Goal: Information Seeking & Learning: Learn about a topic

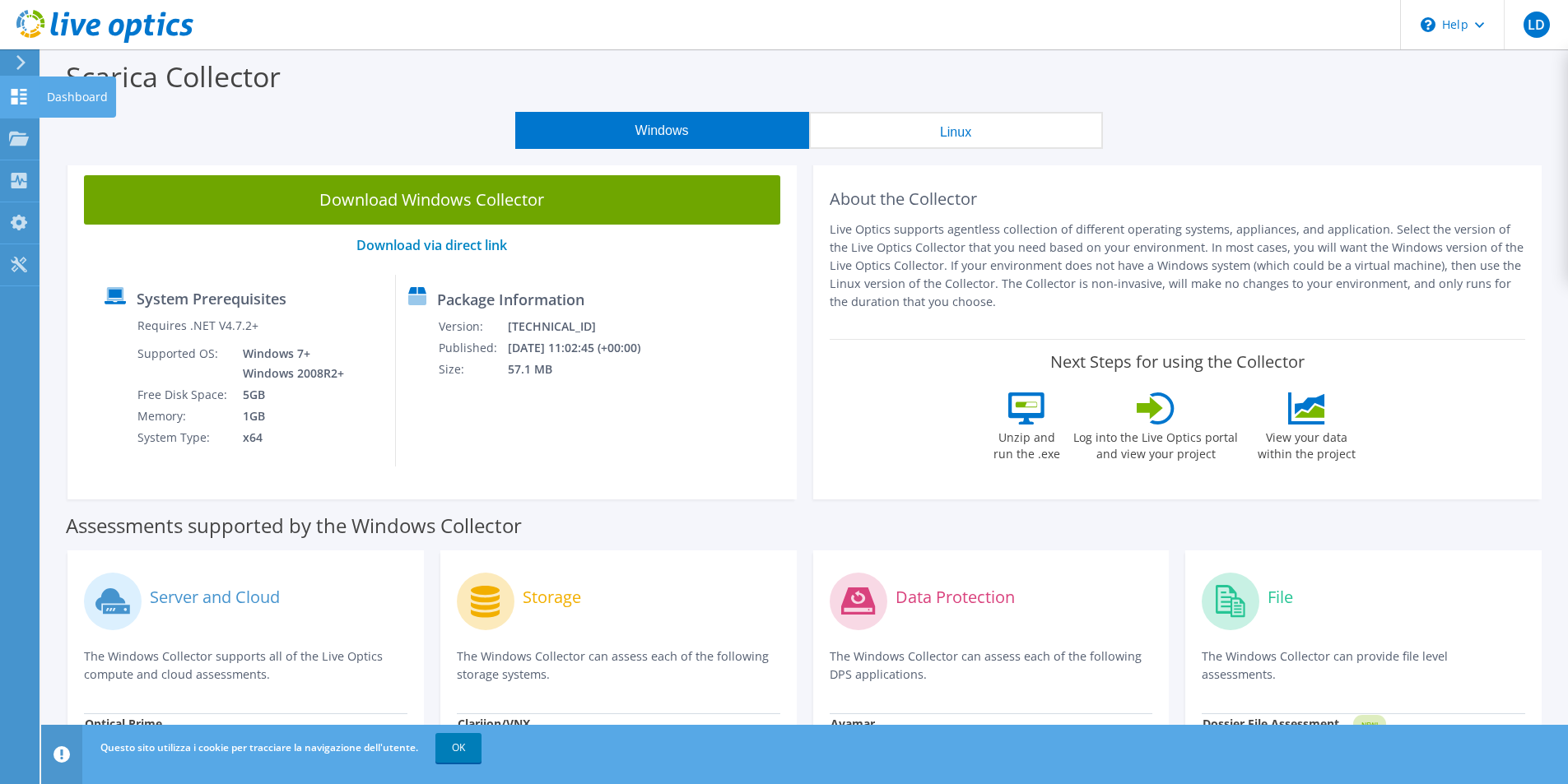
click at [15, 97] on icon at bounding box center [19, 96] width 20 height 15
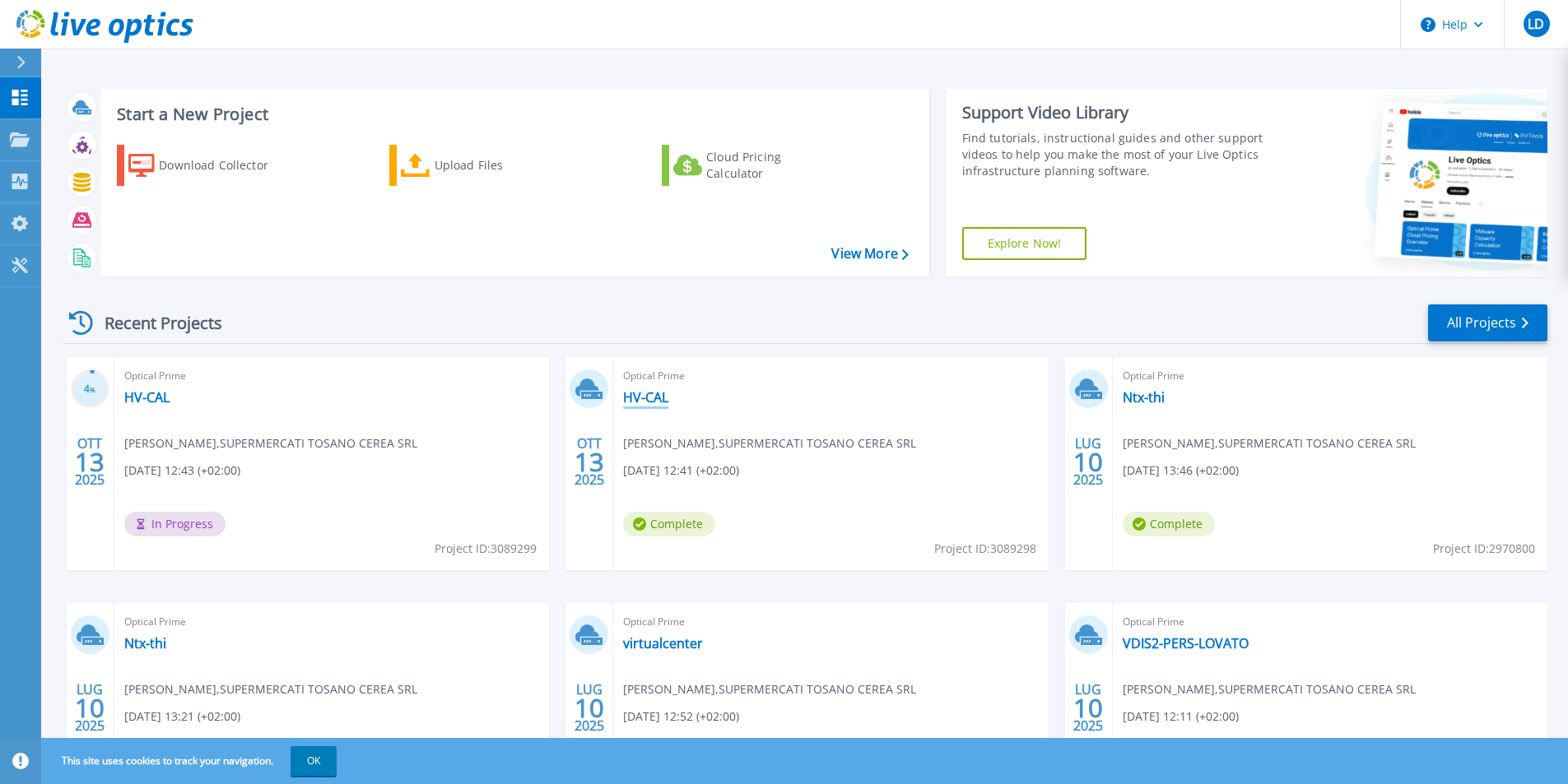
click at [630, 396] on link "HV-CAL" at bounding box center [646, 396] width 46 height 16
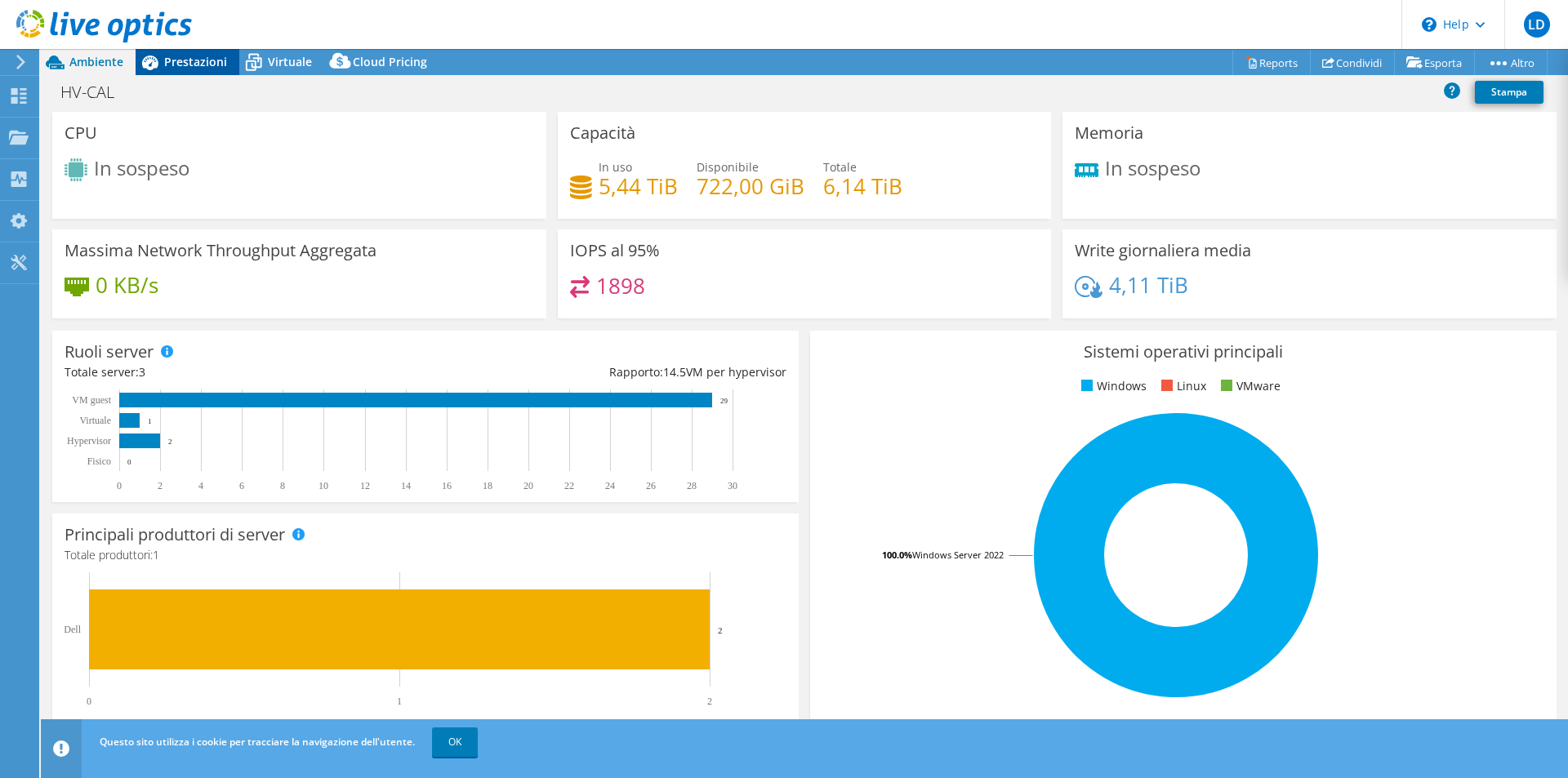
click at [171, 61] on span "Prestazioni" at bounding box center [195, 61] width 63 height 15
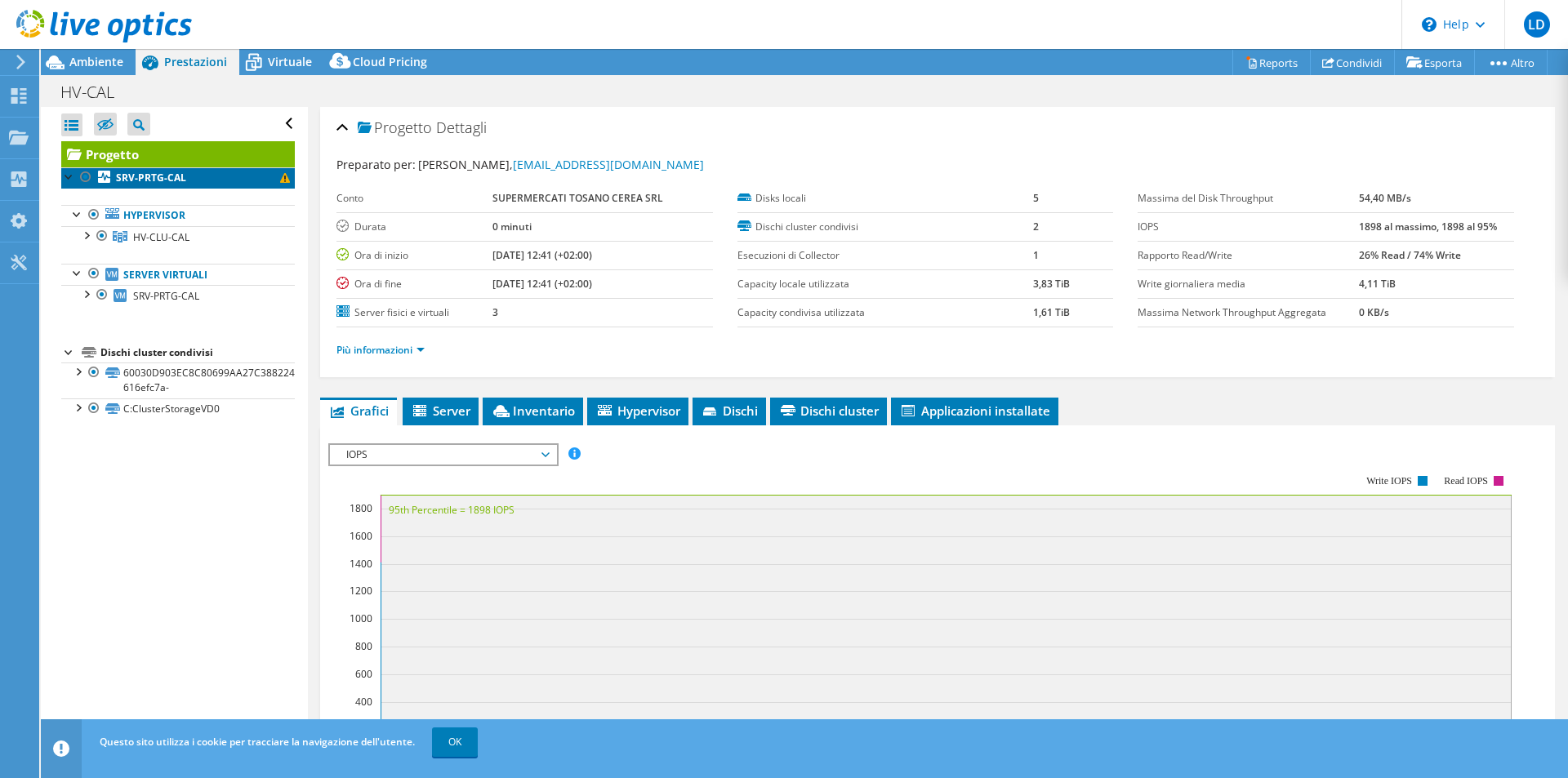
click at [158, 179] on b "SRV-PRTG-CAL" at bounding box center [151, 177] width 70 height 14
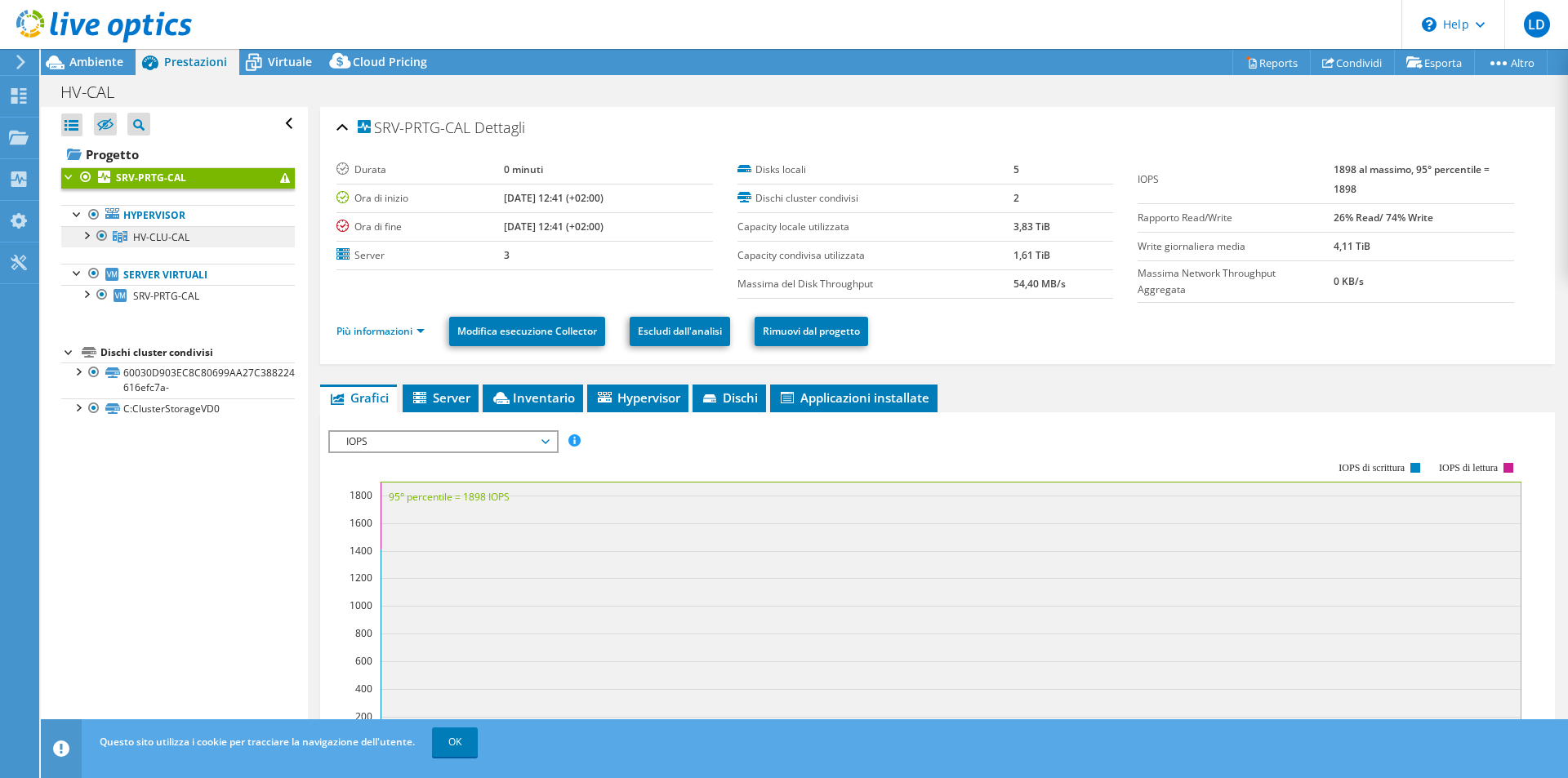
click at [165, 240] on span "HV-CLU-CAL" at bounding box center [161, 237] width 57 height 14
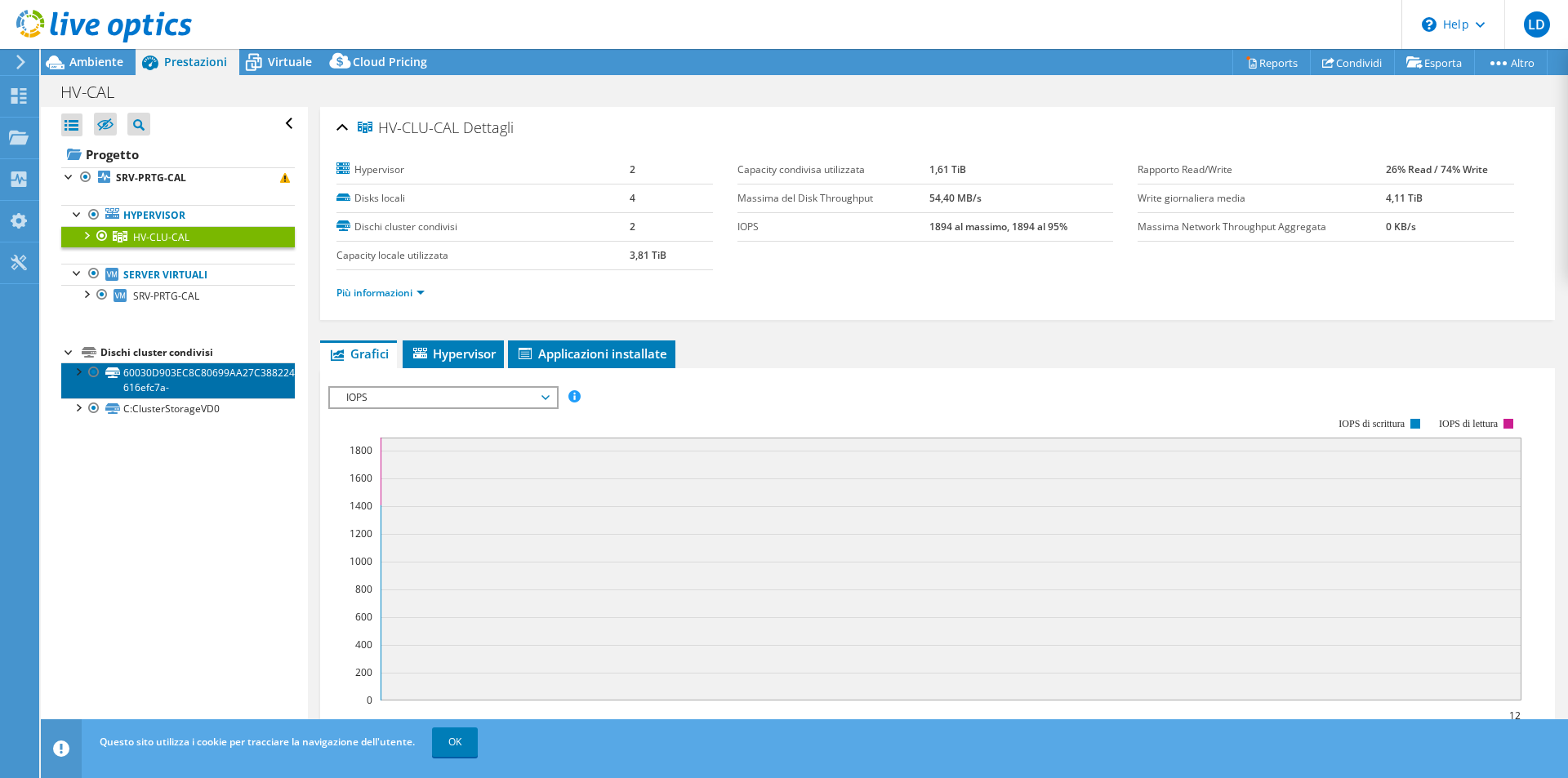
click at [183, 376] on link "60030D903EC8C80699AA27C388224B2E-616efc7a-" at bounding box center [178, 380] width 234 height 36
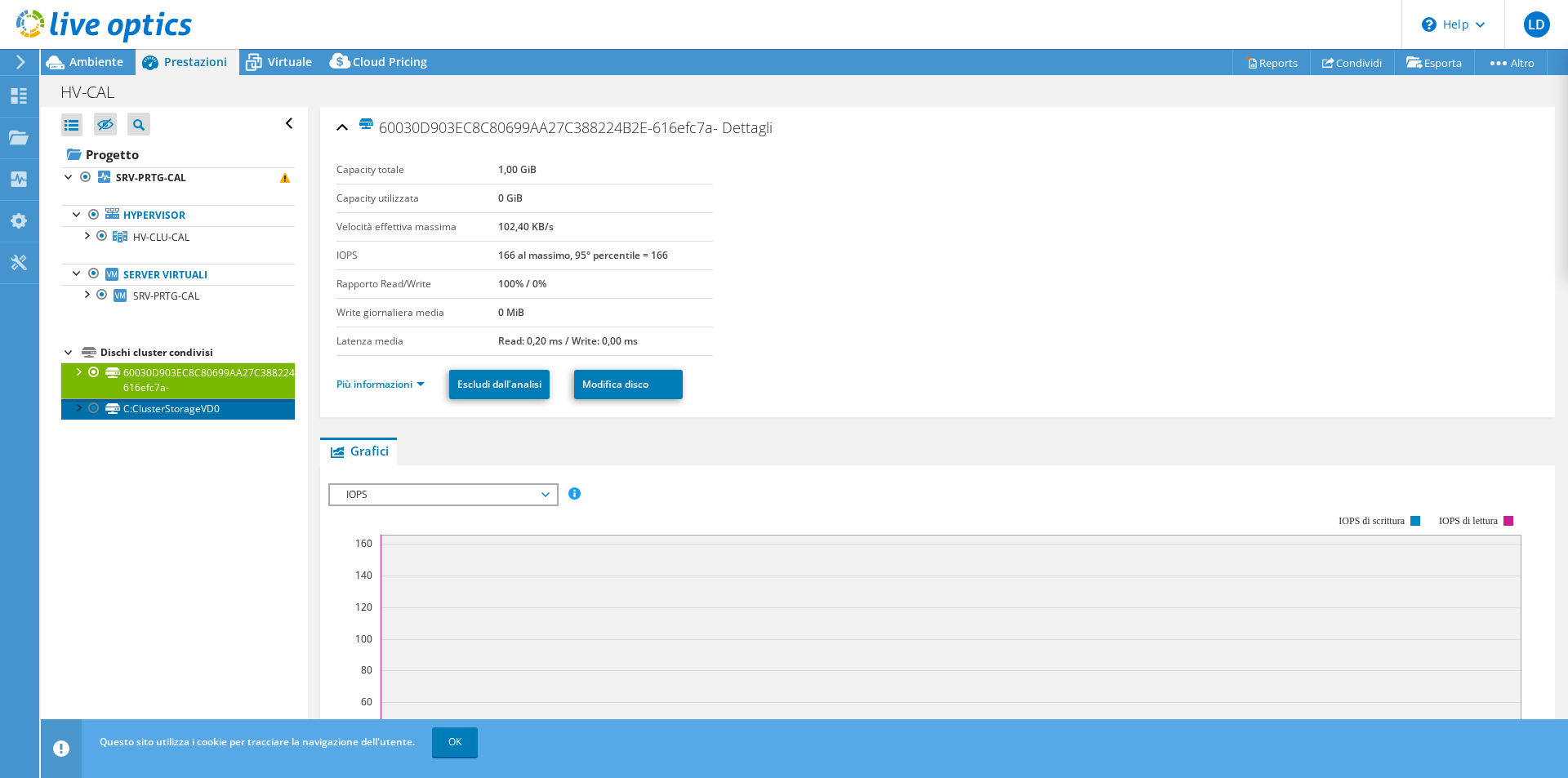
click at [192, 416] on link "C:ClusterStorageVD0" at bounding box center [178, 408] width 234 height 22
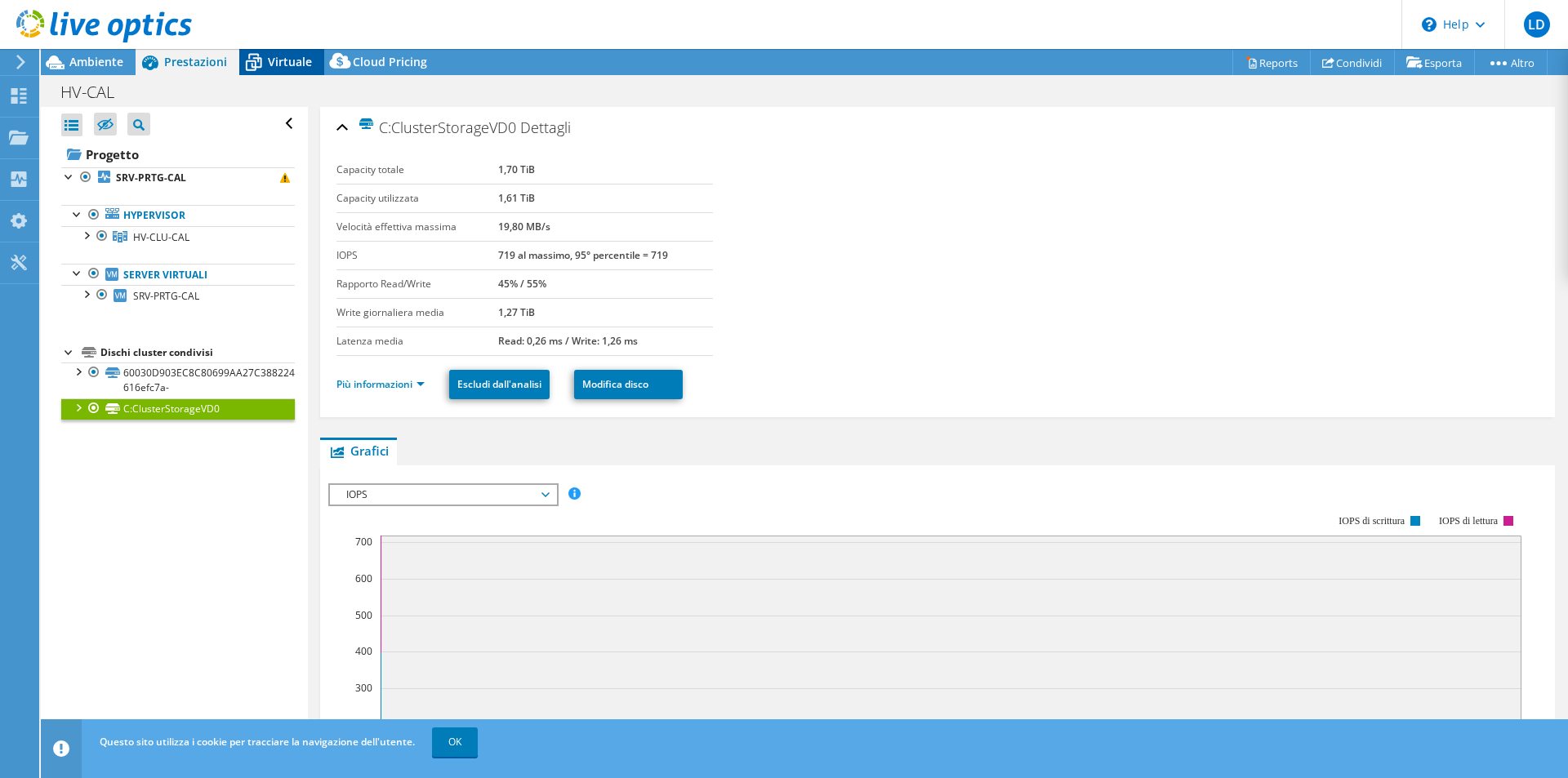
click at [282, 58] on span "Virtuale" at bounding box center [290, 61] width 44 height 15
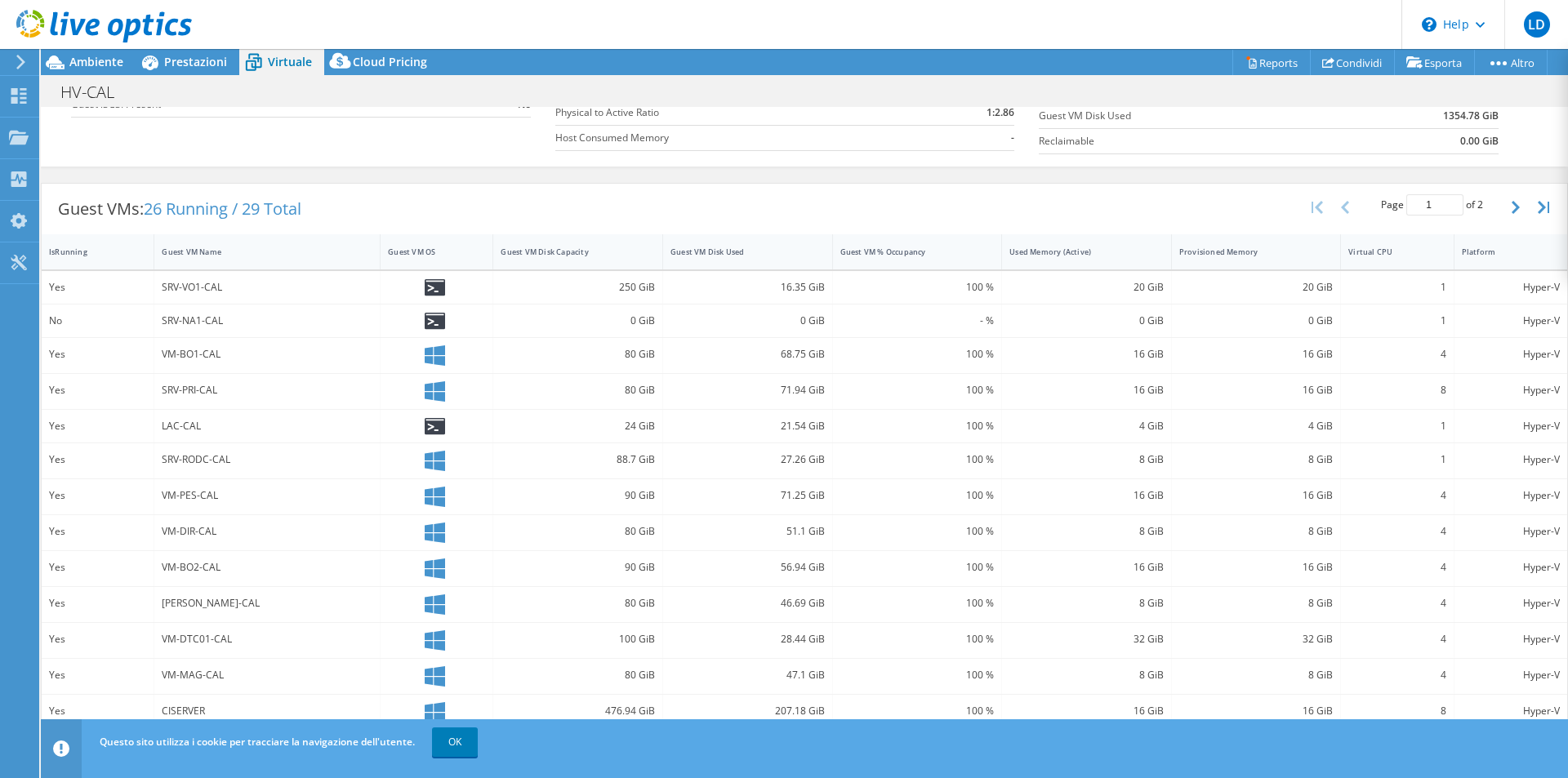
scroll to position [309, 0]
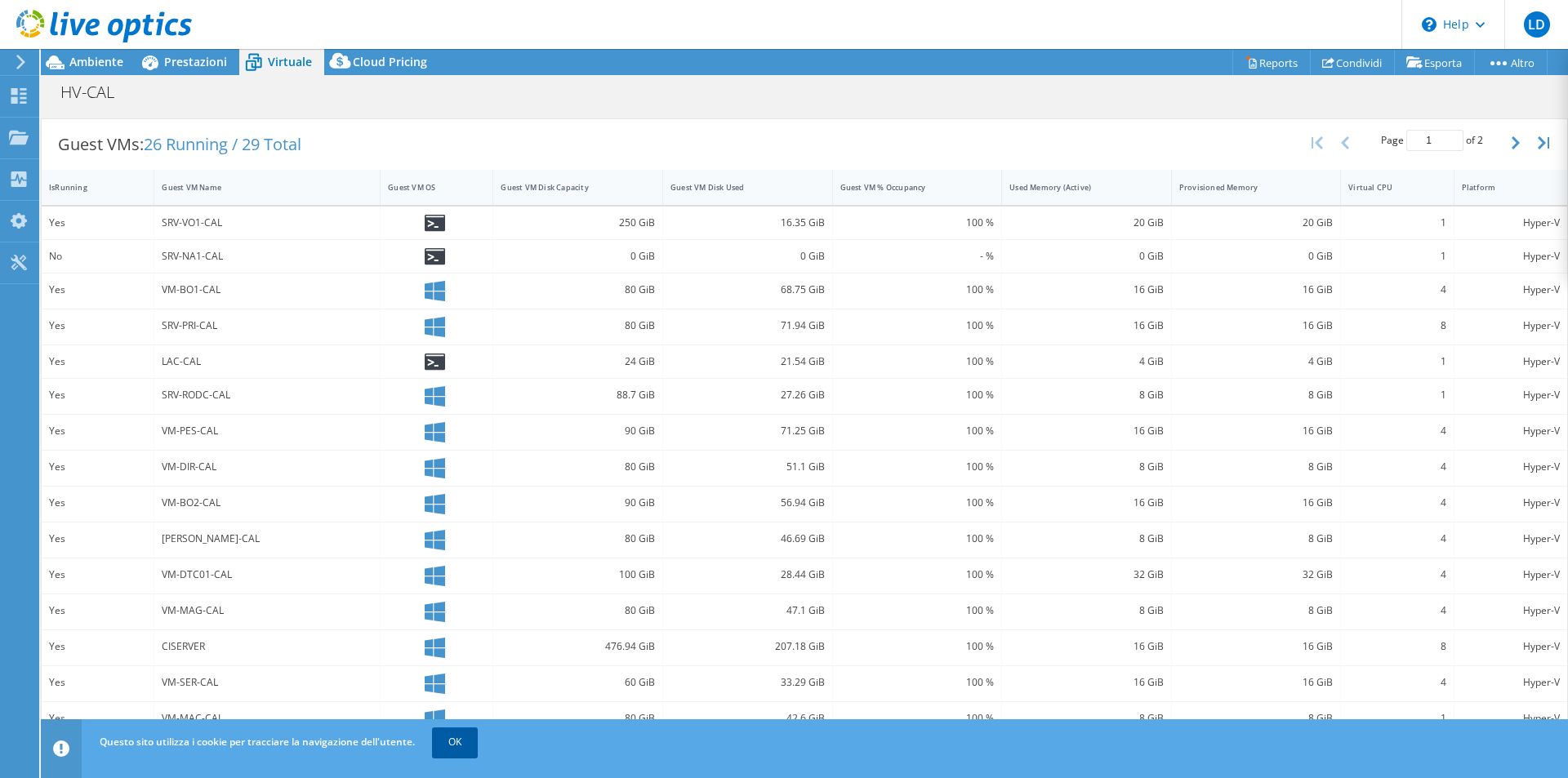
click at [446, 736] on link "OK" at bounding box center [455, 741] width 45 height 29
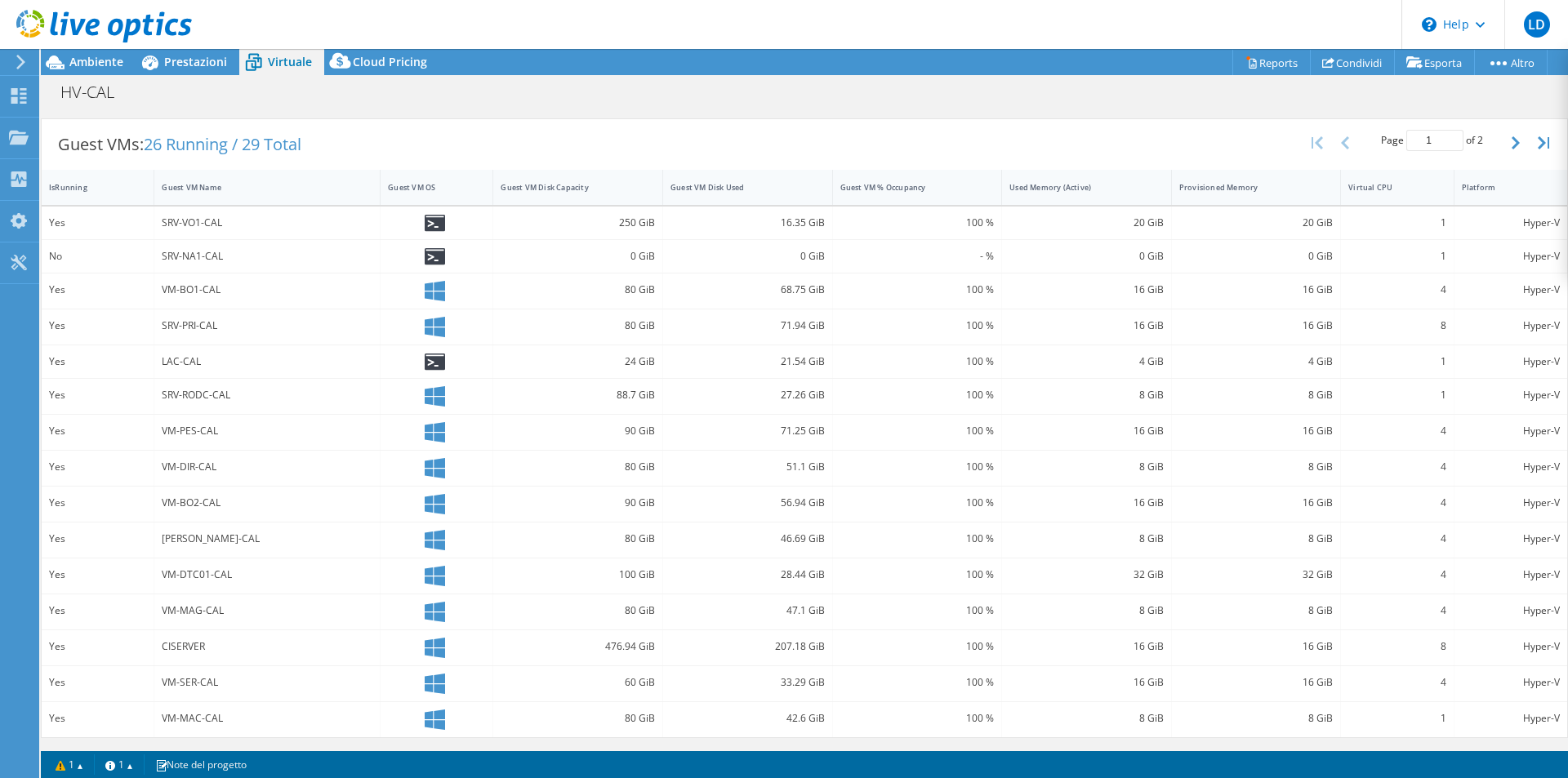
scroll to position [0, 0]
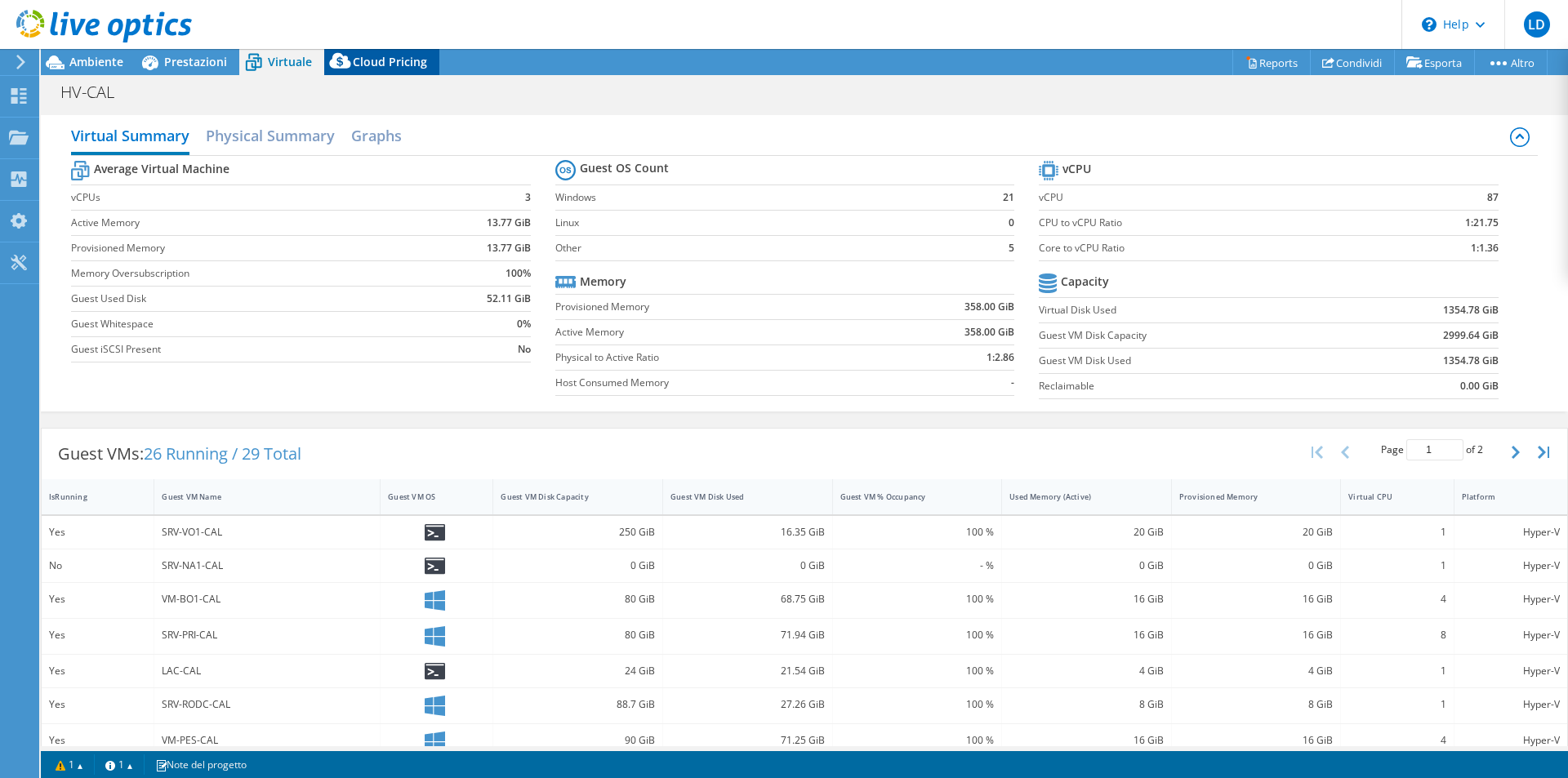
click at [374, 57] on span "Cloud Pricing" at bounding box center [390, 61] width 75 height 15
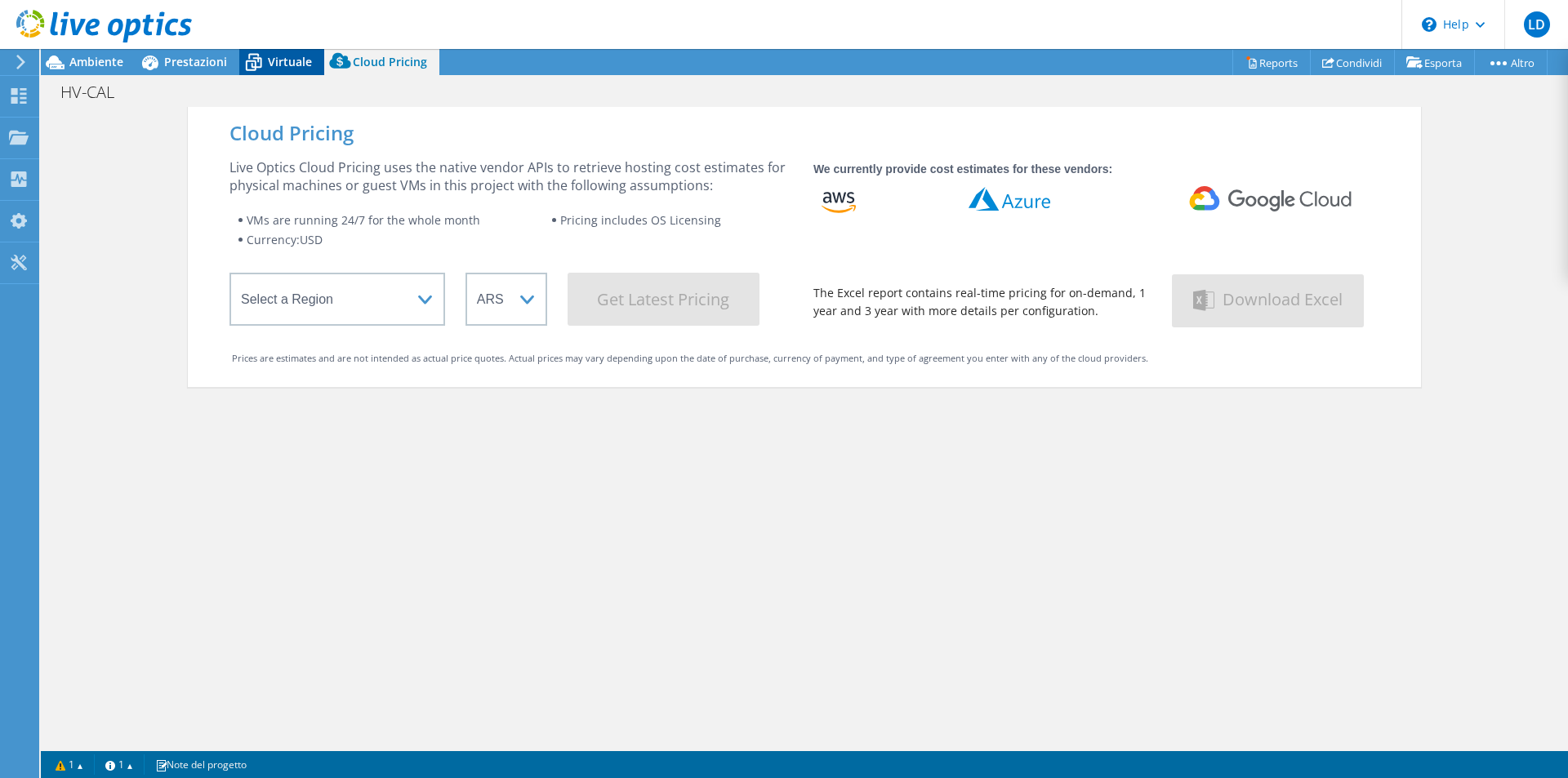
click at [278, 60] on span "Virtuale" at bounding box center [290, 61] width 44 height 15
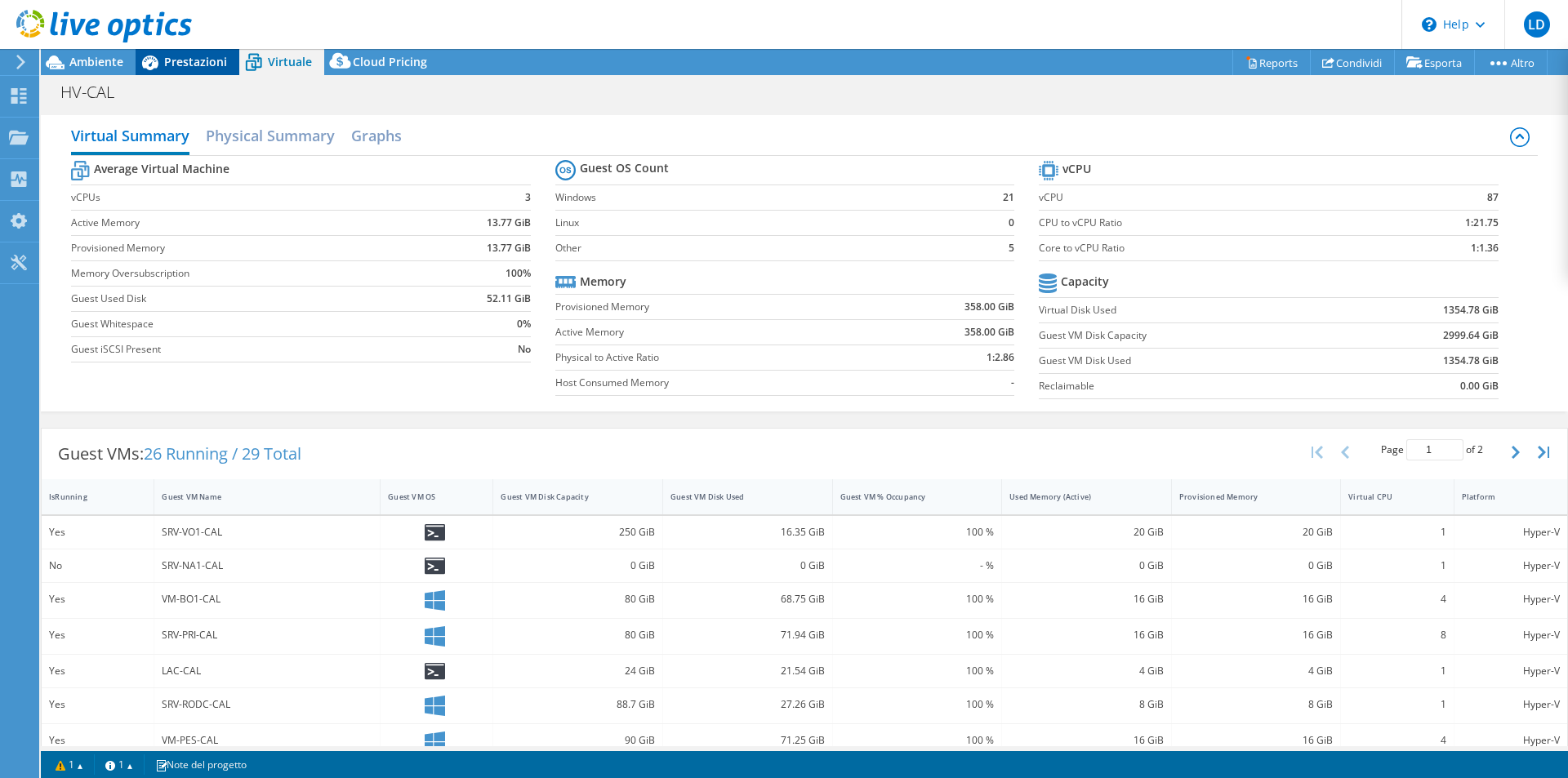
click at [203, 61] on span "Prestazioni" at bounding box center [195, 61] width 63 height 15
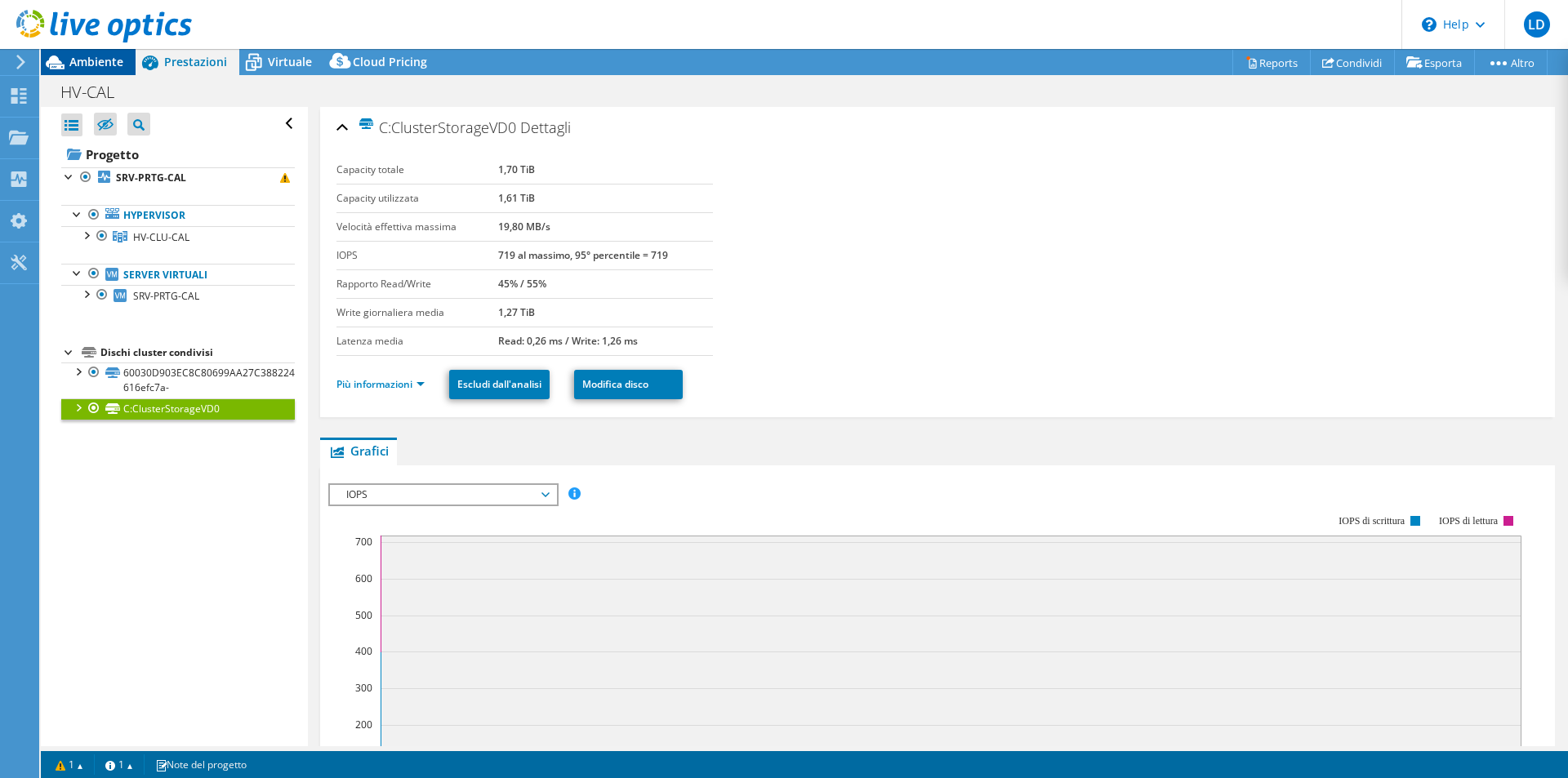
click at [95, 67] on span "Ambiente" at bounding box center [96, 61] width 54 height 15
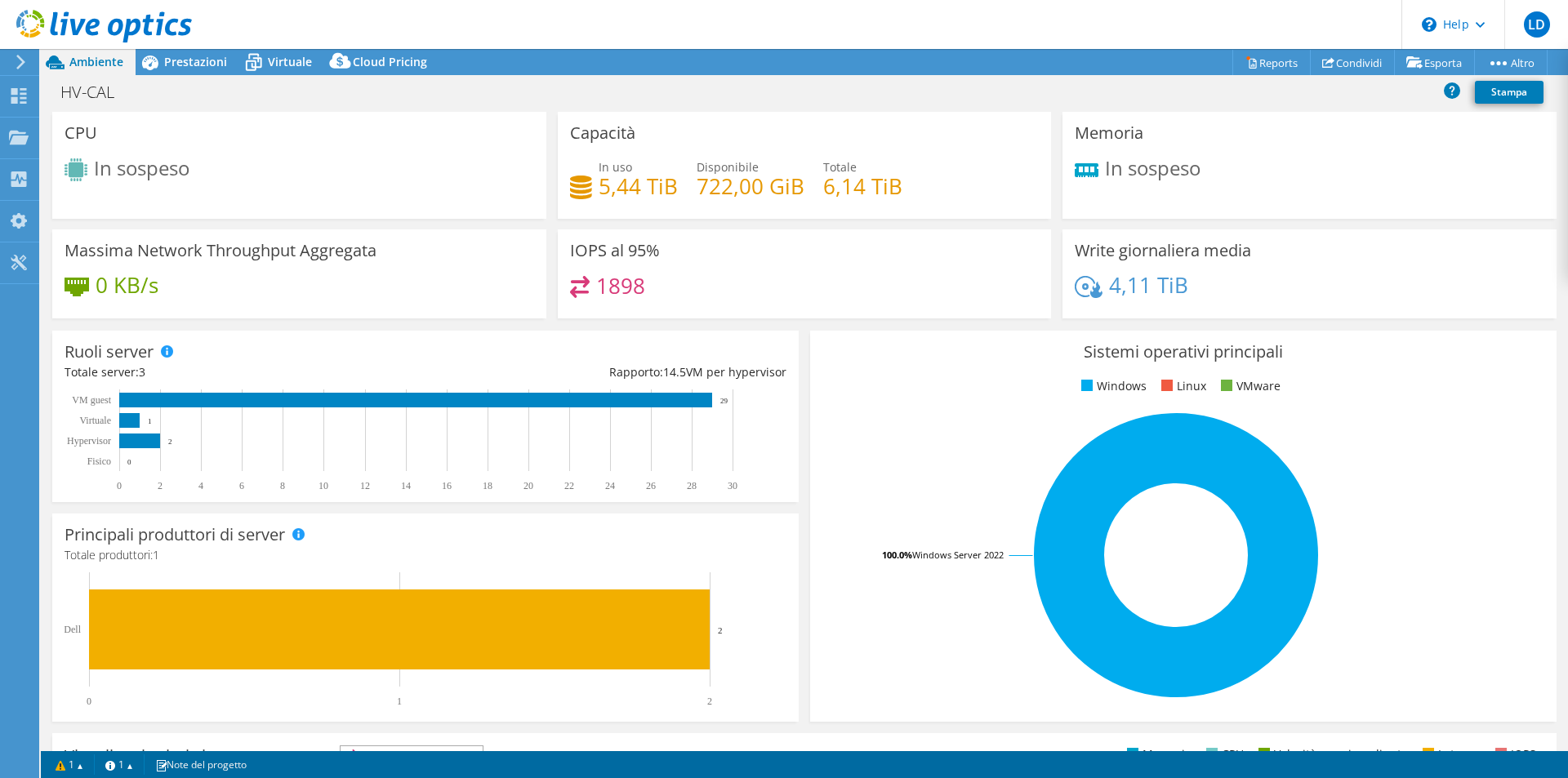
click at [14, 57] on div at bounding box center [18, 62] width 18 height 15
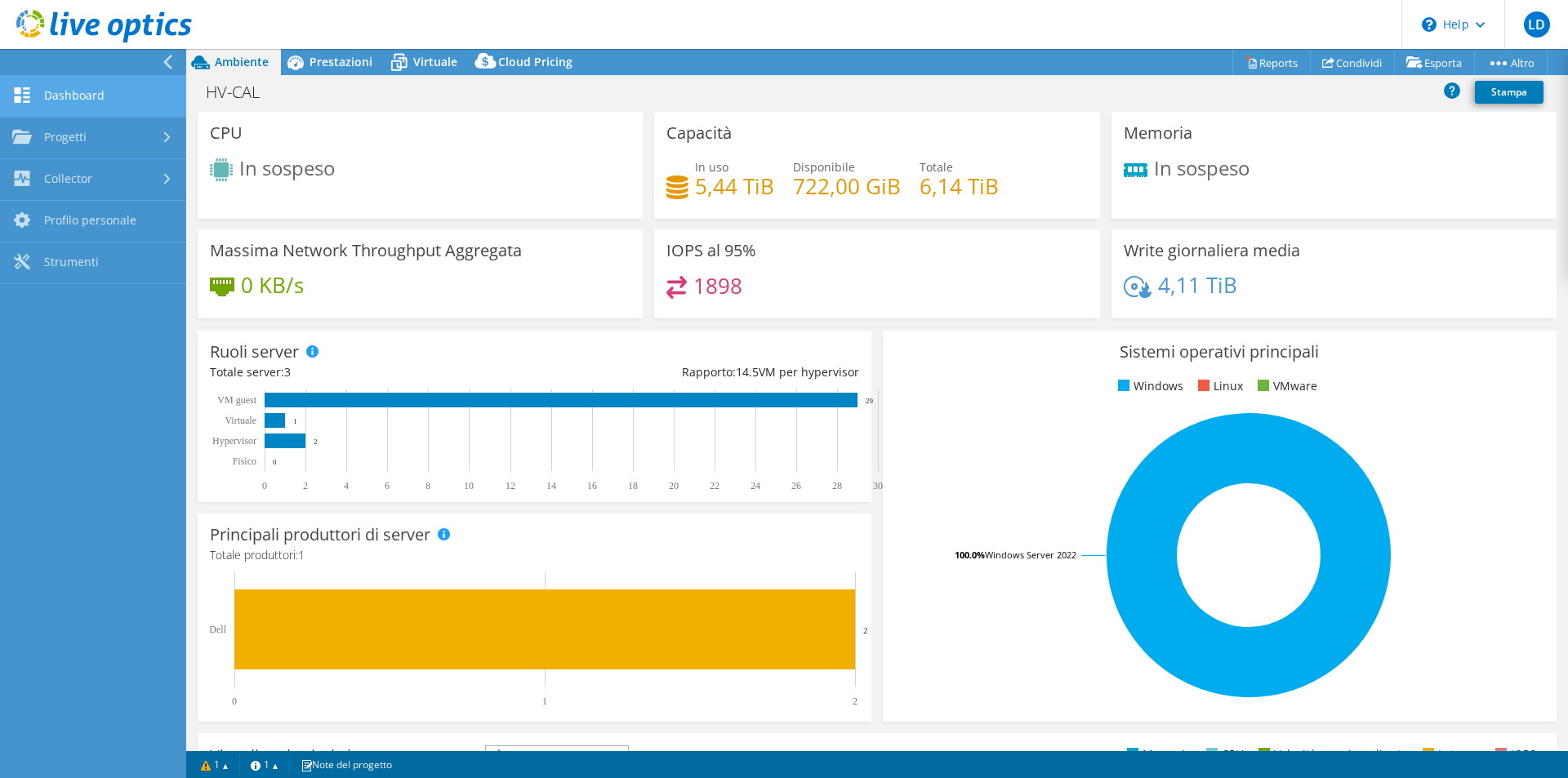
click at [33, 105] on link "Dashboard" at bounding box center [92, 96] width 186 height 41
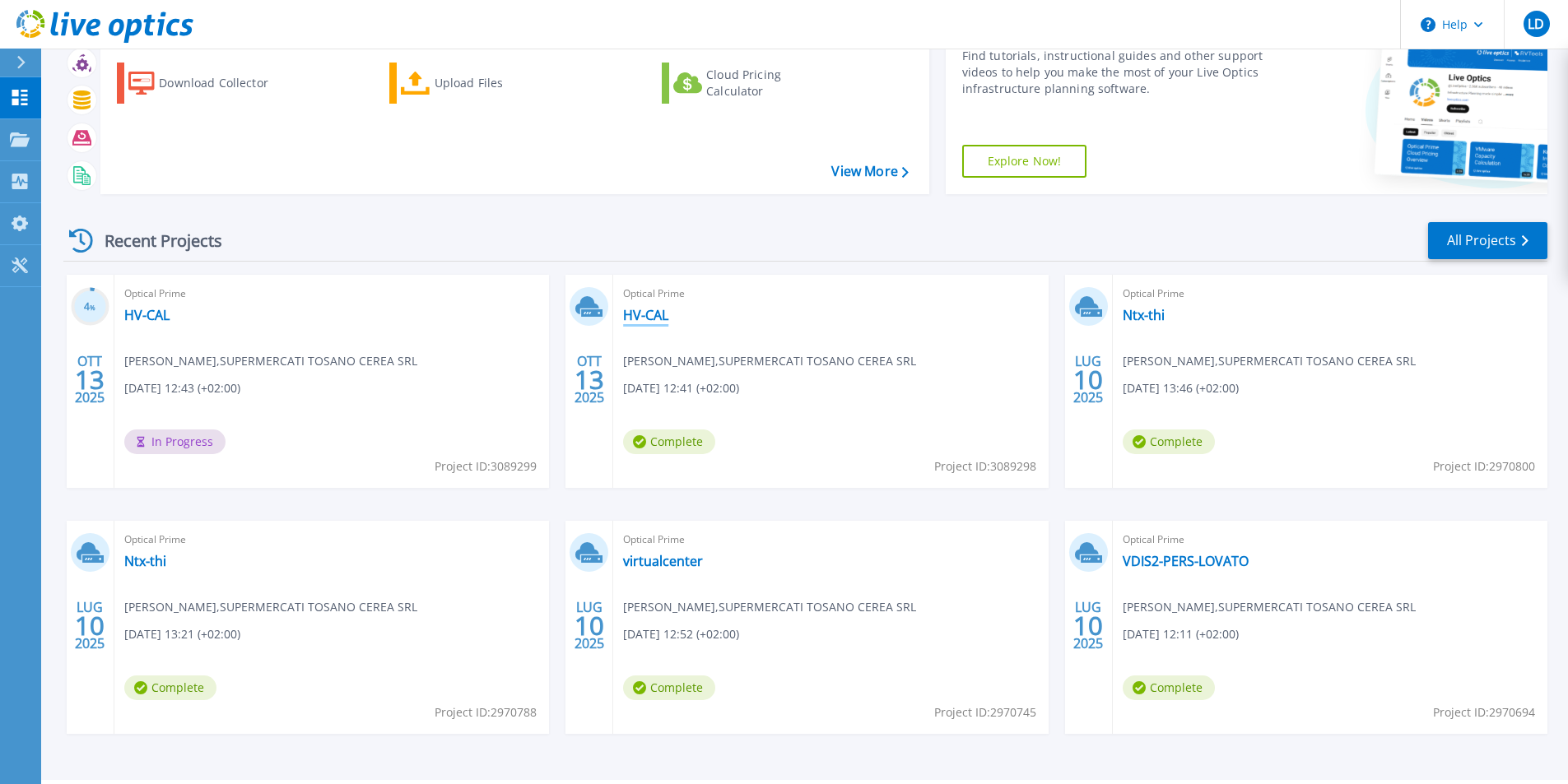
scroll to position [127, 0]
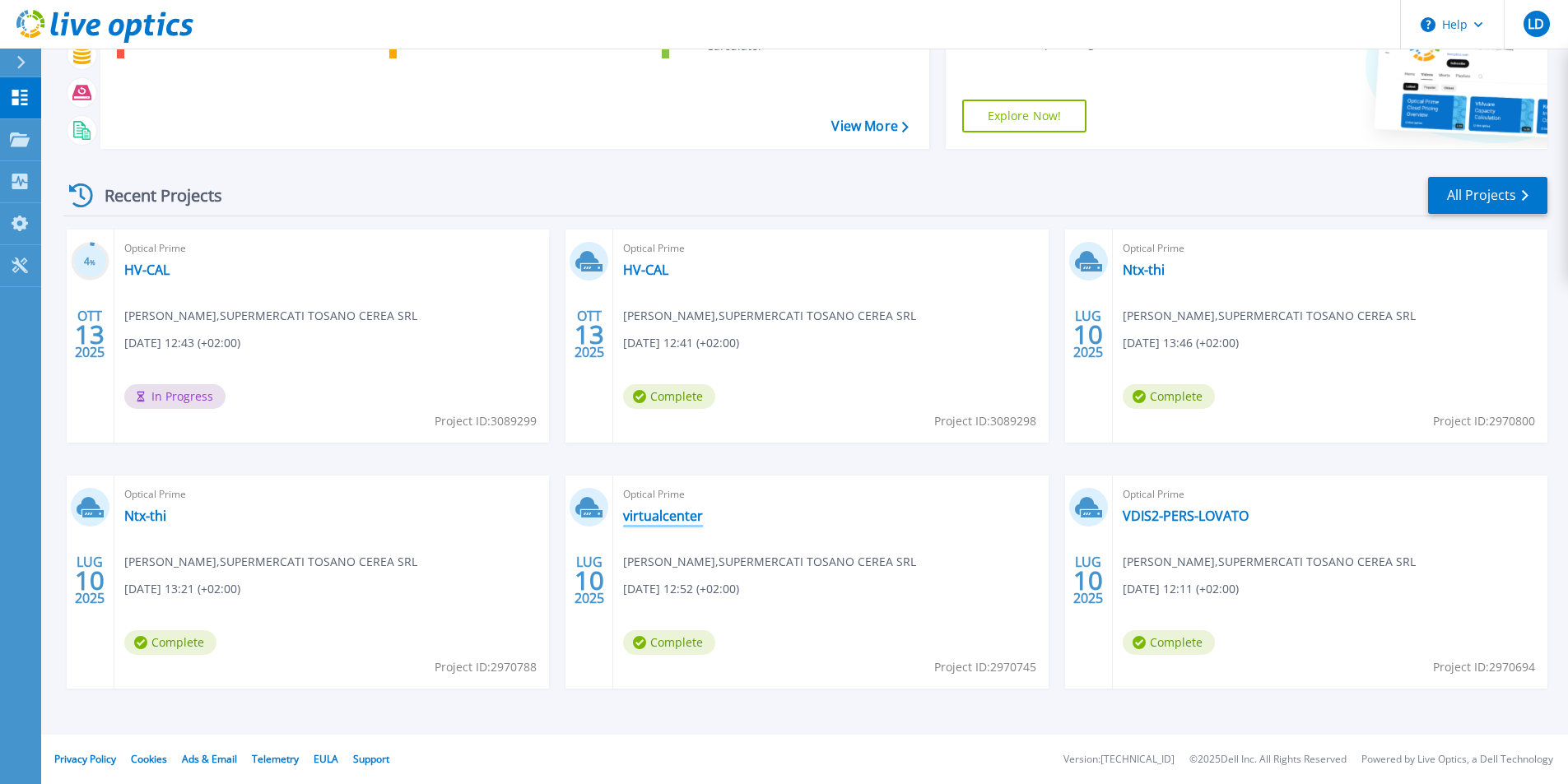
click at [639, 519] on link "virtualcenter" at bounding box center [663, 515] width 80 height 16
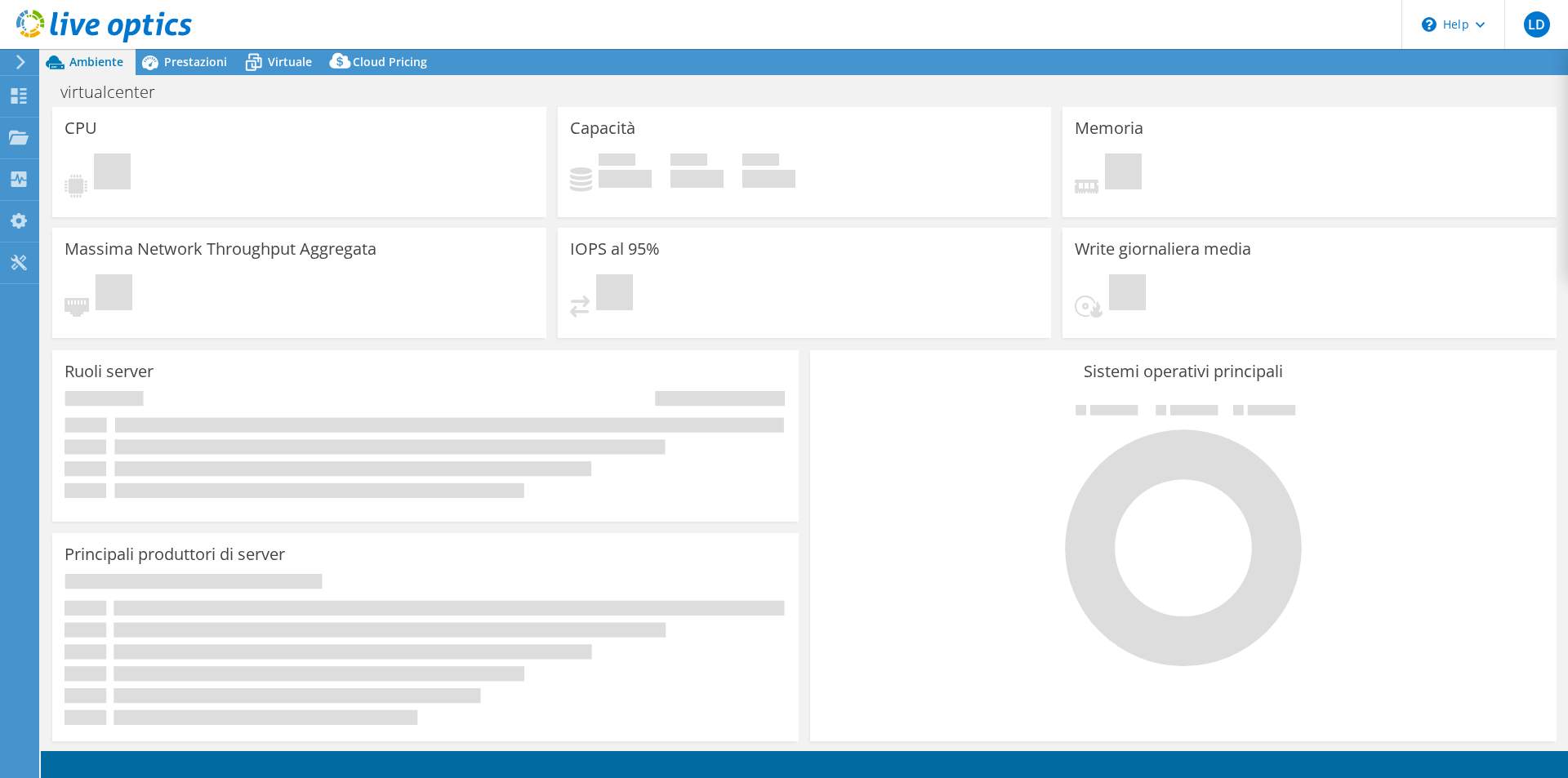
select select "USD"
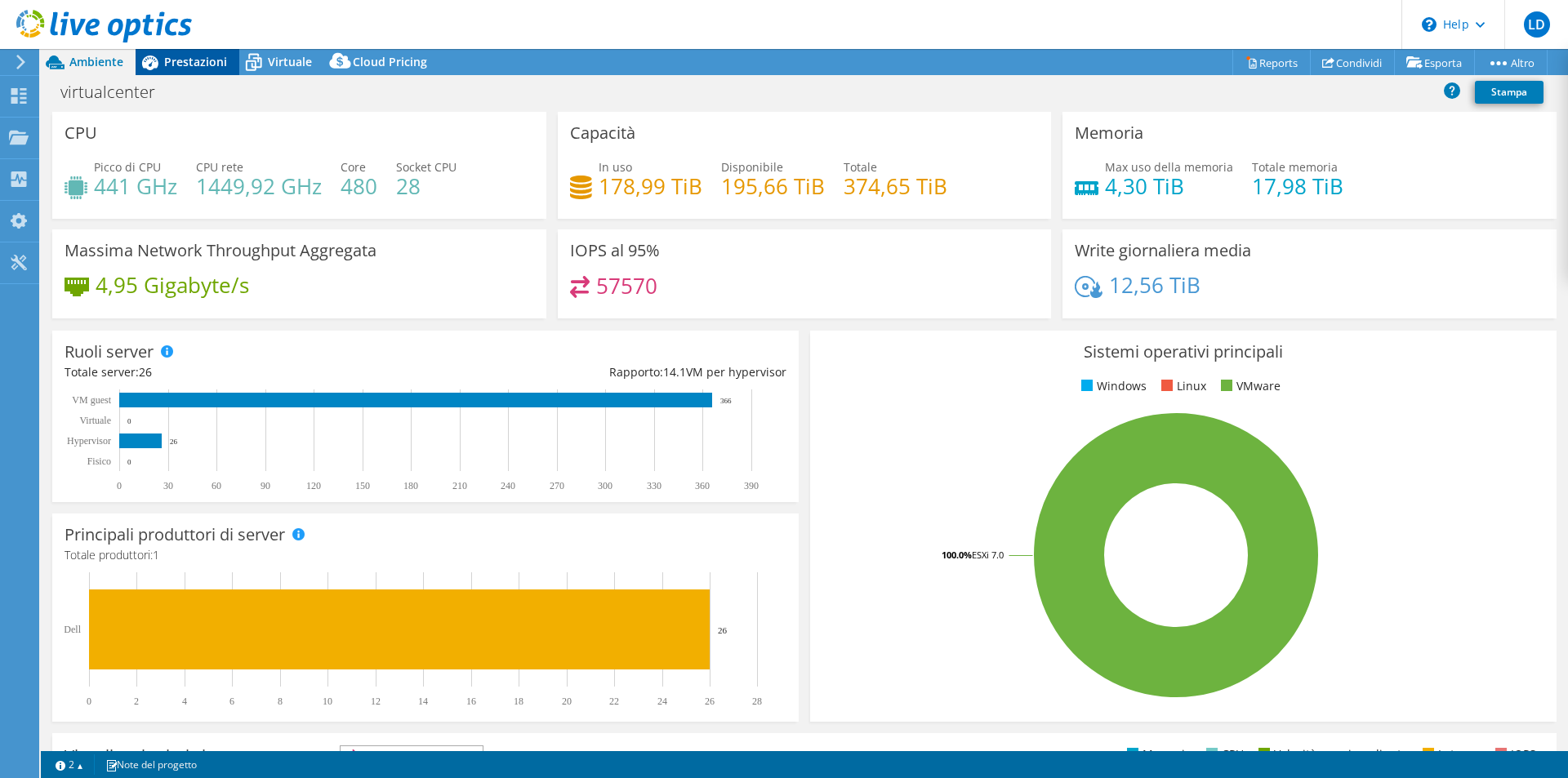
click at [189, 60] on span "Prestazioni" at bounding box center [195, 61] width 63 height 15
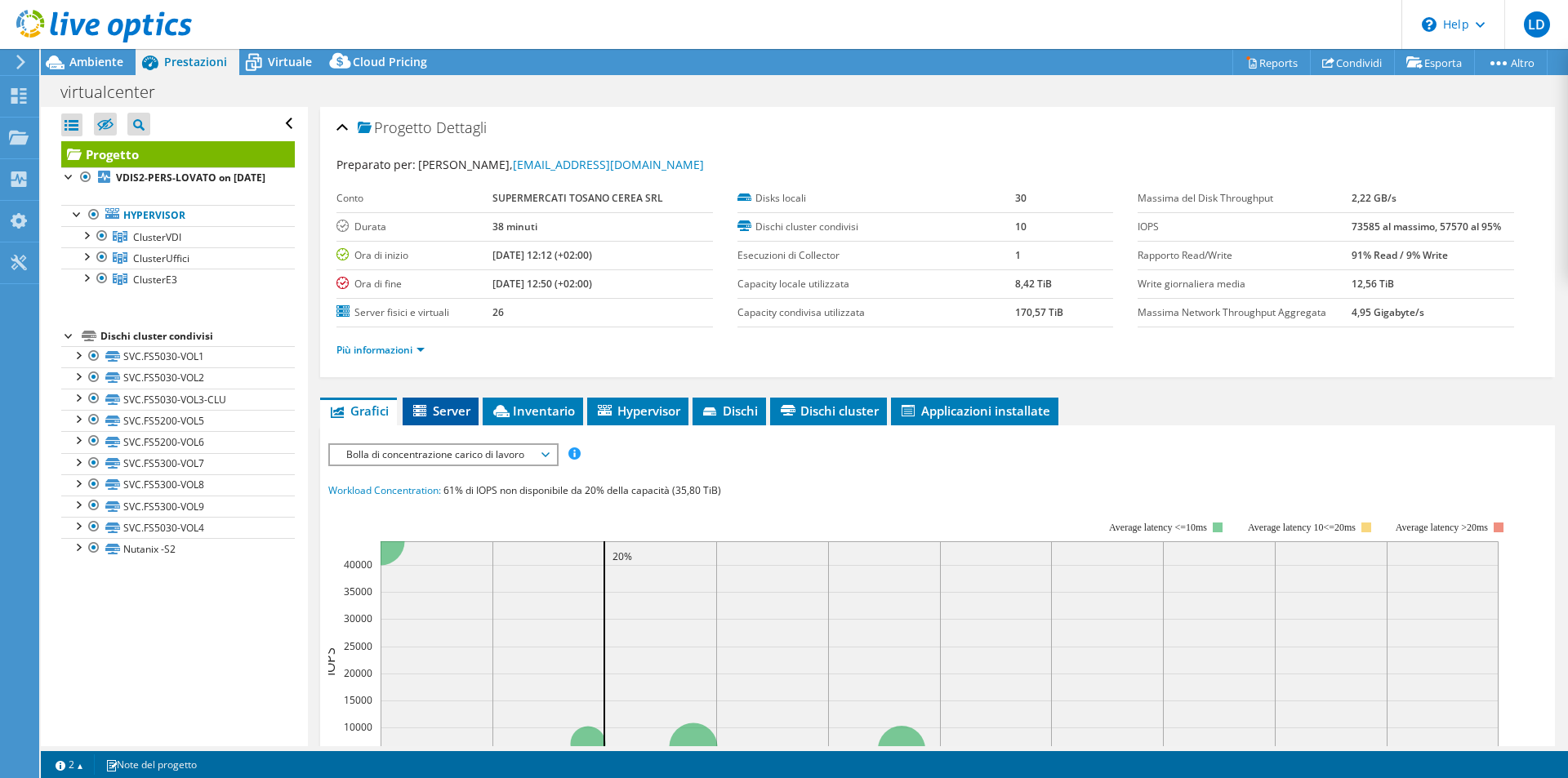
click at [452, 407] on span "Server" at bounding box center [440, 410] width 59 height 16
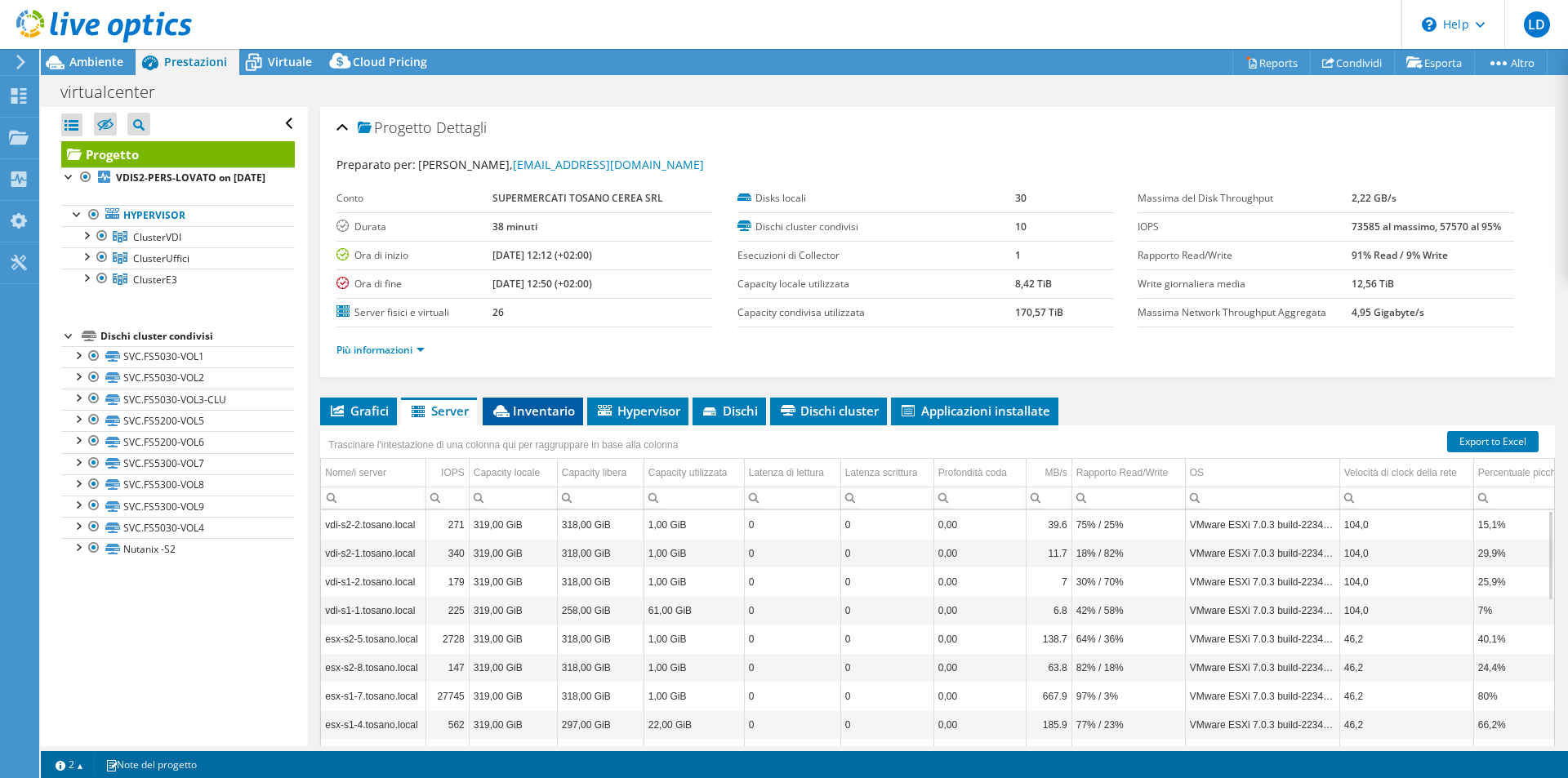
click at [543, 412] on span "Inventario" at bounding box center [532, 410] width 84 height 16
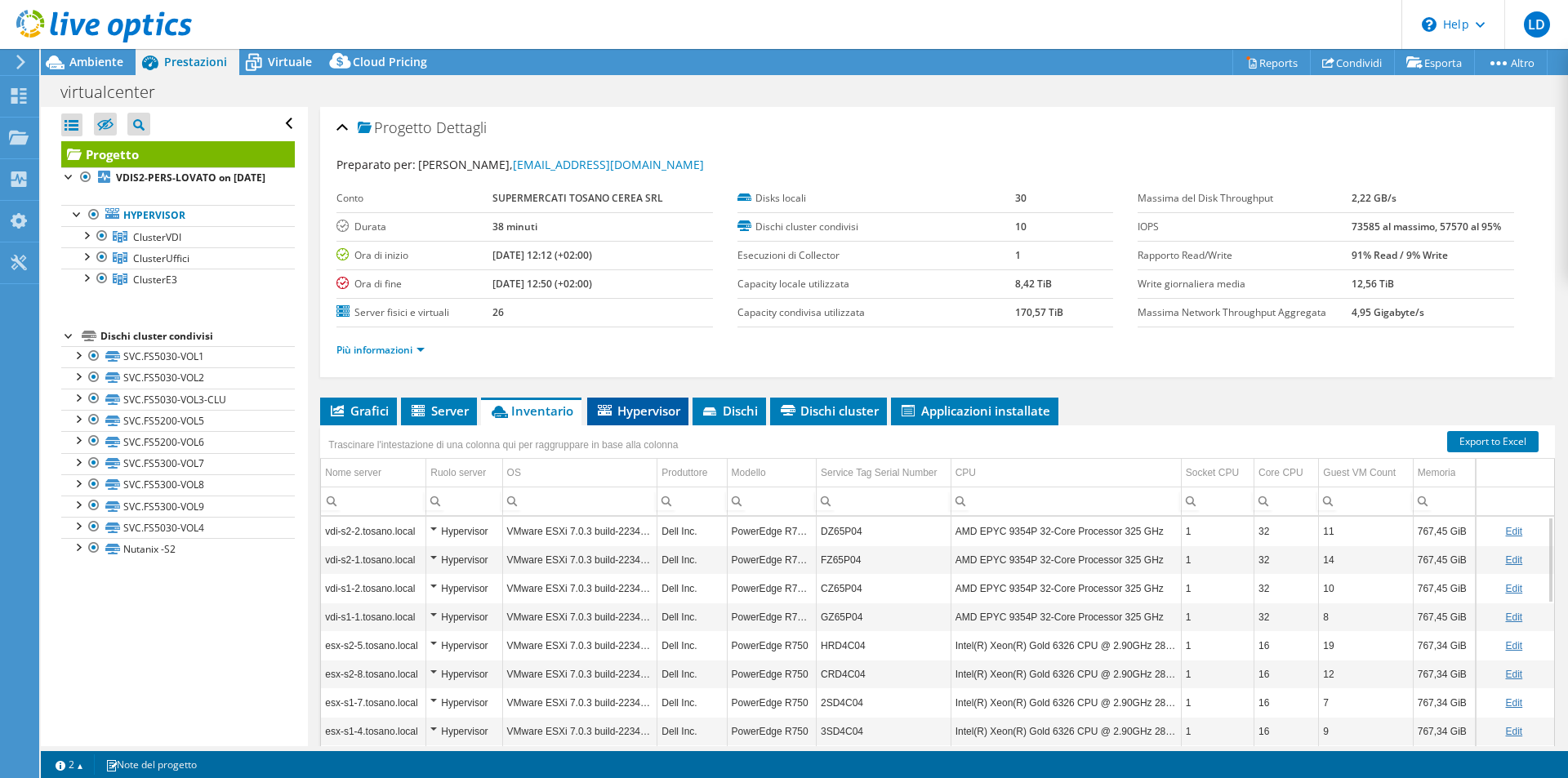
click at [635, 408] on span "Hypervisor" at bounding box center [638, 410] width 85 height 16
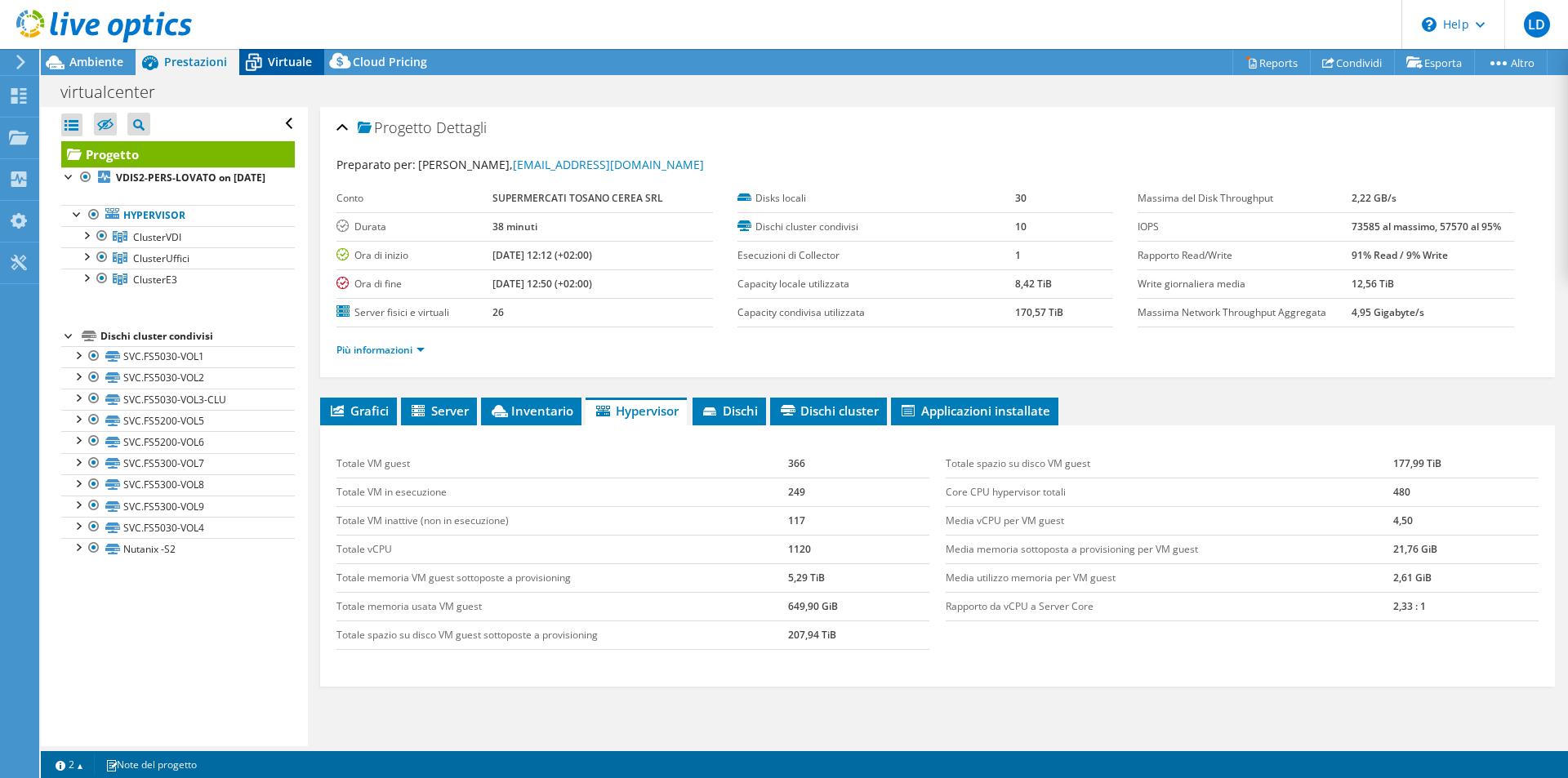
click at [292, 65] on span "Virtuale" at bounding box center [290, 61] width 44 height 15
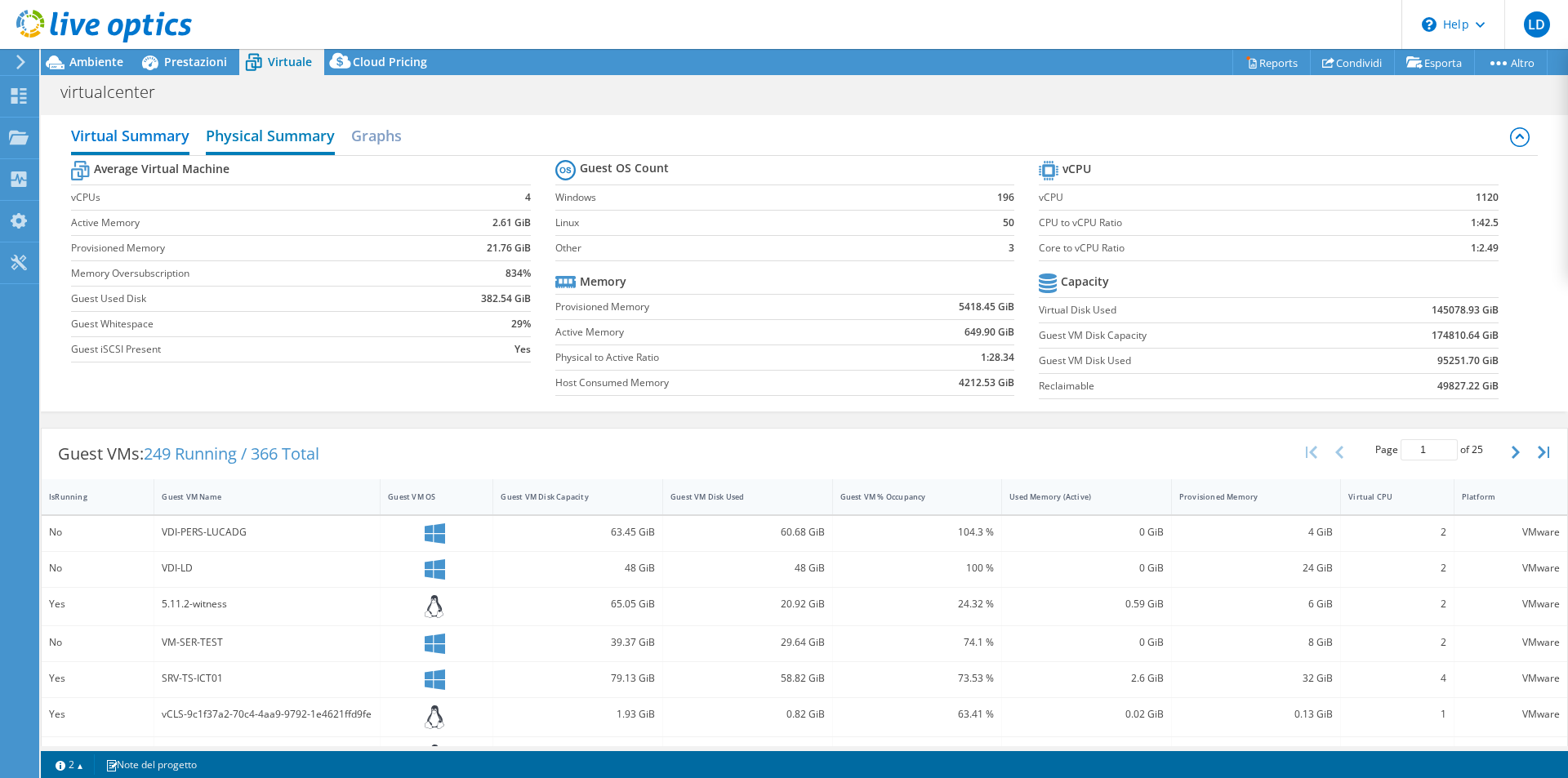
click at [292, 134] on h2 "Physical Summary" at bounding box center [270, 137] width 129 height 36
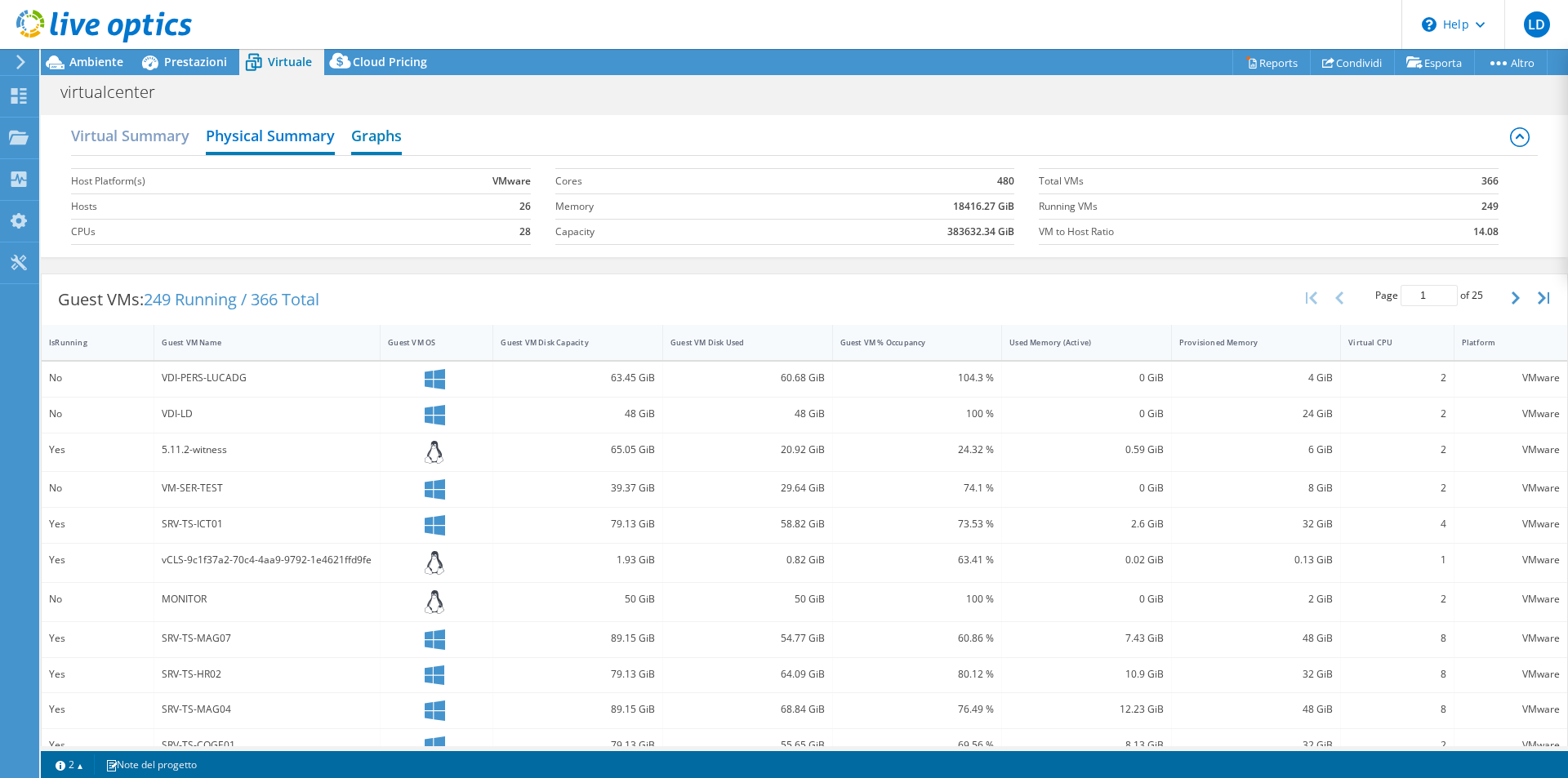
click at [368, 141] on h2 "Graphs" at bounding box center [376, 137] width 51 height 36
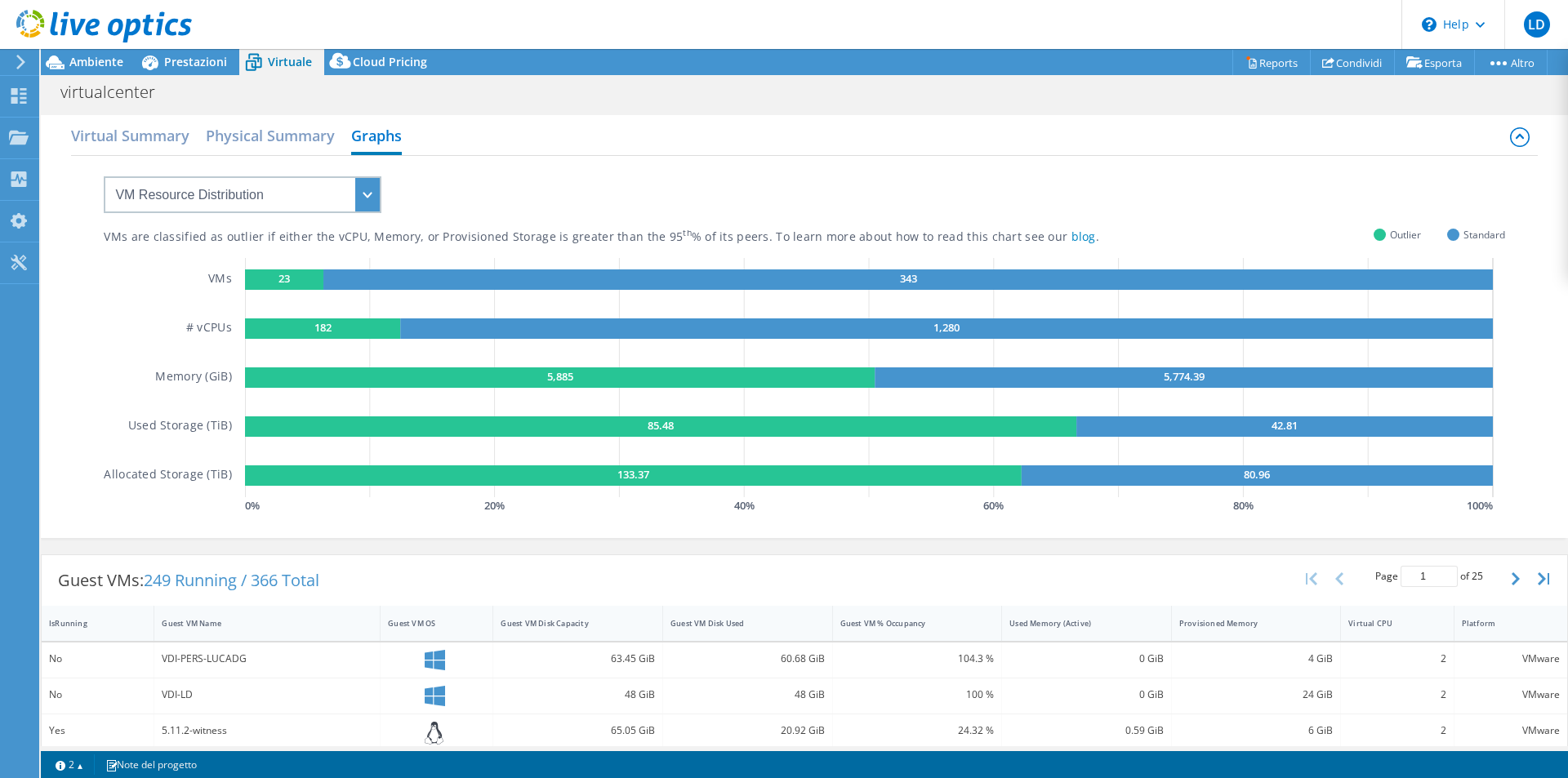
click at [383, 198] on div "VMs are classified as outlier if either the vCPU, Memory, or Provisioned Storag…" at bounding box center [804, 336] width 1400 height 361
click at [374, 199] on select "VM Resource Distribution Provisioning Contrast Over Provisioning" at bounding box center [242, 194] width 277 height 37
select select "Provisioning Contrast"
click at [104, 176] on select "VM Resource Distribution Provisioning Contrast Over Provisioning" at bounding box center [242, 194] width 277 height 37
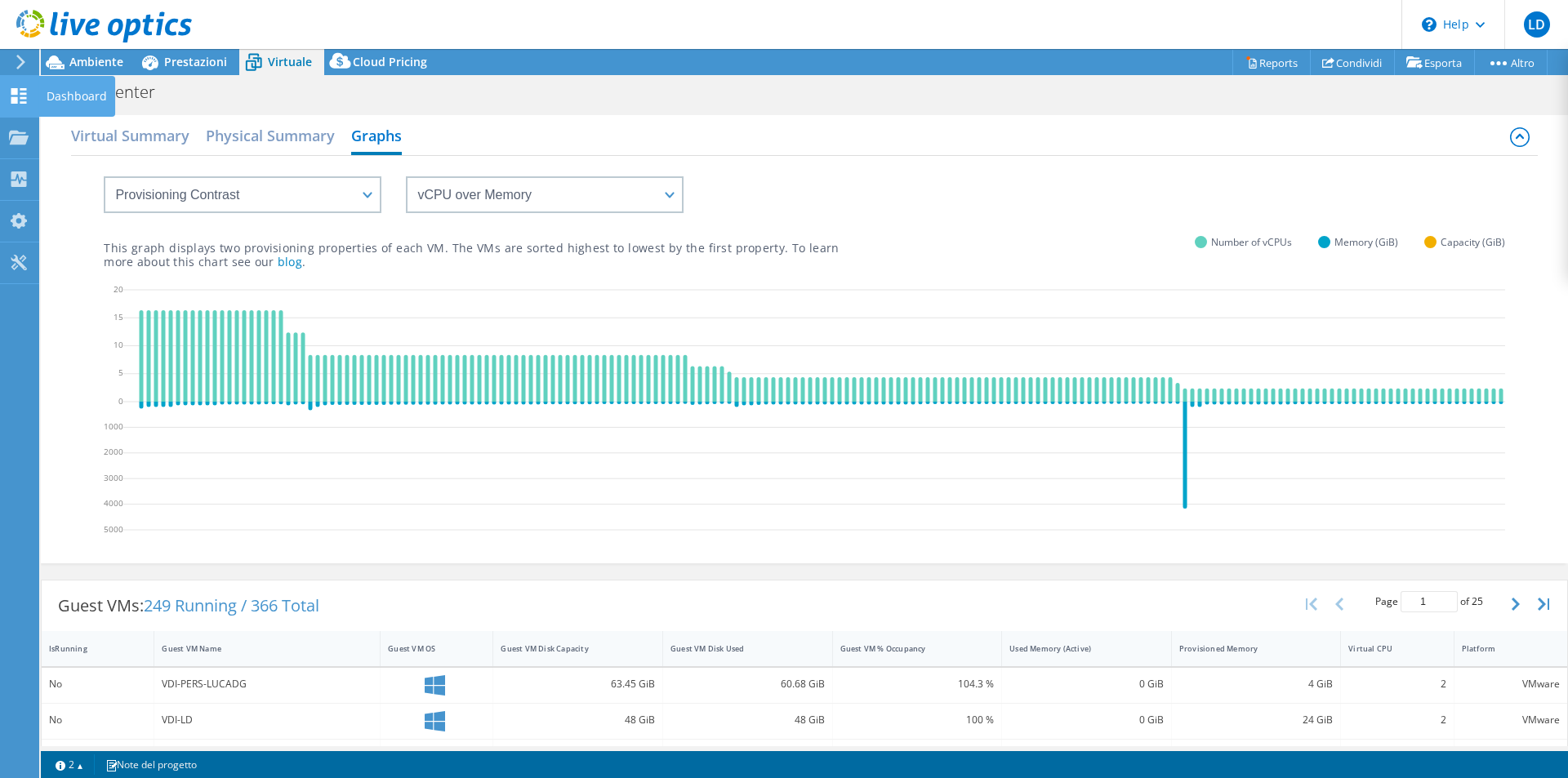
click at [13, 95] on icon at bounding box center [19, 95] width 20 height 15
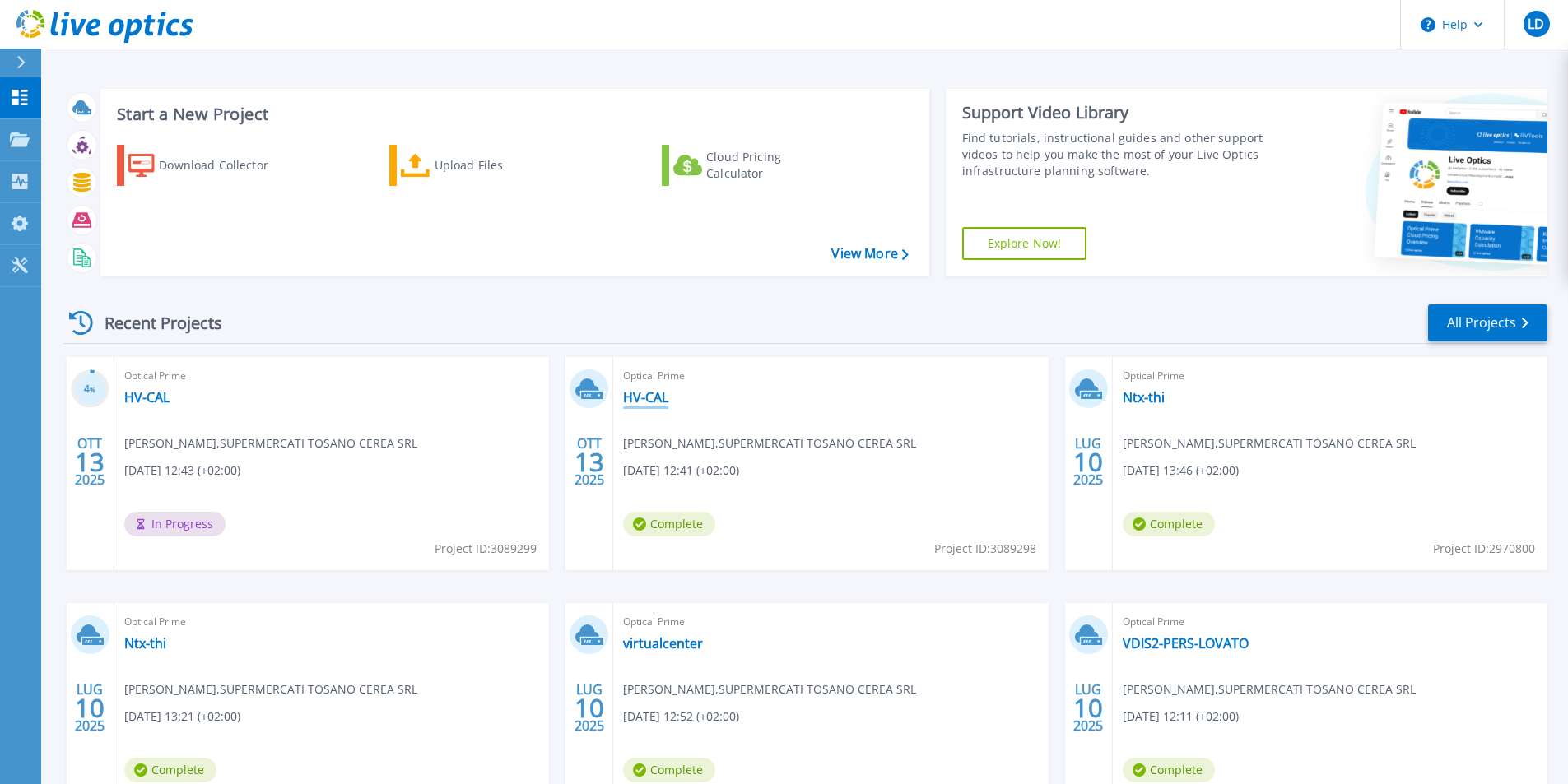
click at [641, 394] on link "HV-CAL" at bounding box center [646, 396] width 46 height 16
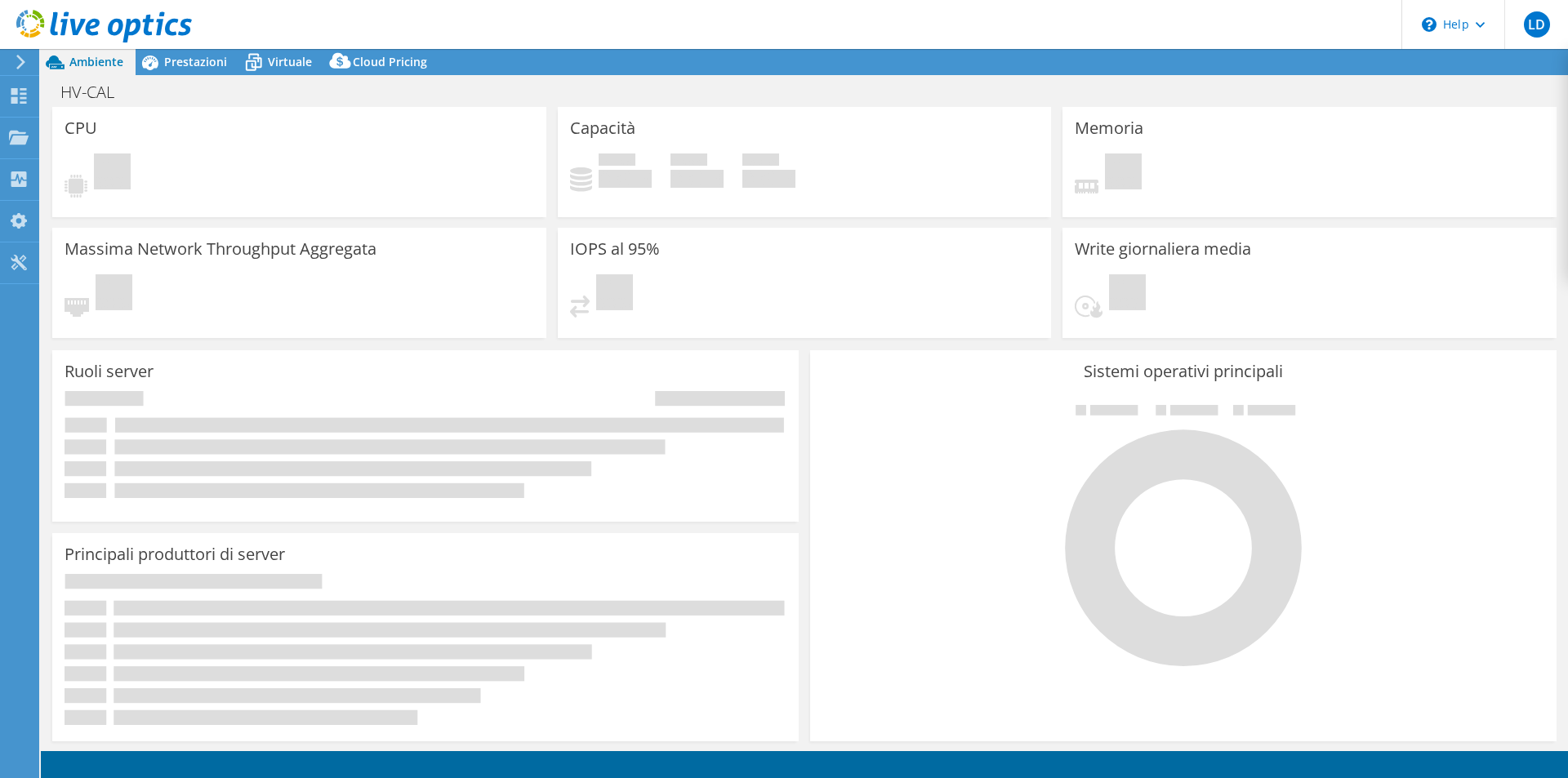
select select "USD"
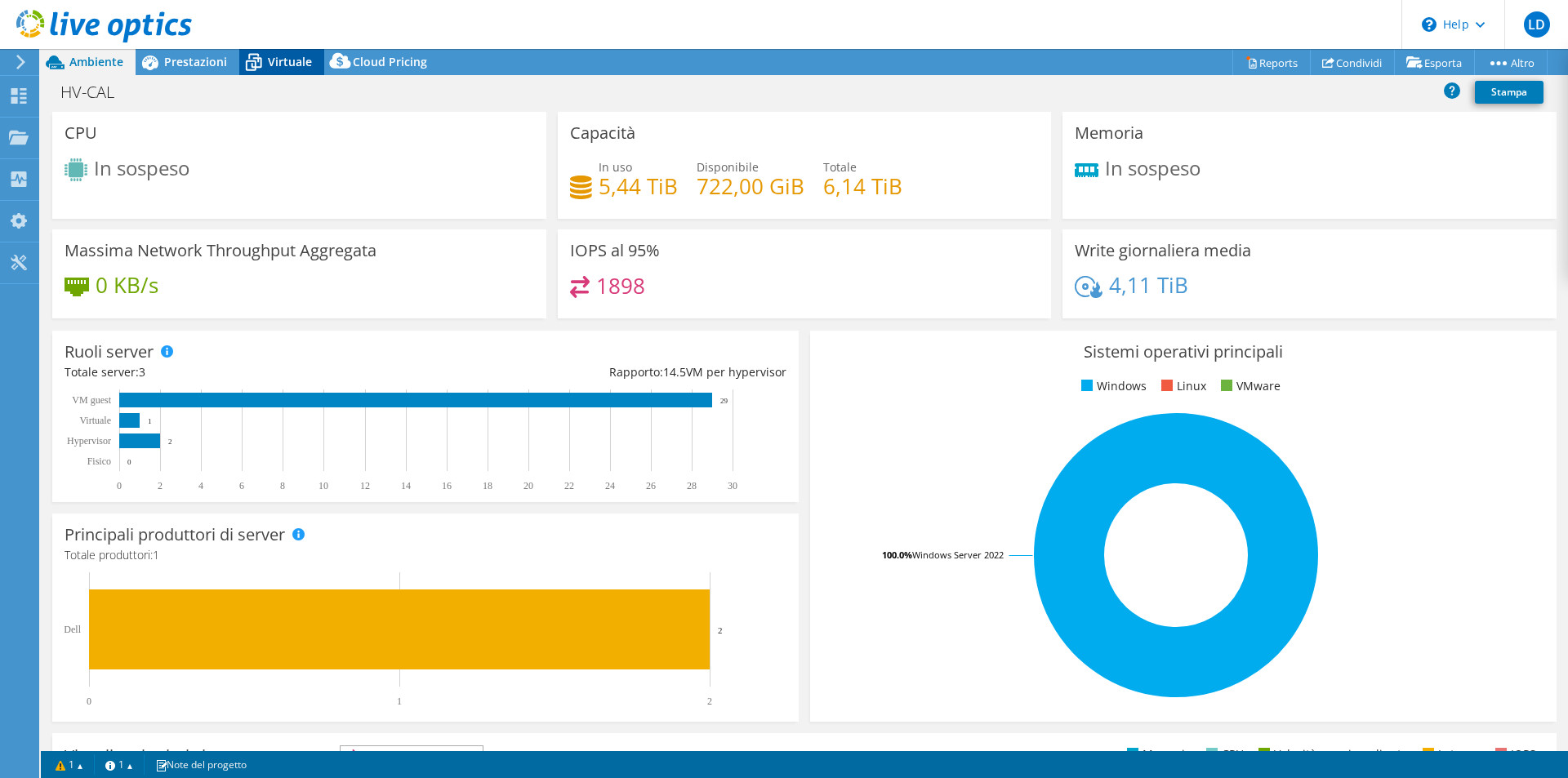
click at [288, 56] on span "Virtuale" at bounding box center [290, 61] width 44 height 15
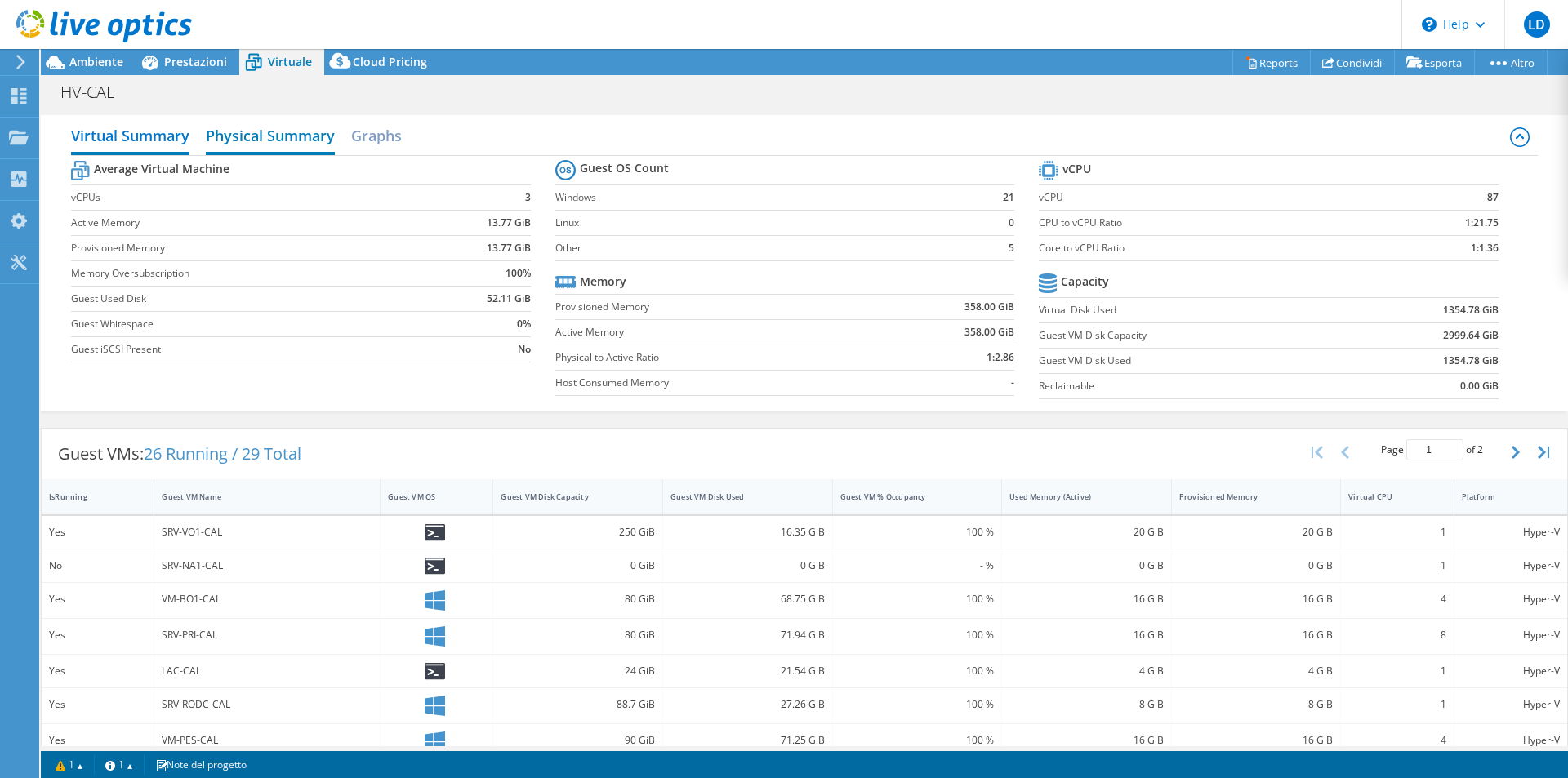
click at [267, 134] on h2 "Physical Summary" at bounding box center [270, 137] width 129 height 36
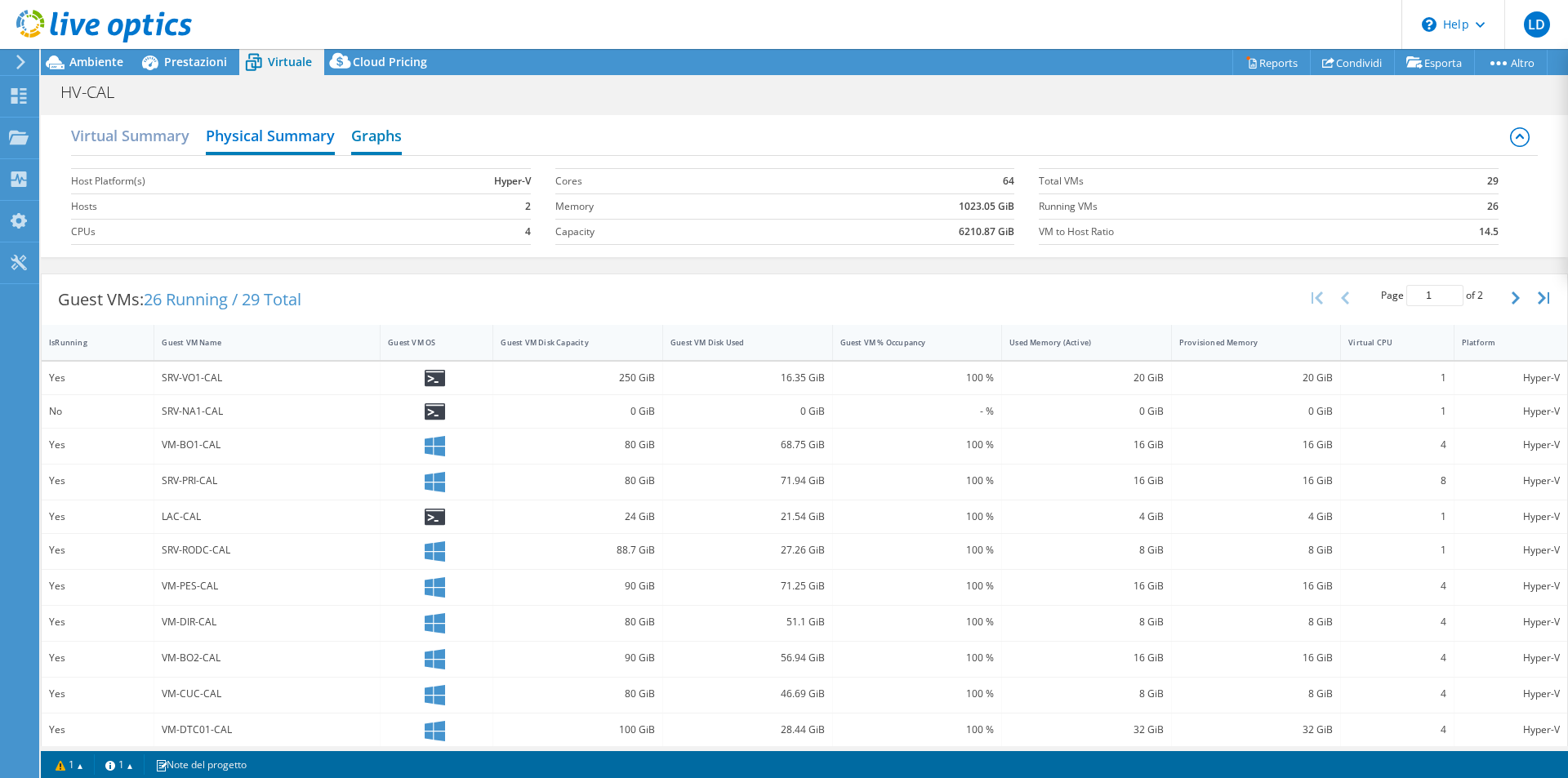
click at [378, 133] on h2 "Graphs" at bounding box center [376, 137] width 51 height 36
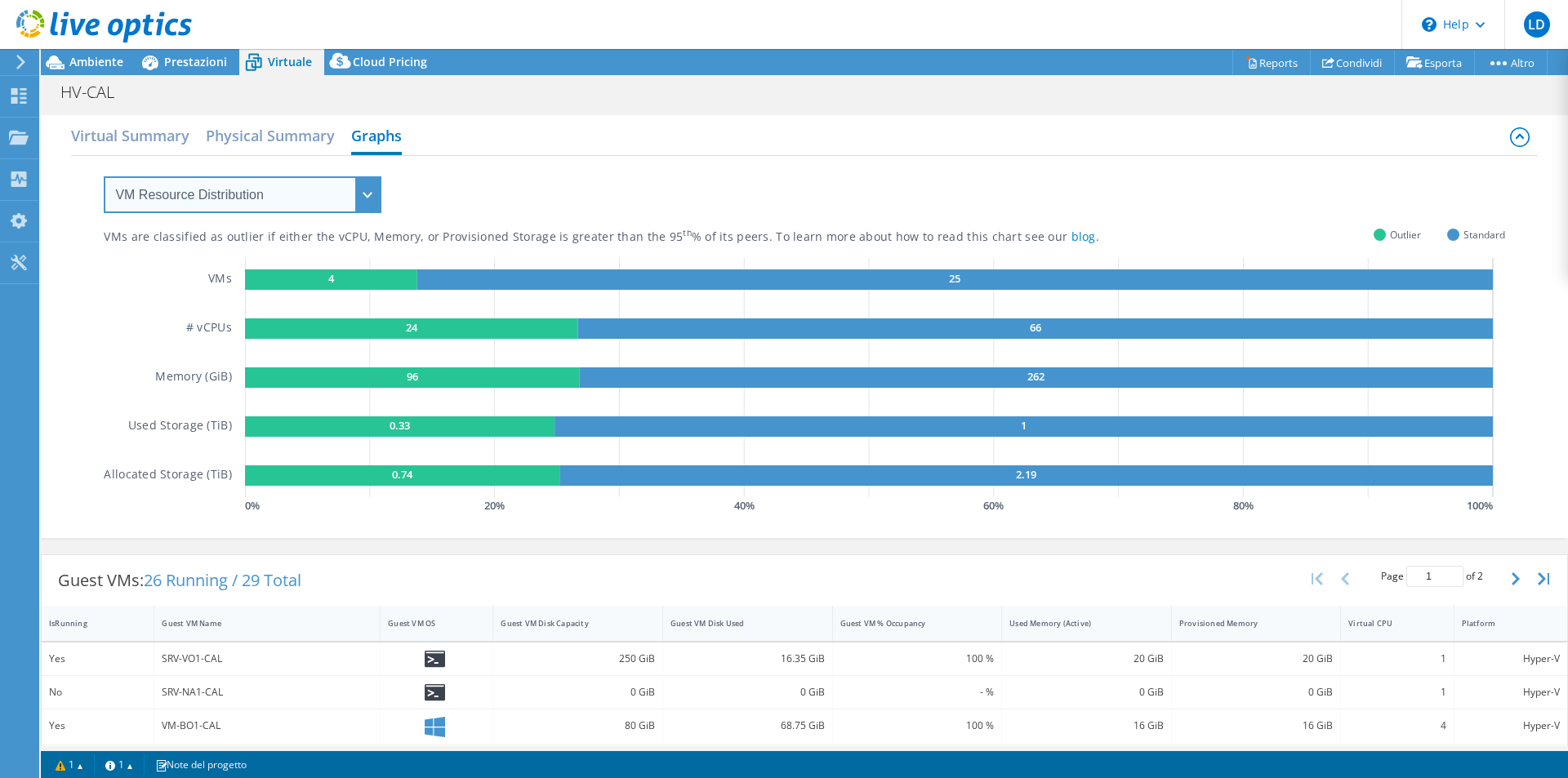
click at [358, 184] on select "VM Resource Distribution Provisioning Contrast Over Provisioning" at bounding box center [242, 194] width 277 height 37
select select "Provisioning Contrast"
click at [104, 176] on select "VM Resource Distribution Provisioning Contrast Over Provisioning" at bounding box center [242, 194] width 277 height 37
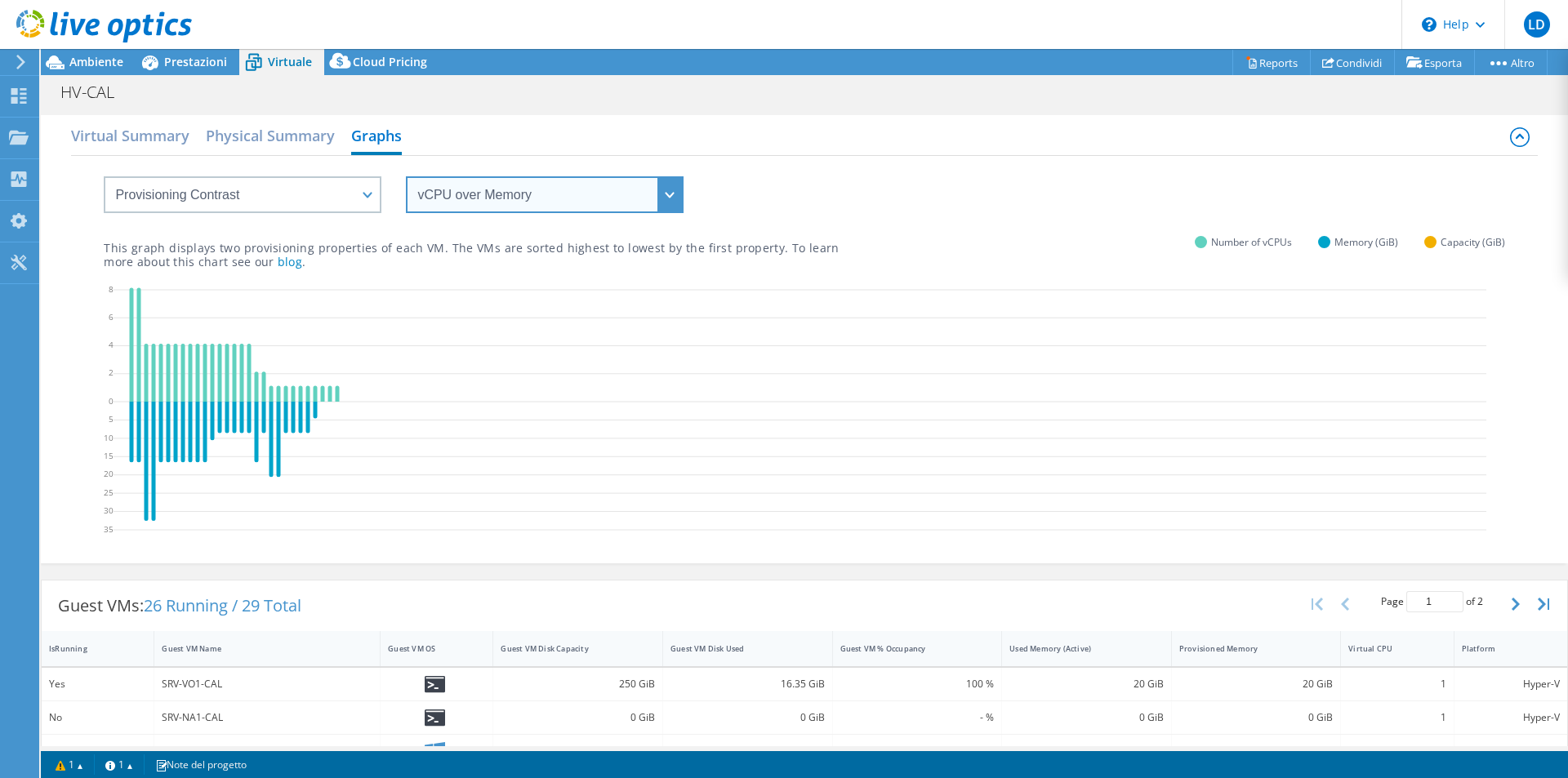
click at [529, 193] on select "vCPU over Memory vCPU over Capacity Memory over vCPU Memory over Capacity Capac…" at bounding box center [544, 194] width 277 height 37
select select "vCPU over Capacity"
click at [406, 176] on select "vCPU over Memory vCPU over Capacity Memory over vCPU Memory over Capacity Capac…" at bounding box center [544, 194] width 277 height 37
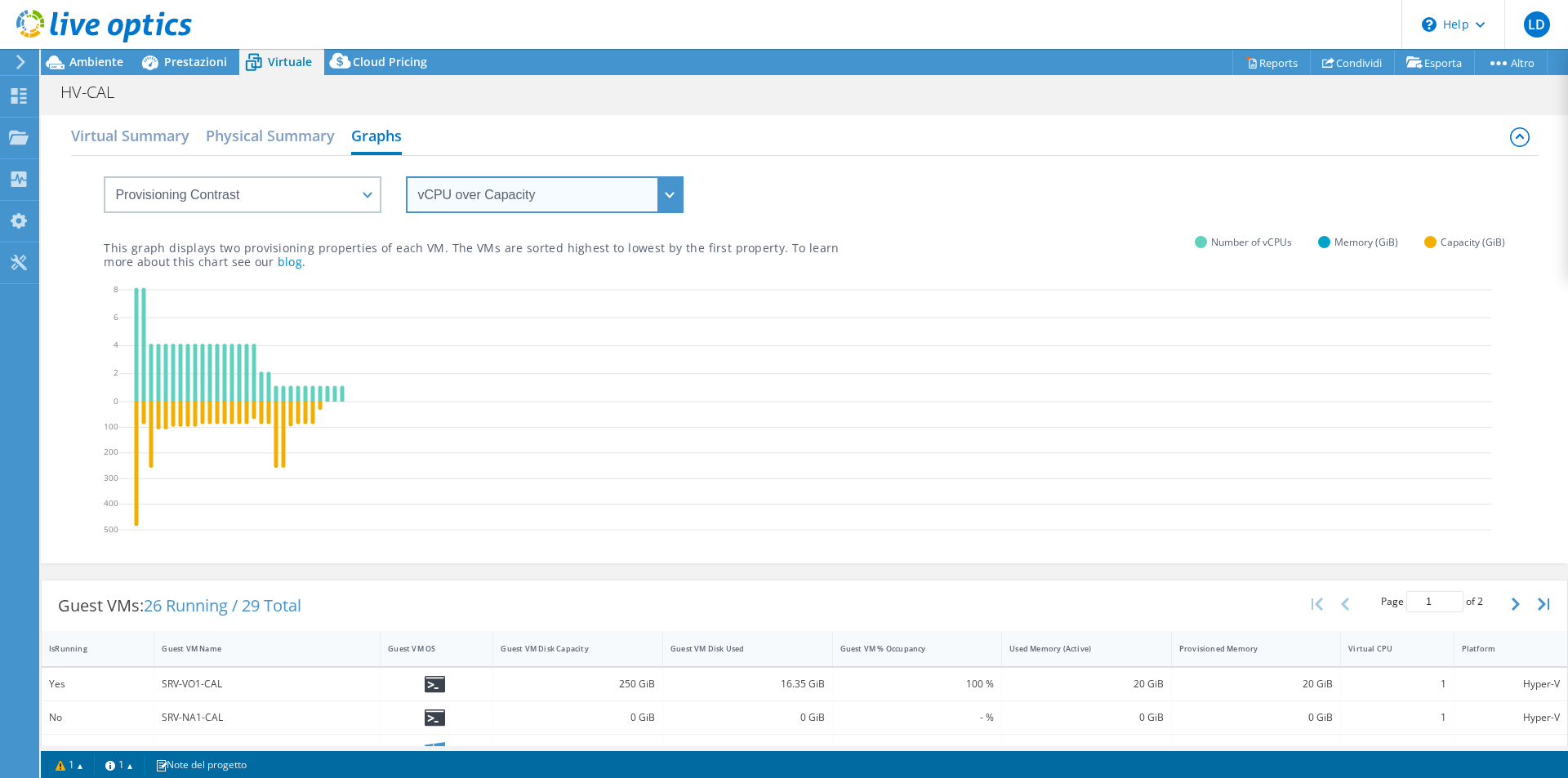
click at [662, 191] on select "vCPU over Memory vCPU over Capacity Memory over vCPU Memory over Capacity Capac…" at bounding box center [544, 194] width 277 height 37
click at [406, 176] on select "vCPU over Memory vCPU over Capacity Memory over vCPU Memory over Capacity Capac…" at bounding box center [544, 194] width 277 height 37
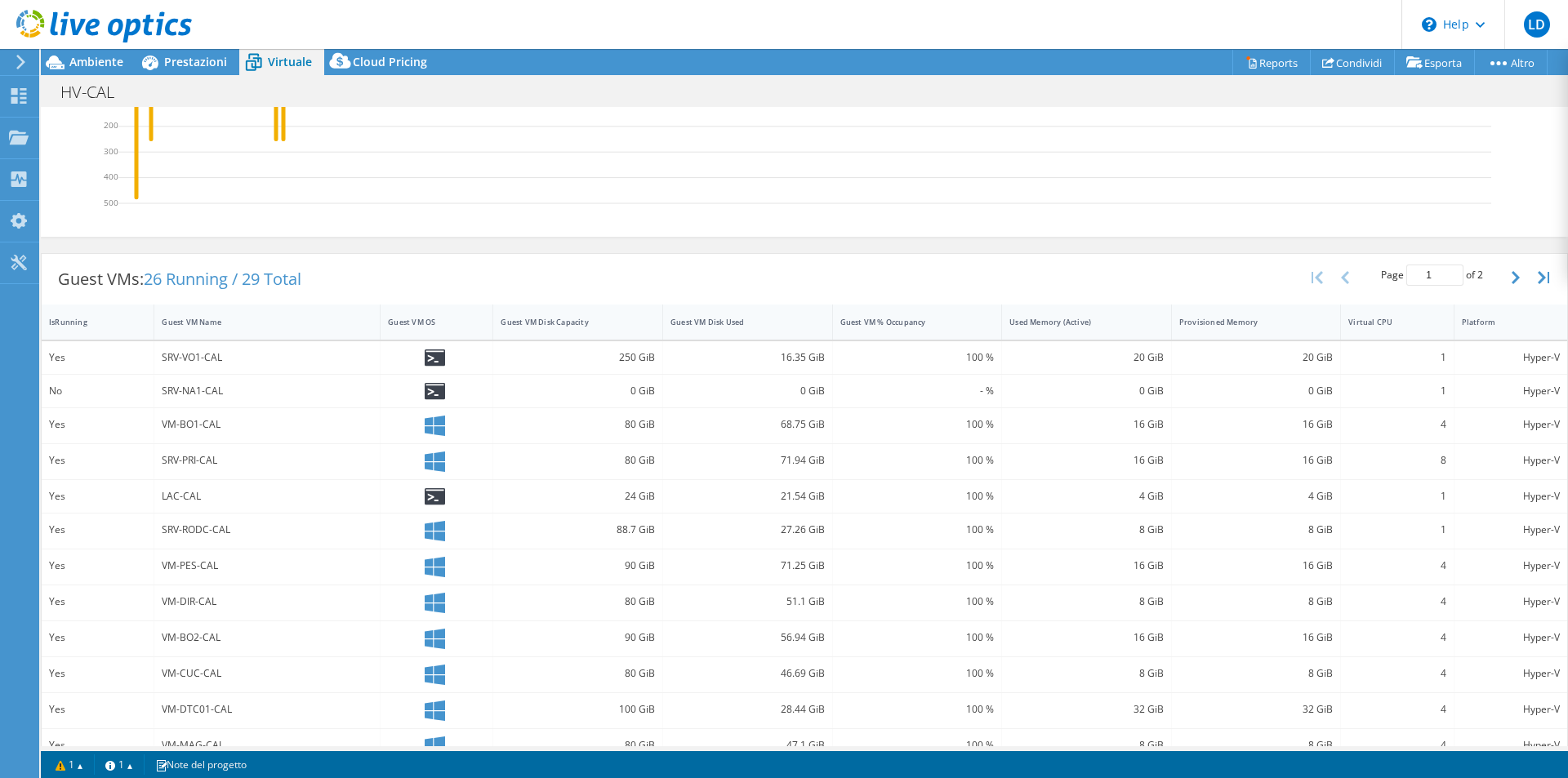
scroll to position [461, 0]
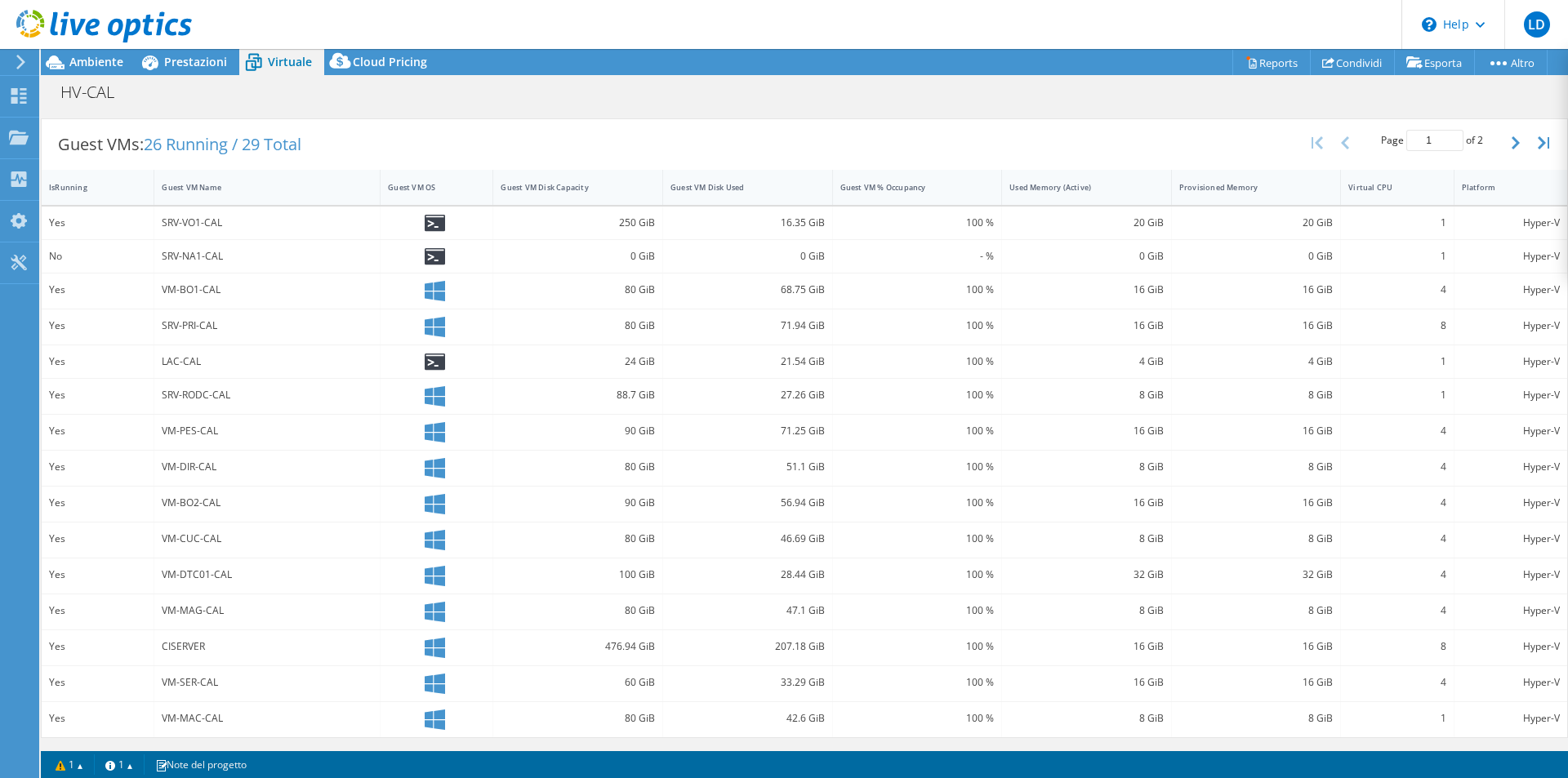
click at [1356, 653] on div "8" at bounding box center [1396, 646] width 97 height 18
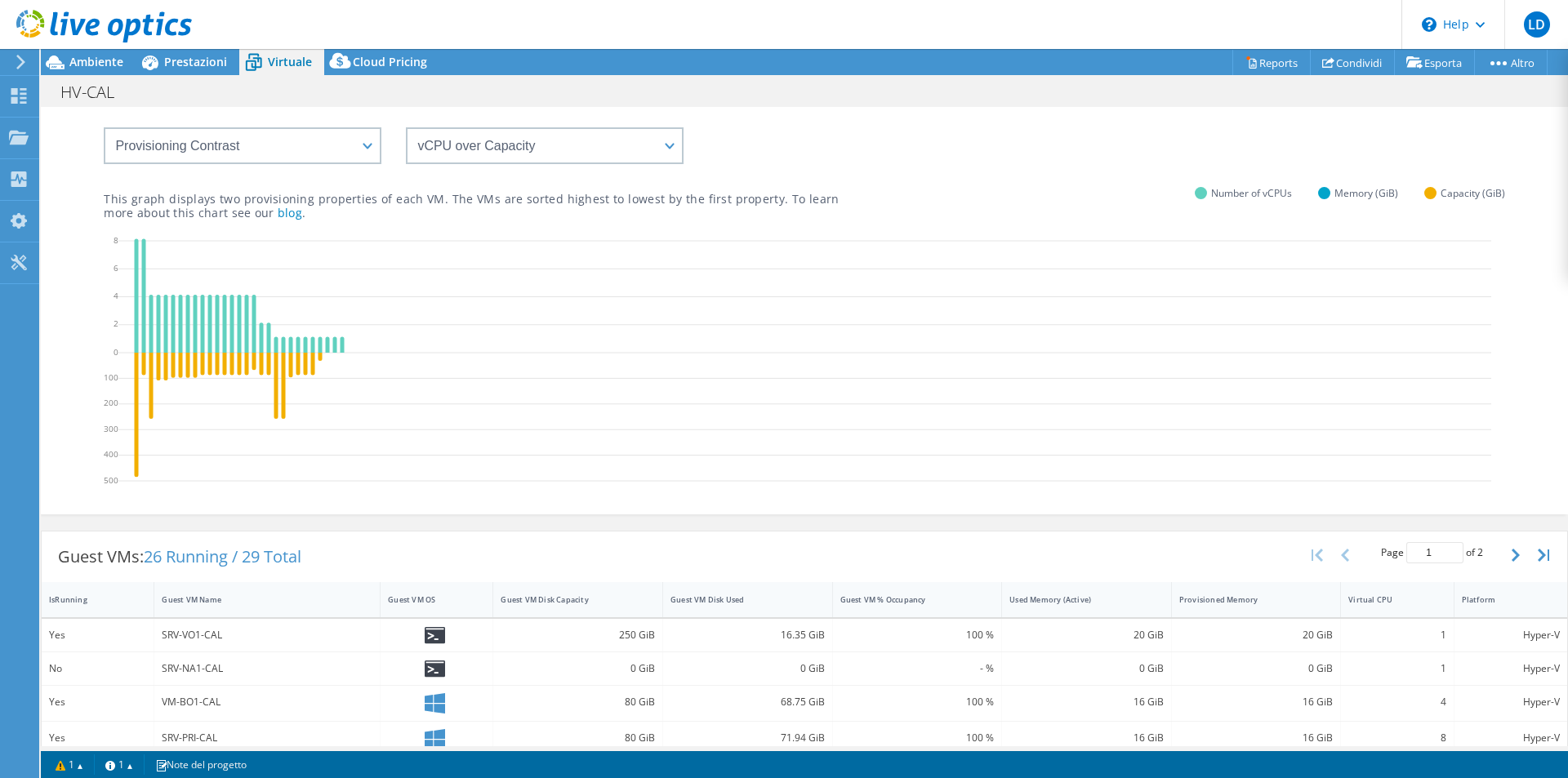
scroll to position [42, 0]
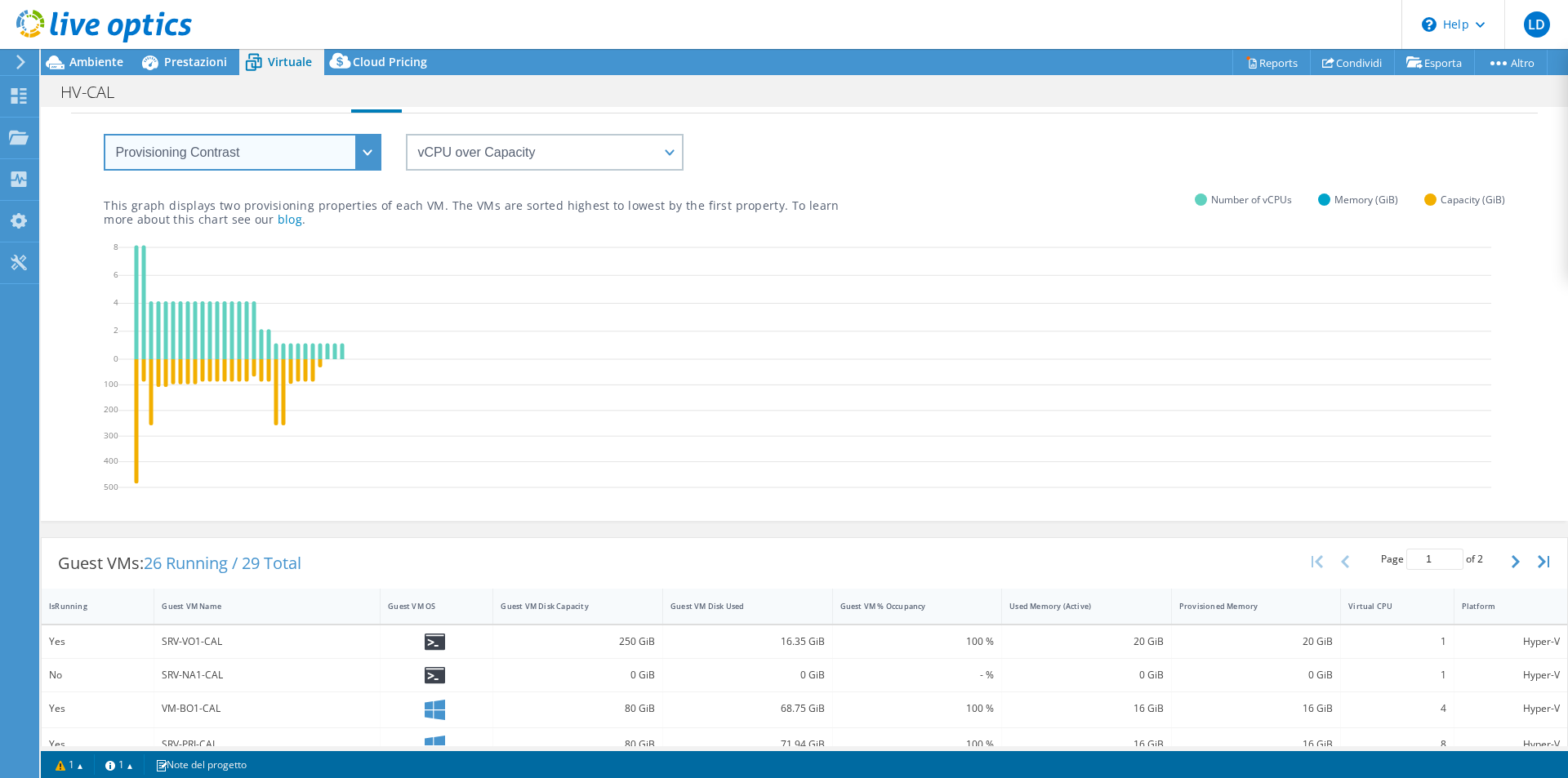
click at [367, 157] on select "VM Resource Distribution Provisioning Contrast Over Provisioning" at bounding box center [242, 152] width 277 height 37
click at [104, 134] on select "VM Resource Distribution Provisioning Contrast Over Provisioning" at bounding box center [242, 152] width 277 height 37
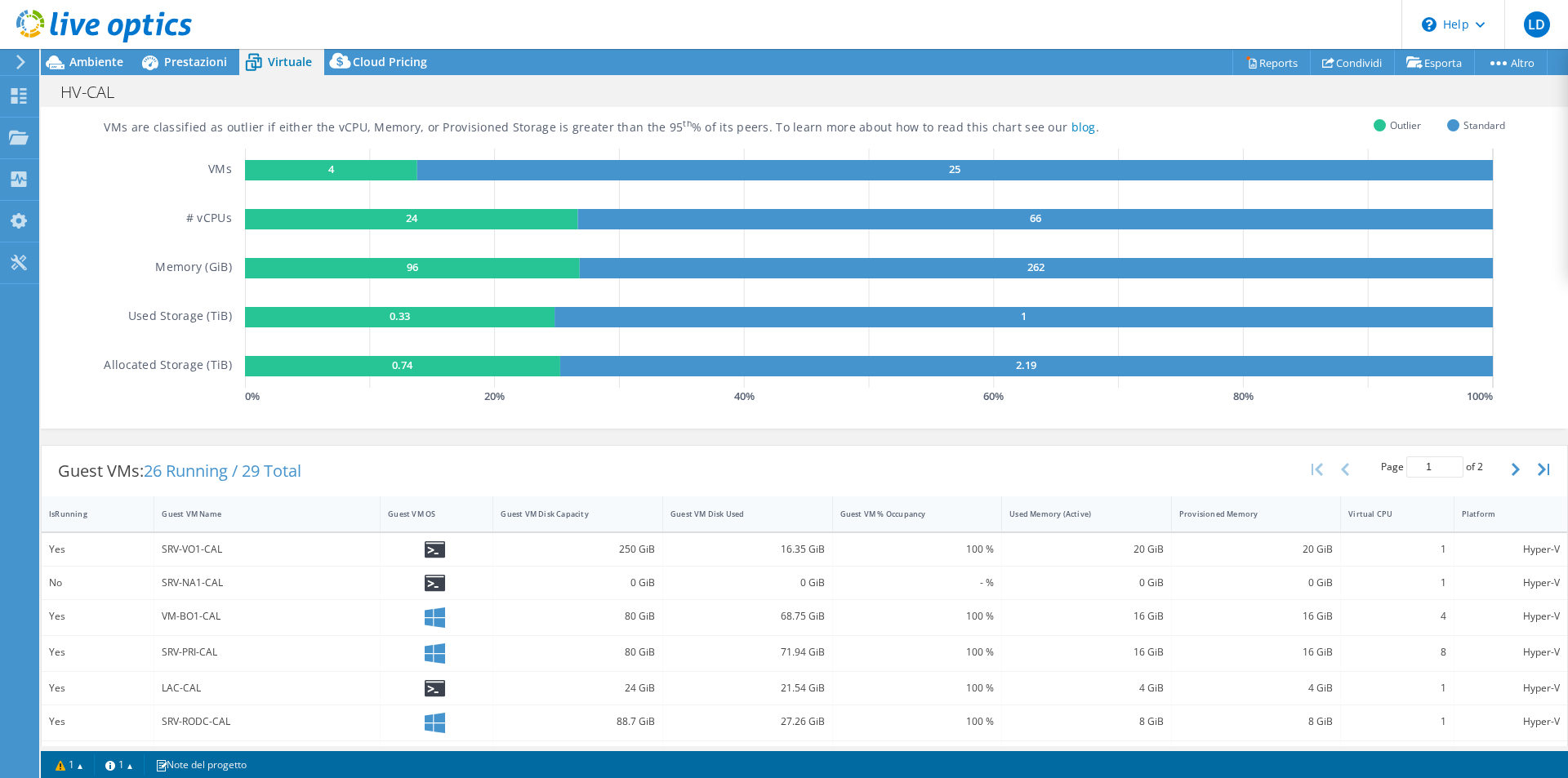
scroll to position [0, 0]
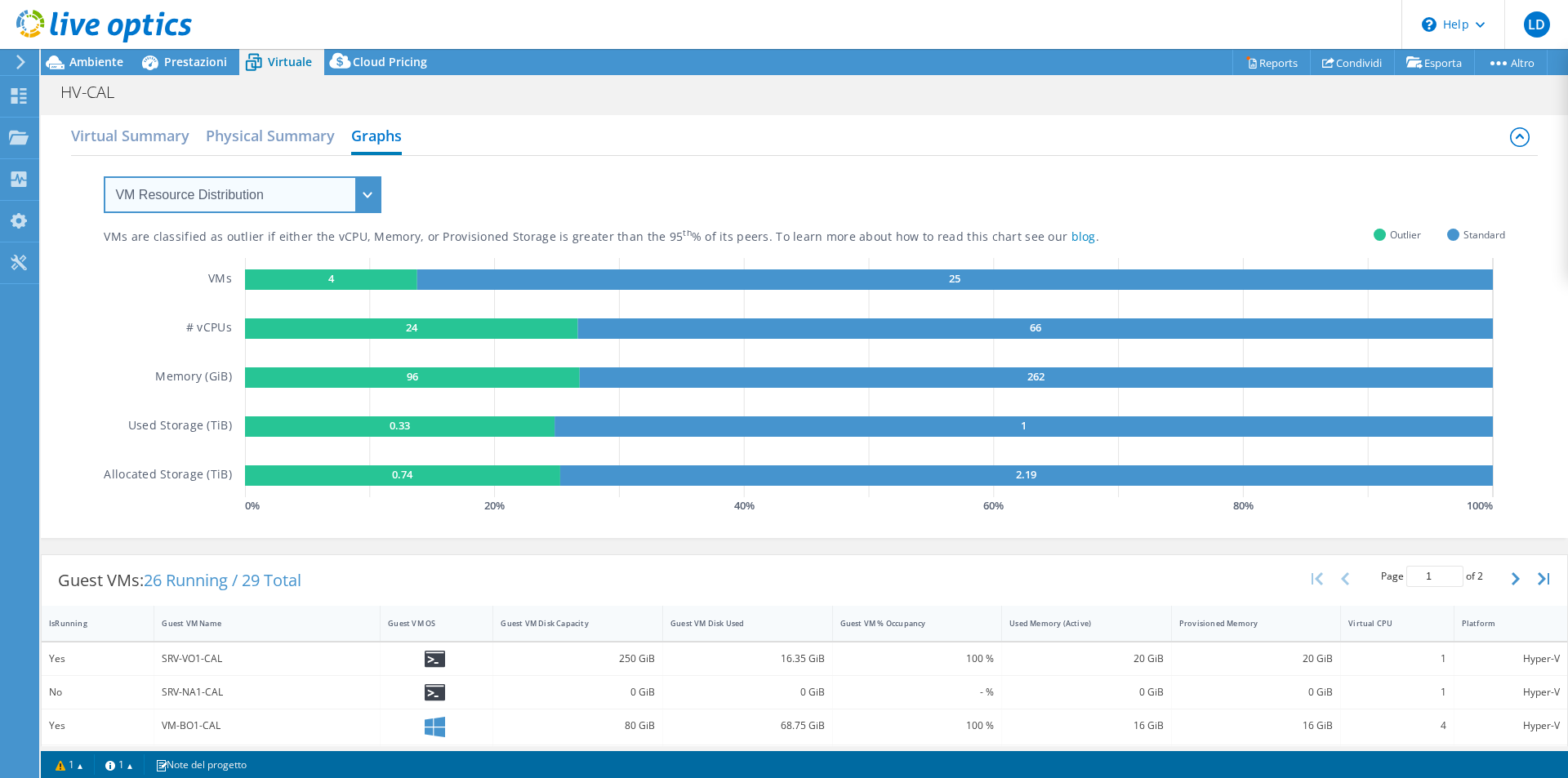
click at [367, 195] on select "VM Resource Distribution Provisioning Contrast Over Provisioning" at bounding box center [242, 194] width 277 height 37
click at [104, 176] on select "VM Resource Distribution Provisioning Contrast Over Provisioning" at bounding box center [242, 194] width 277 height 37
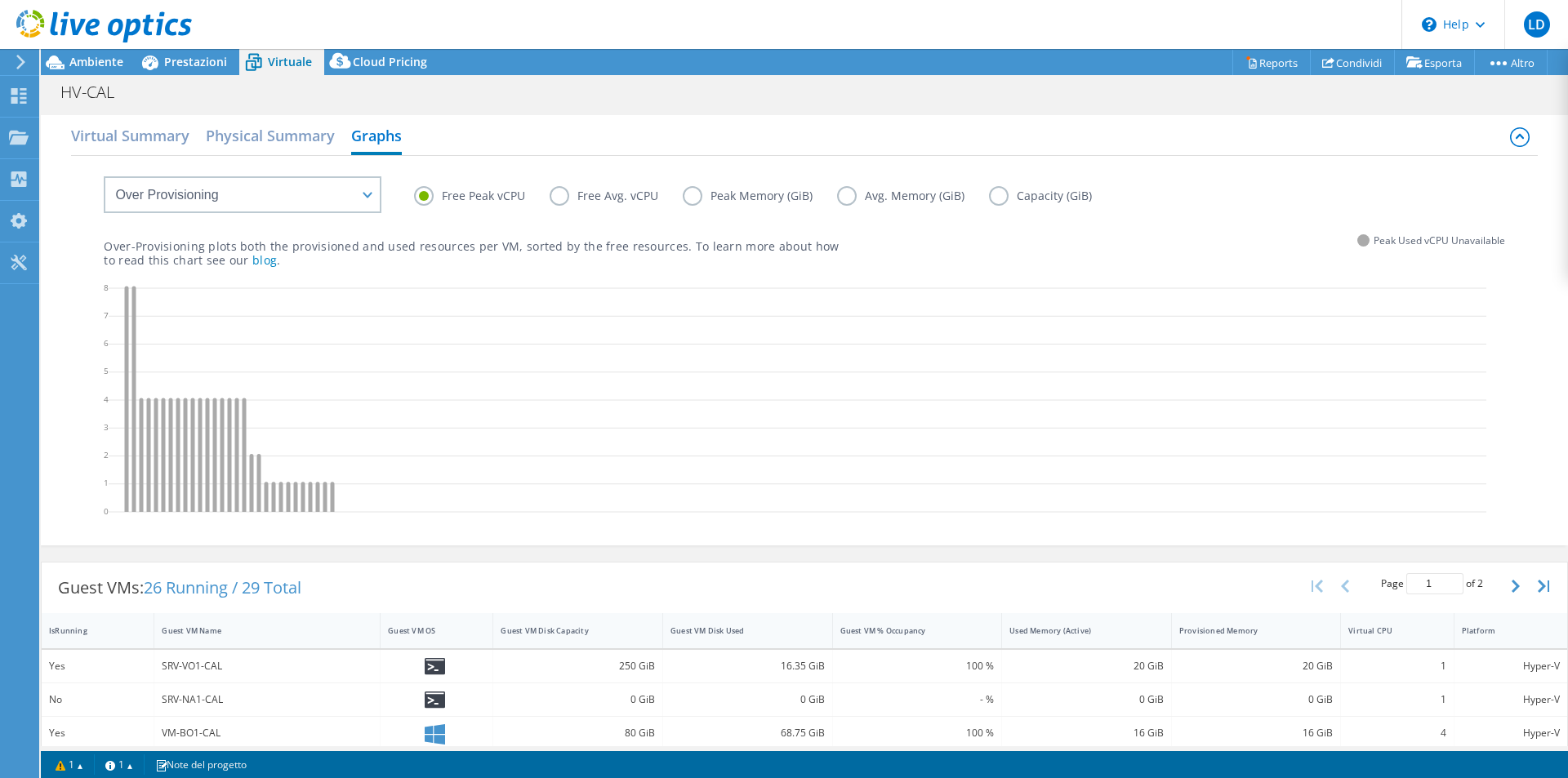
click at [558, 198] on label "Free Avg. vCPU" at bounding box center [616, 195] width 133 height 20
click at [0, 0] on input "Free Avg. vCPU" at bounding box center [0, 0] width 0 height 0
click at [701, 195] on label "Peak Memory (GiB)" at bounding box center [760, 195] width 155 height 20
click at [0, 0] on input "Peak Memory (GiB)" at bounding box center [0, 0] width 0 height 0
click at [859, 197] on label "Avg. Memory (GiB)" at bounding box center [912, 195] width 152 height 20
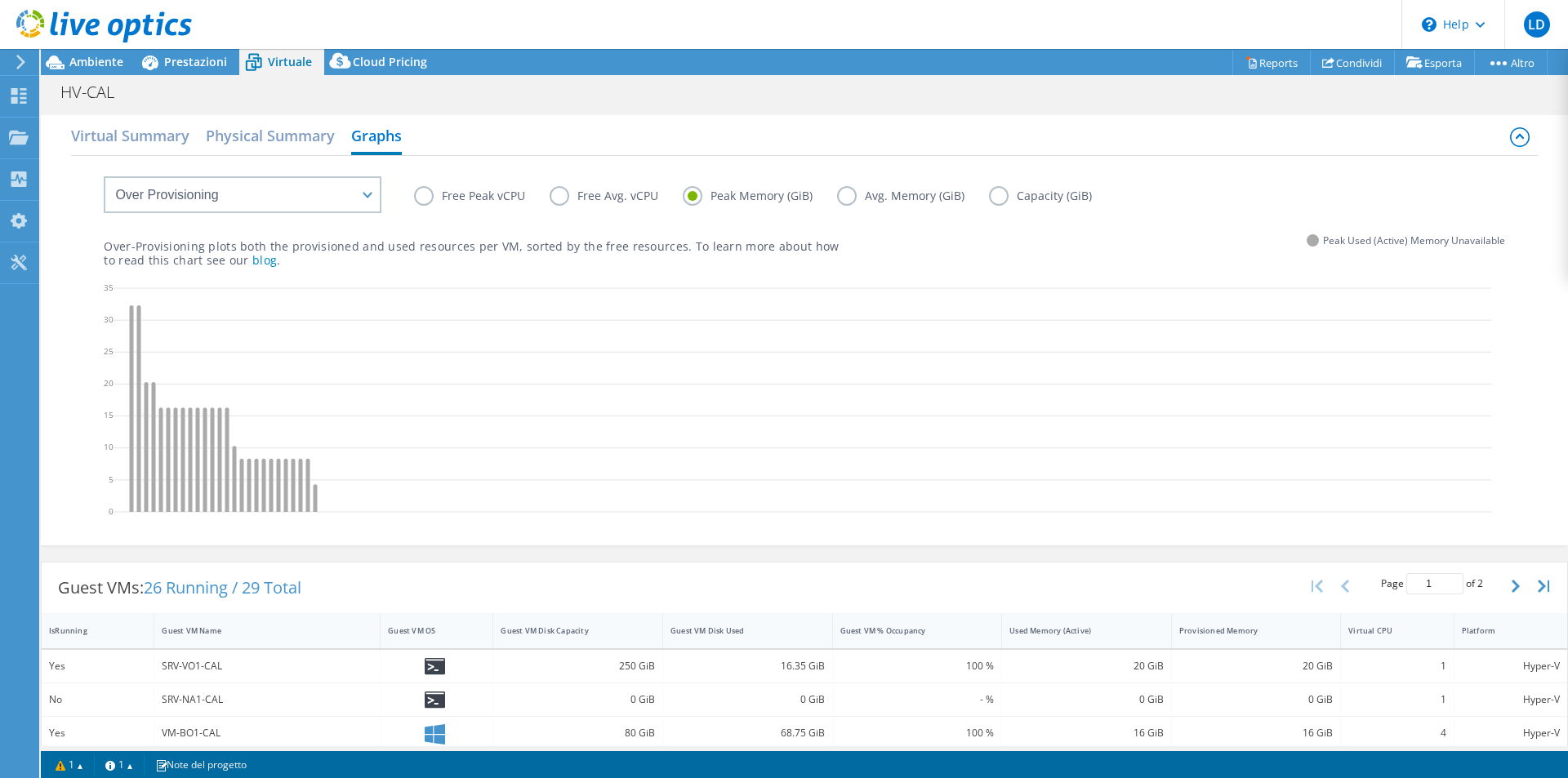
click at [0, 0] on input "Avg. Memory (GiB)" at bounding box center [0, 0] width 0 height 0
click at [1019, 191] on label "Capacity (GiB)" at bounding box center [1052, 195] width 127 height 20
click at [0, 0] on input "Capacity (GiB)" at bounding box center [0, 0] width 0 height 0
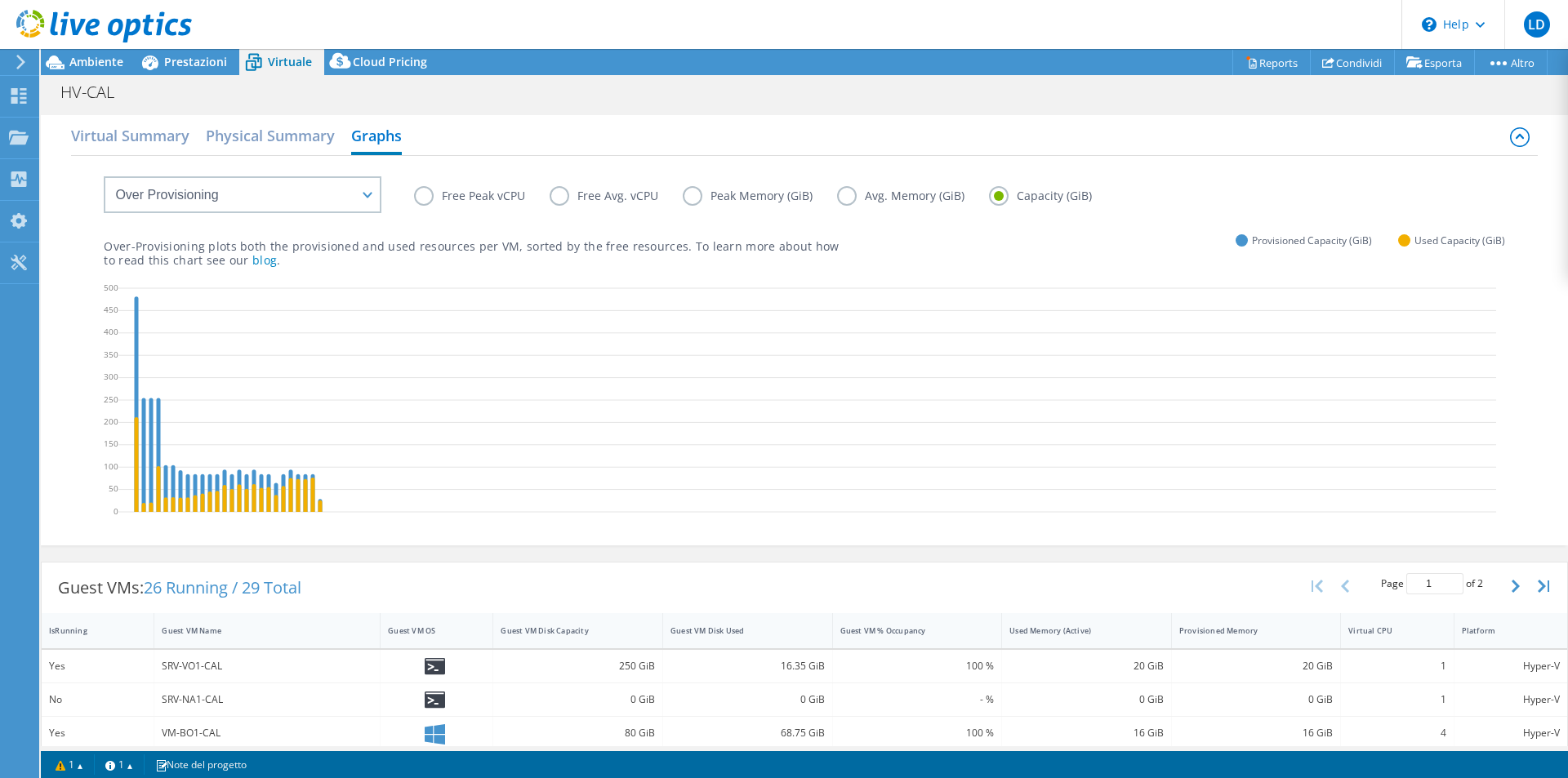
click at [425, 192] on label "Free Peak vCPU" at bounding box center [482, 195] width 136 height 20
click at [0, 0] on input "Free Peak vCPU" at bounding box center [0, 0] width 0 height 0
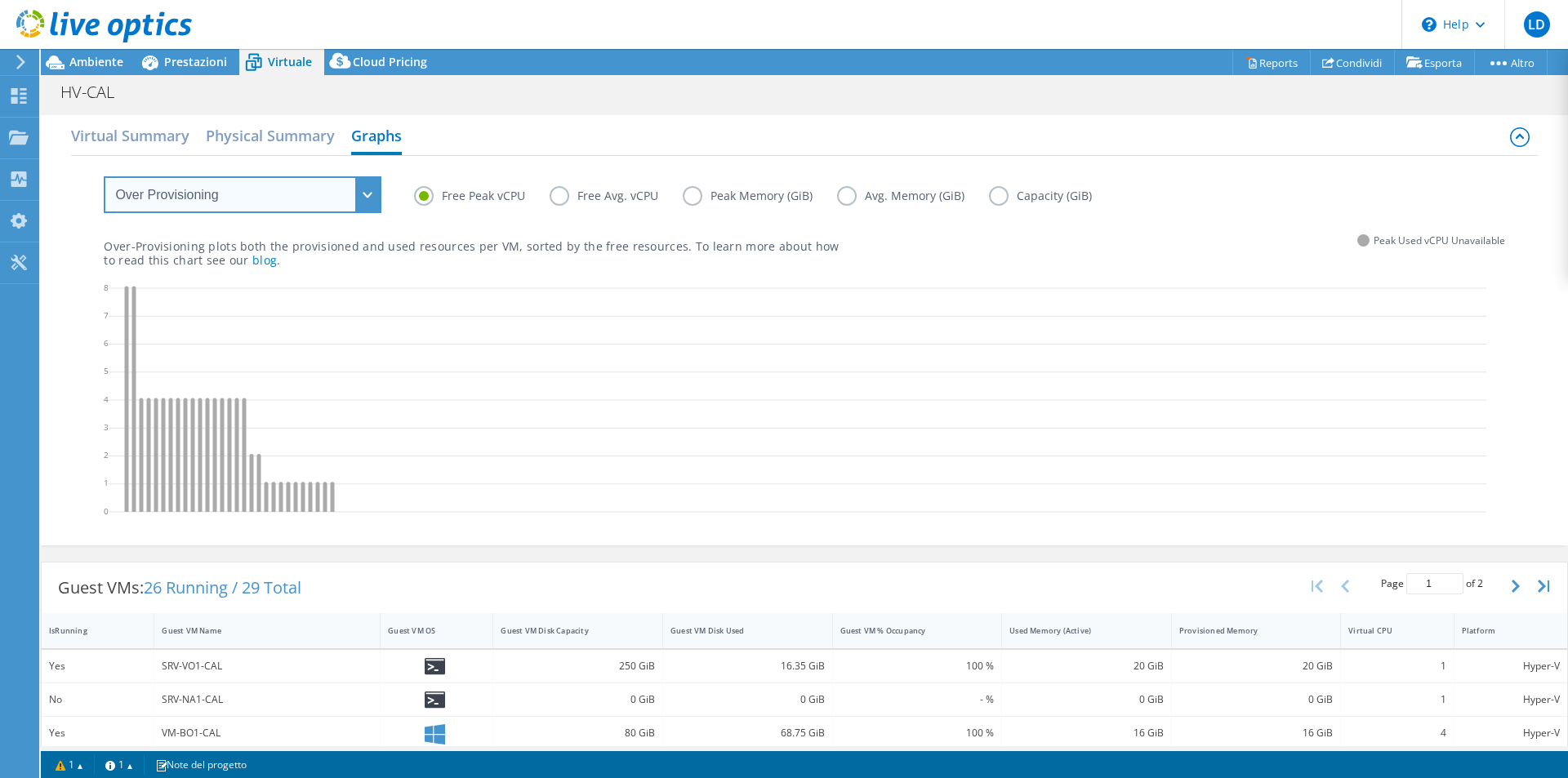
click at [361, 197] on select "VM Resource Distribution Provisioning Contrast Over Provisioning" at bounding box center [242, 194] width 277 height 37
click at [104, 176] on select "VM Resource Distribution Provisioning Contrast Over Provisioning" at bounding box center [242, 194] width 277 height 37
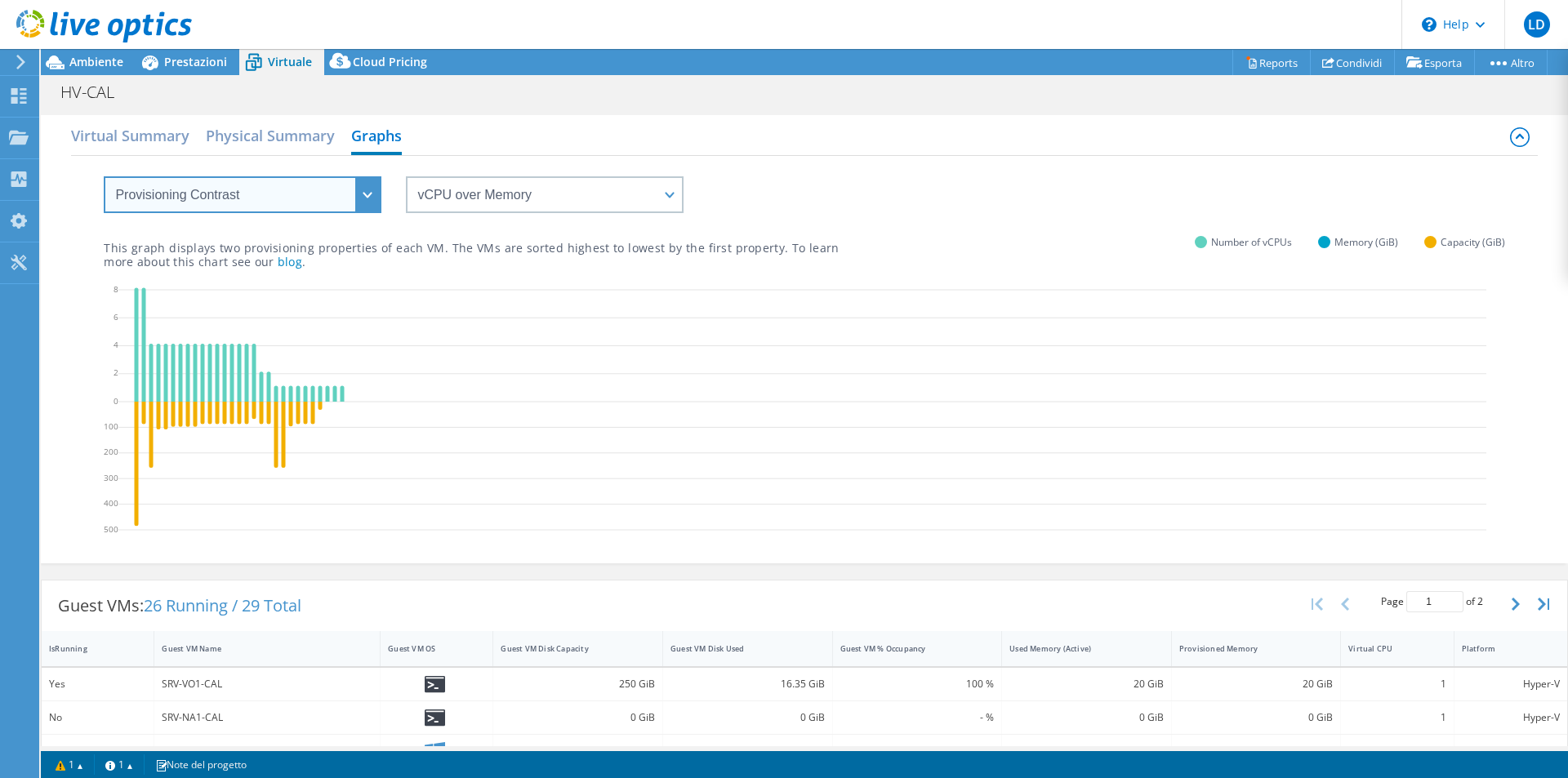
click at [359, 197] on select "VM Resource Distribution Provisioning Contrast Over Provisioning" at bounding box center [242, 194] width 277 height 37
click at [104, 176] on select "VM Resource Distribution Provisioning Contrast Over Provisioning" at bounding box center [242, 194] width 277 height 37
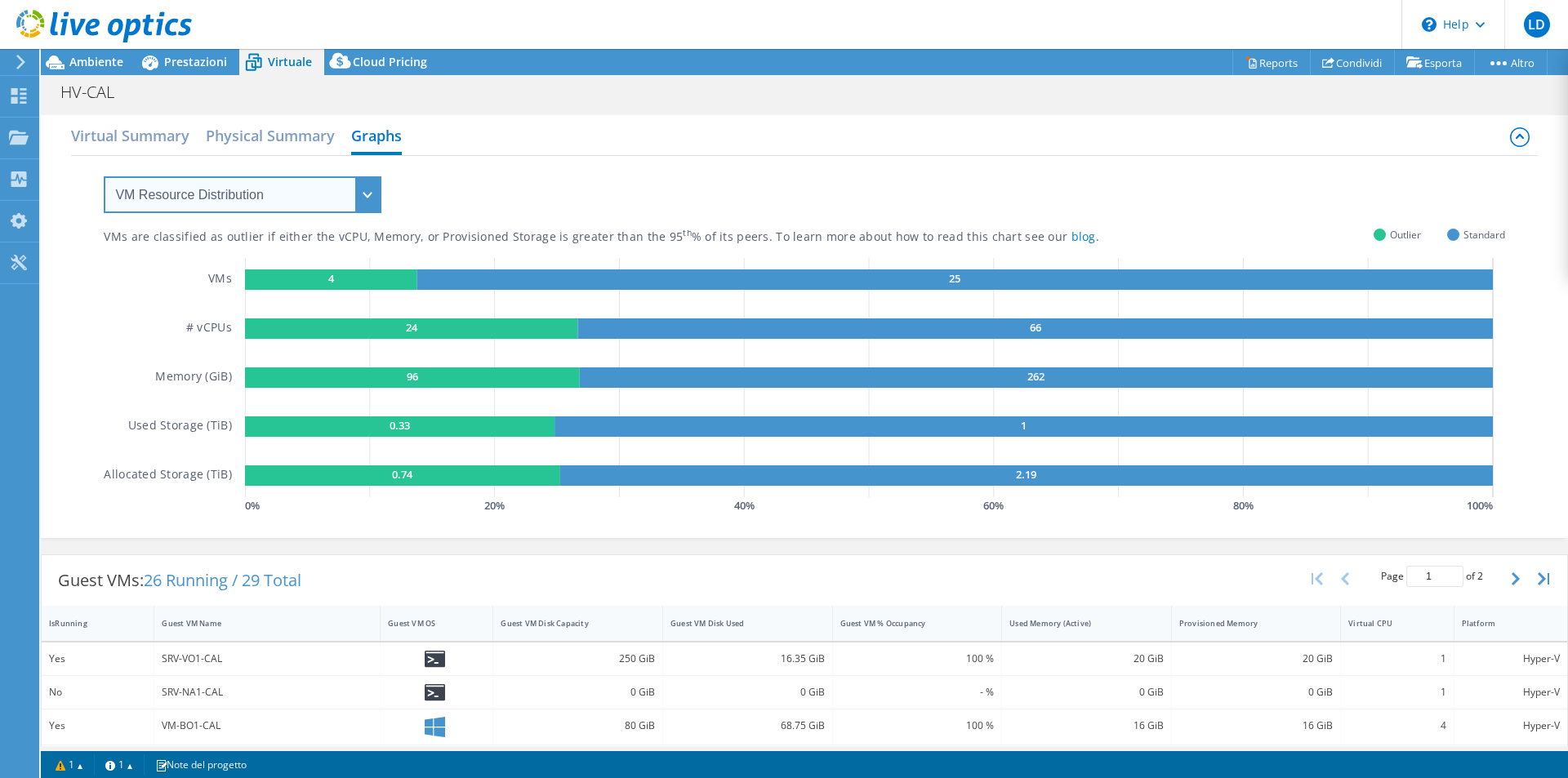
click at [374, 194] on select "VM Resource Distribution Provisioning Contrast Over Provisioning" at bounding box center [242, 194] width 277 height 37
select select "Over Provisioning"
click at [104, 176] on select "VM Resource Distribution Provisioning Contrast Over Provisioning" at bounding box center [242, 194] width 277 height 37
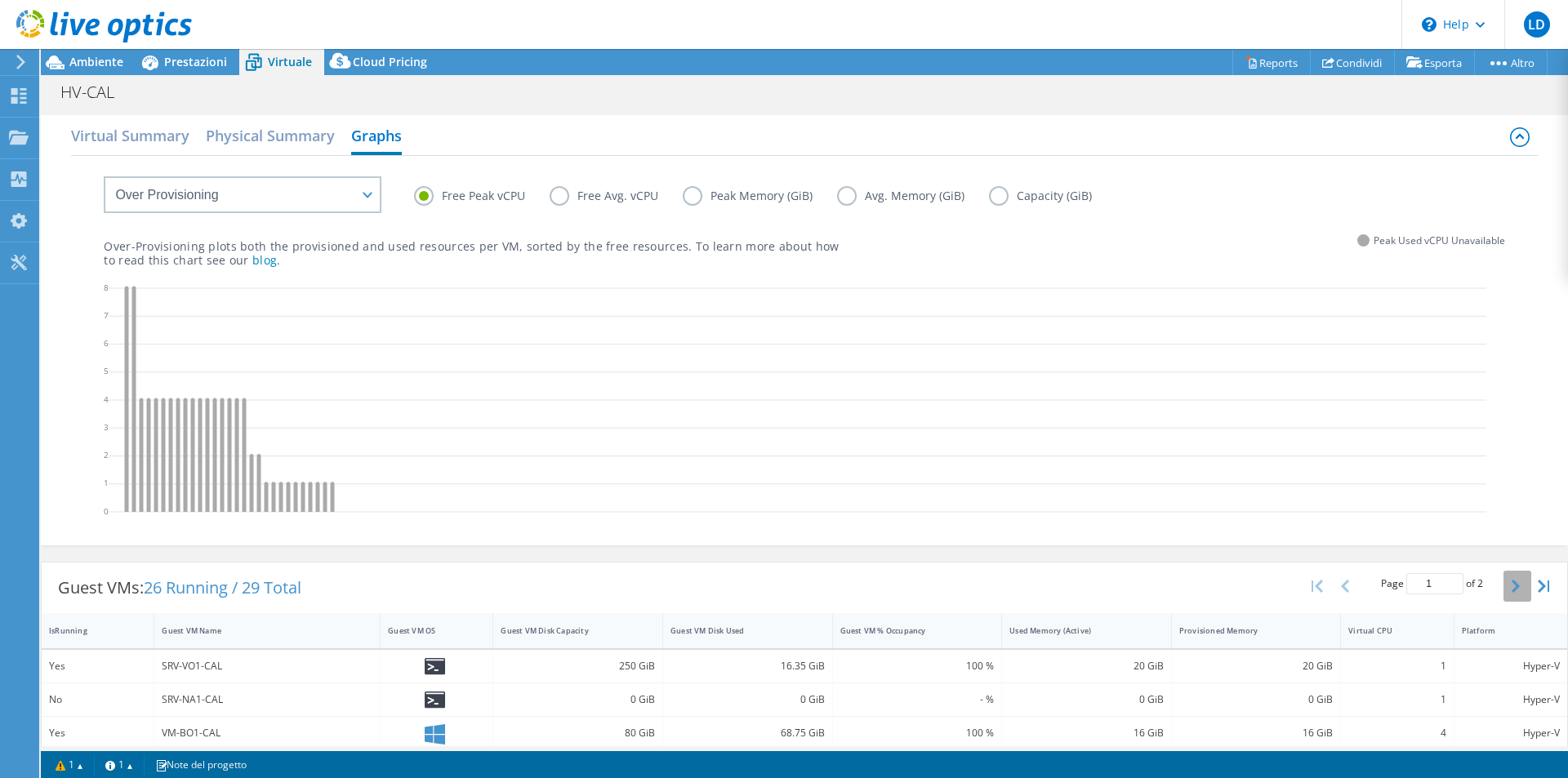
click at [1511, 588] on icon "button" at bounding box center [1515, 587] width 8 height 13
click at [285, 140] on h2 "Physical Summary" at bounding box center [270, 137] width 129 height 36
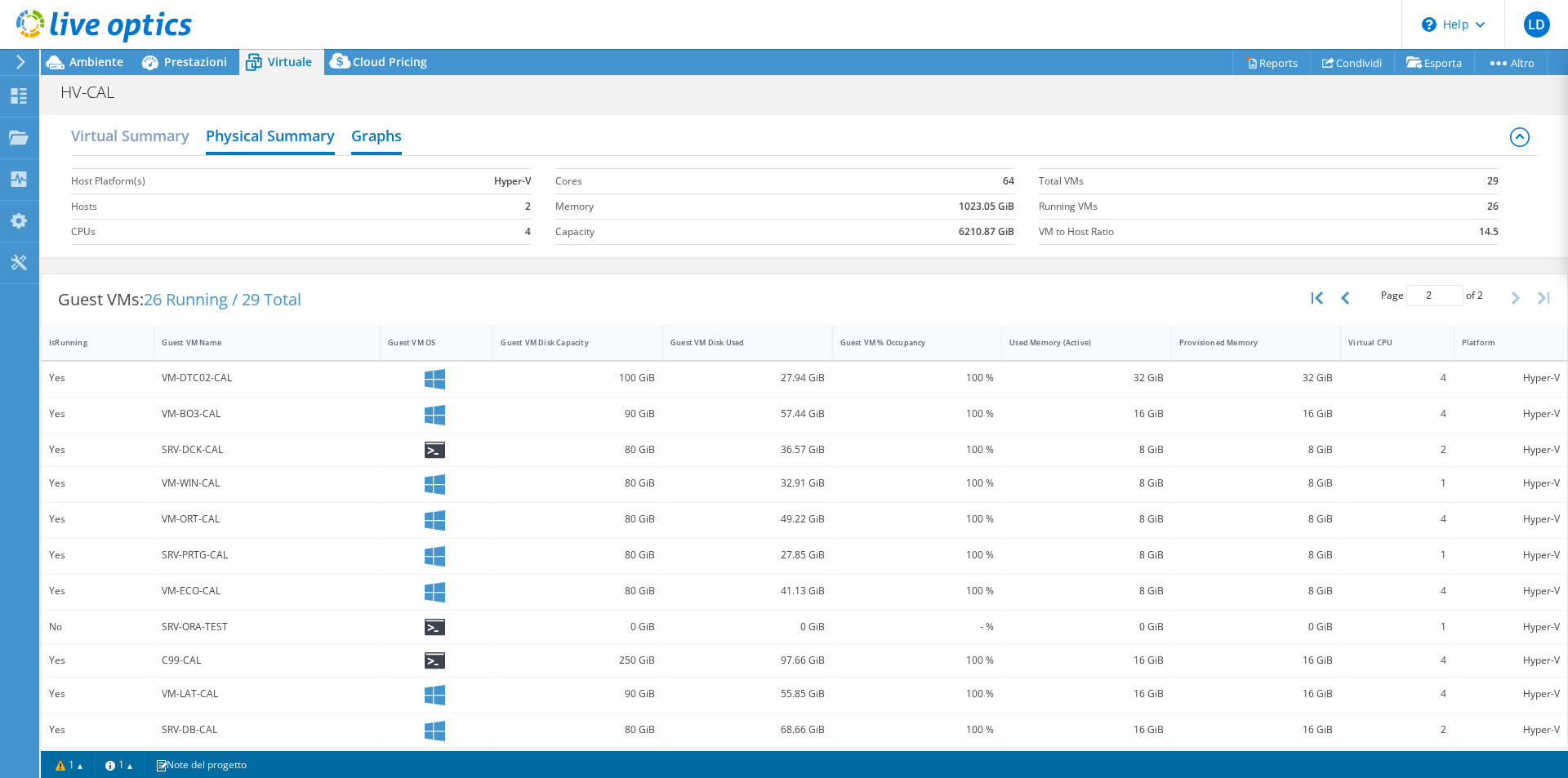
click at [381, 138] on h2 "Graphs" at bounding box center [376, 137] width 51 height 36
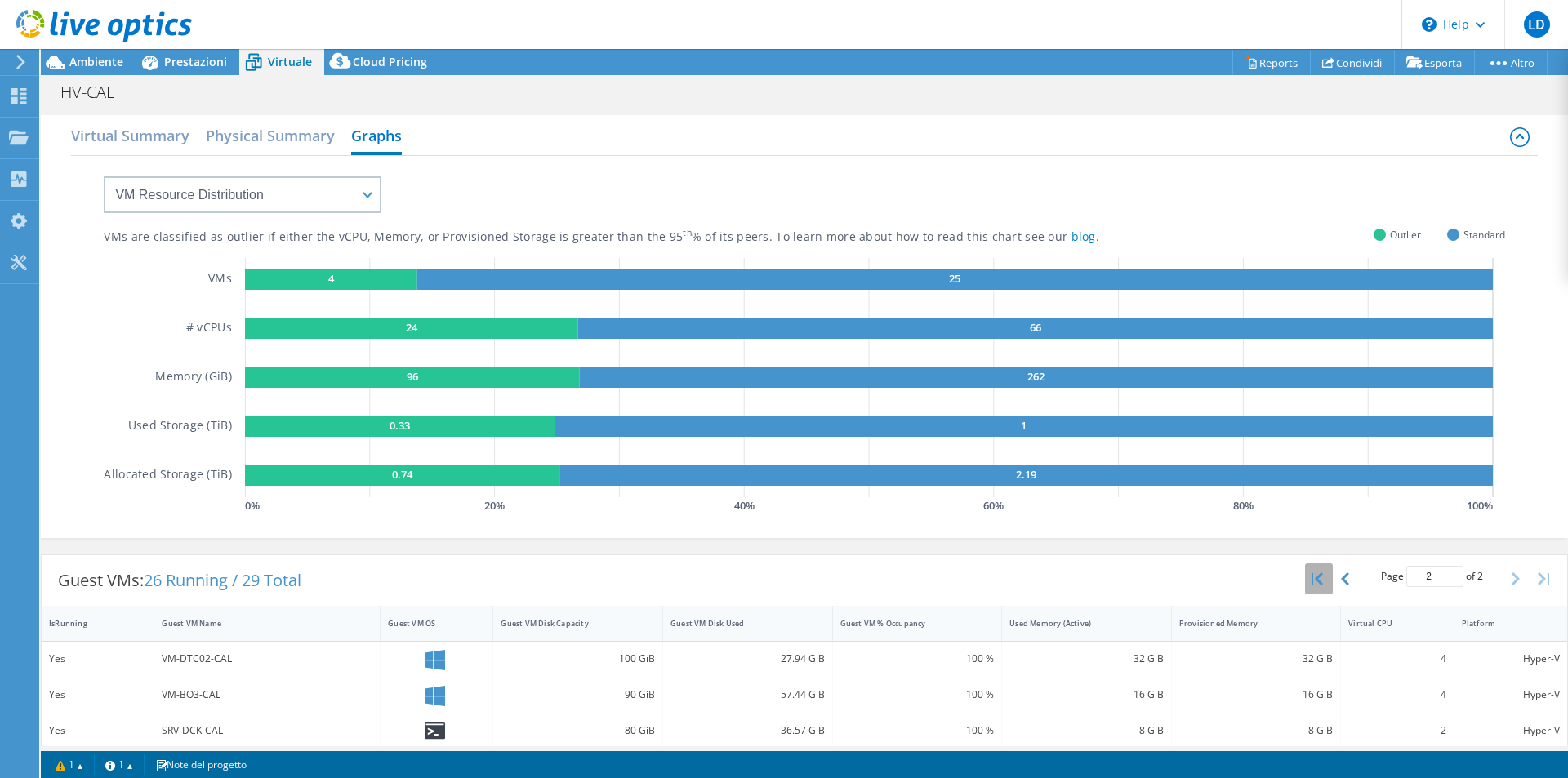
click at [1311, 574] on icon "button" at bounding box center [1317, 579] width 11 height 13
type input "1"
click at [352, 189] on select "VM Resource Distribution Provisioning Contrast Over Provisioning" at bounding box center [242, 194] width 277 height 37
select select "Over Provisioning"
click at [104, 176] on select "VM Resource Distribution Provisioning Contrast Over Provisioning" at bounding box center [242, 194] width 277 height 37
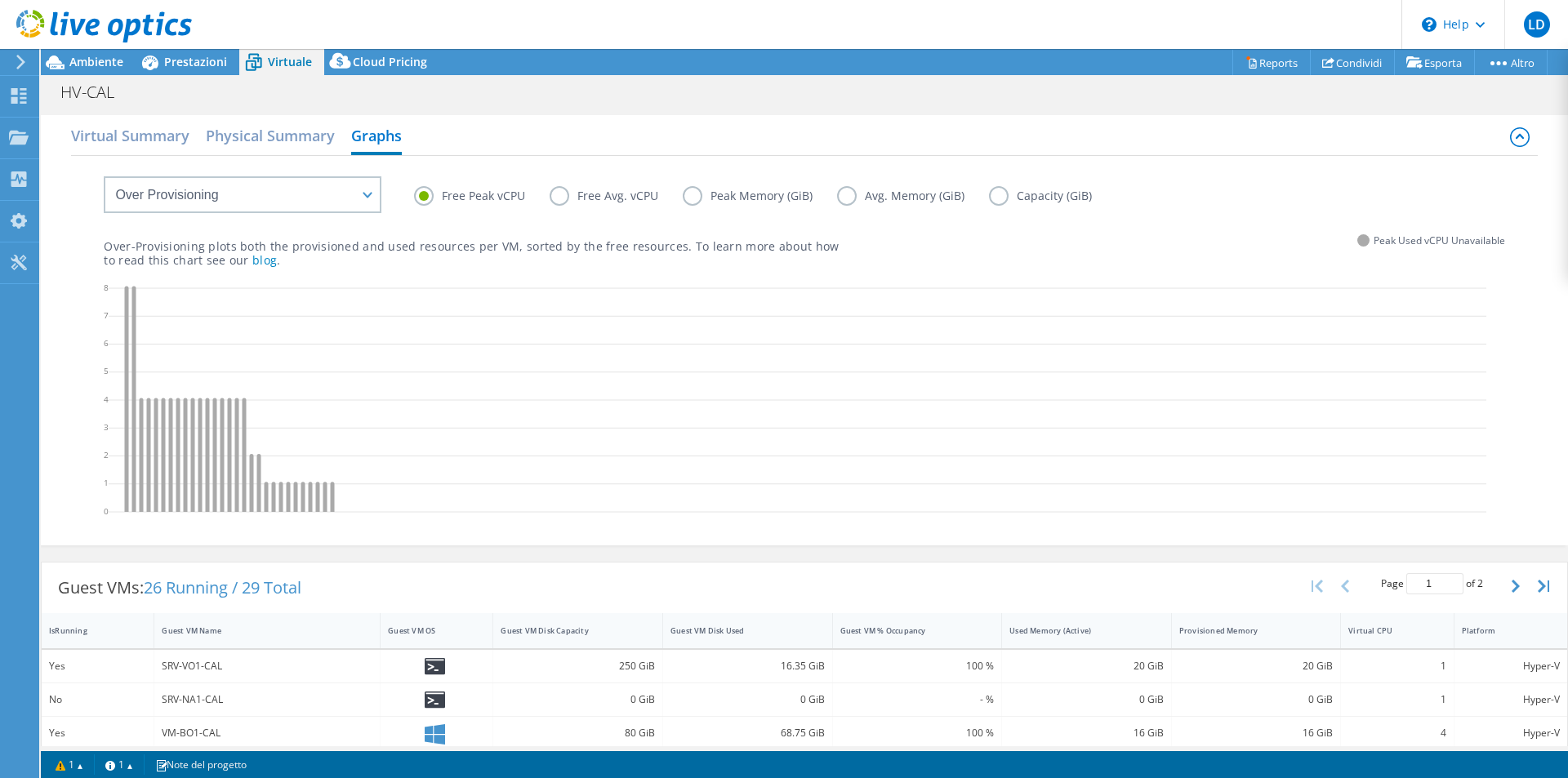
click at [563, 194] on label "Free Avg. vCPU" at bounding box center [616, 195] width 133 height 20
click at [0, 0] on input "Free Avg. vCPU" at bounding box center [0, 0] width 0 height 0
click at [698, 201] on label "Peak Memory (GiB)" at bounding box center [760, 195] width 155 height 20
click at [0, 0] on input "Peak Memory (GiB)" at bounding box center [0, 0] width 0 height 0
click at [851, 195] on label "Avg. Memory (GiB)" at bounding box center [912, 195] width 152 height 20
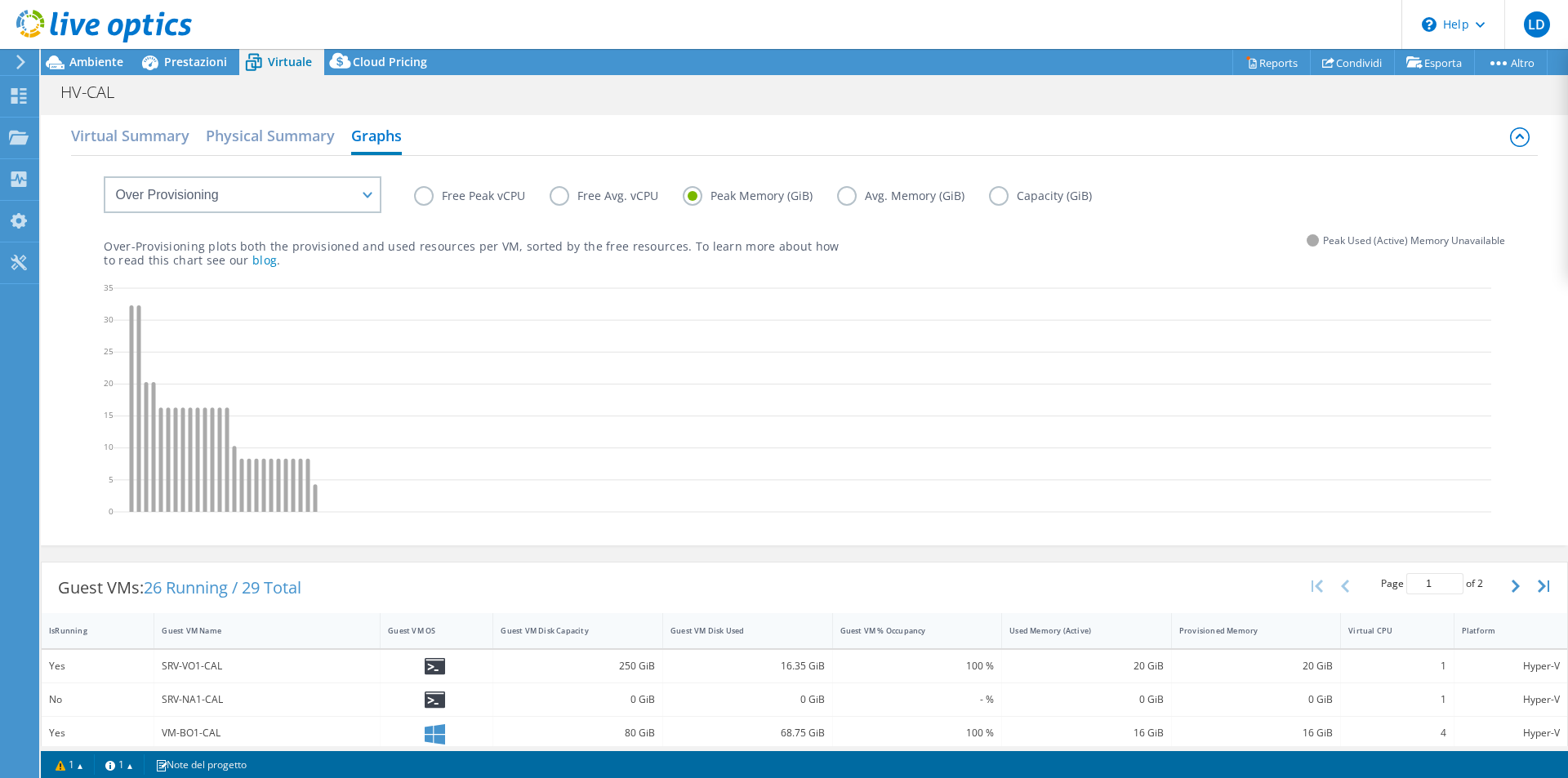
click at [0, 0] on input "Avg. Memory (GiB)" at bounding box center [0, 0] width 0 height 0
click at [1007, 196] on label "Capacity (GiB)" at bounding box center [1052, 195] width 127 height 20
click at [0, 0] on input "Capacity (GiB)" at bounding box center [0, 0] width 0 height 0
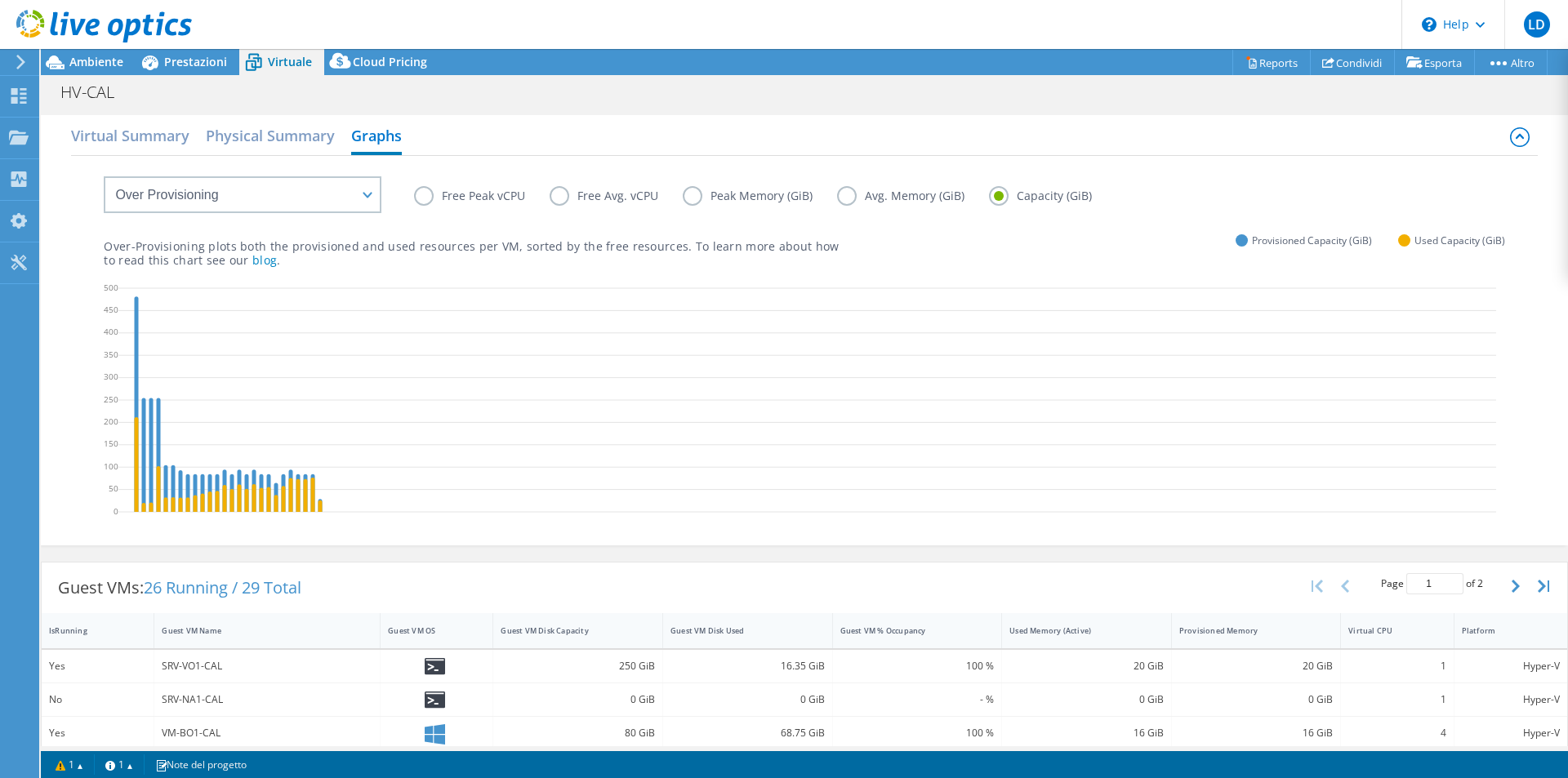
click at [428, 197] on label "Free Peak vCPU" at bounding box center [482, 195] width 136 height 20
click at [0, 0] on input "Free Peak vCPU" at bounding box center [0, 0] width 0 height 0
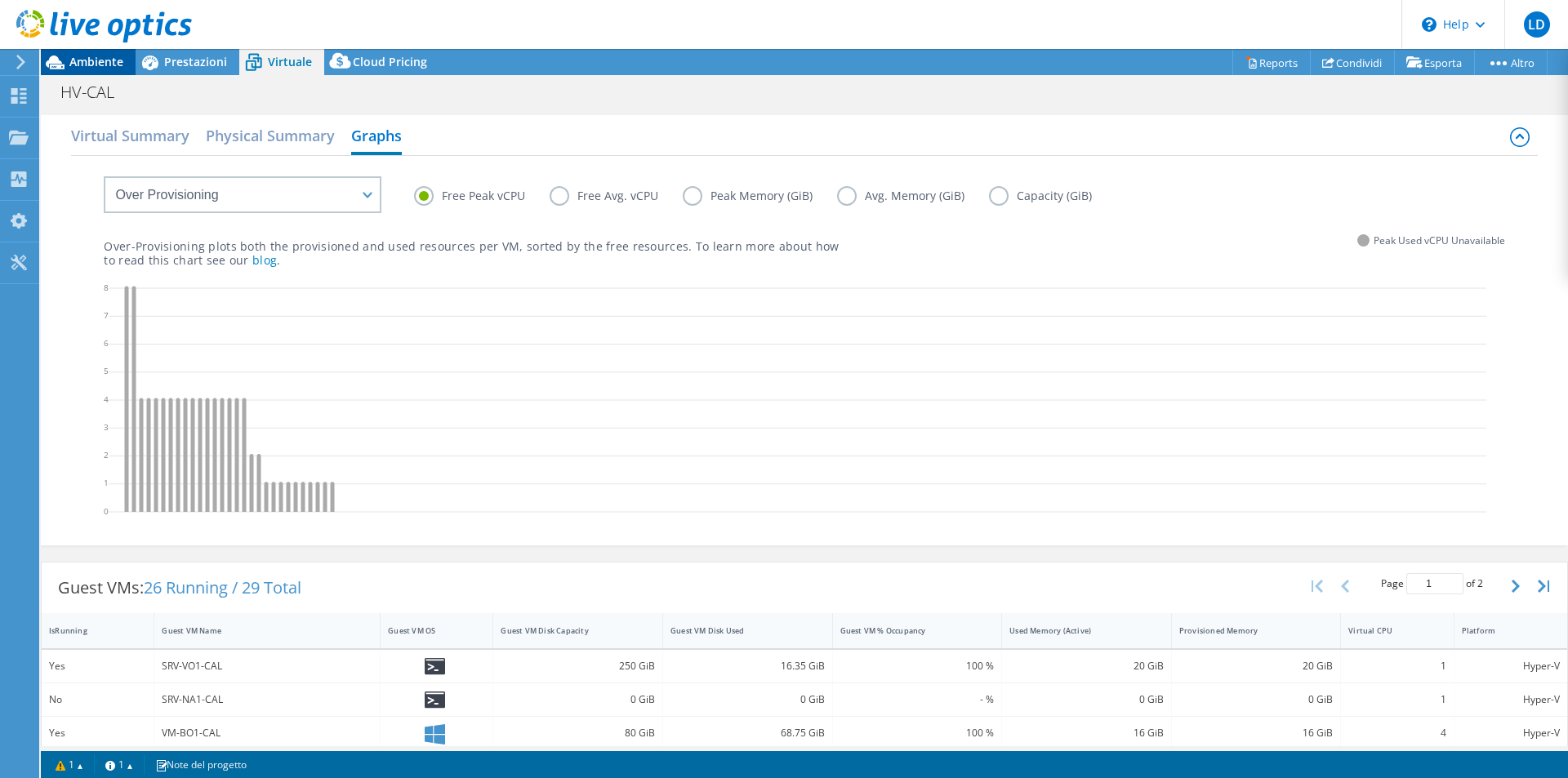
click at [106, 59] on span "Ambiente" at bounding box center [96, 61] width 54 height 15
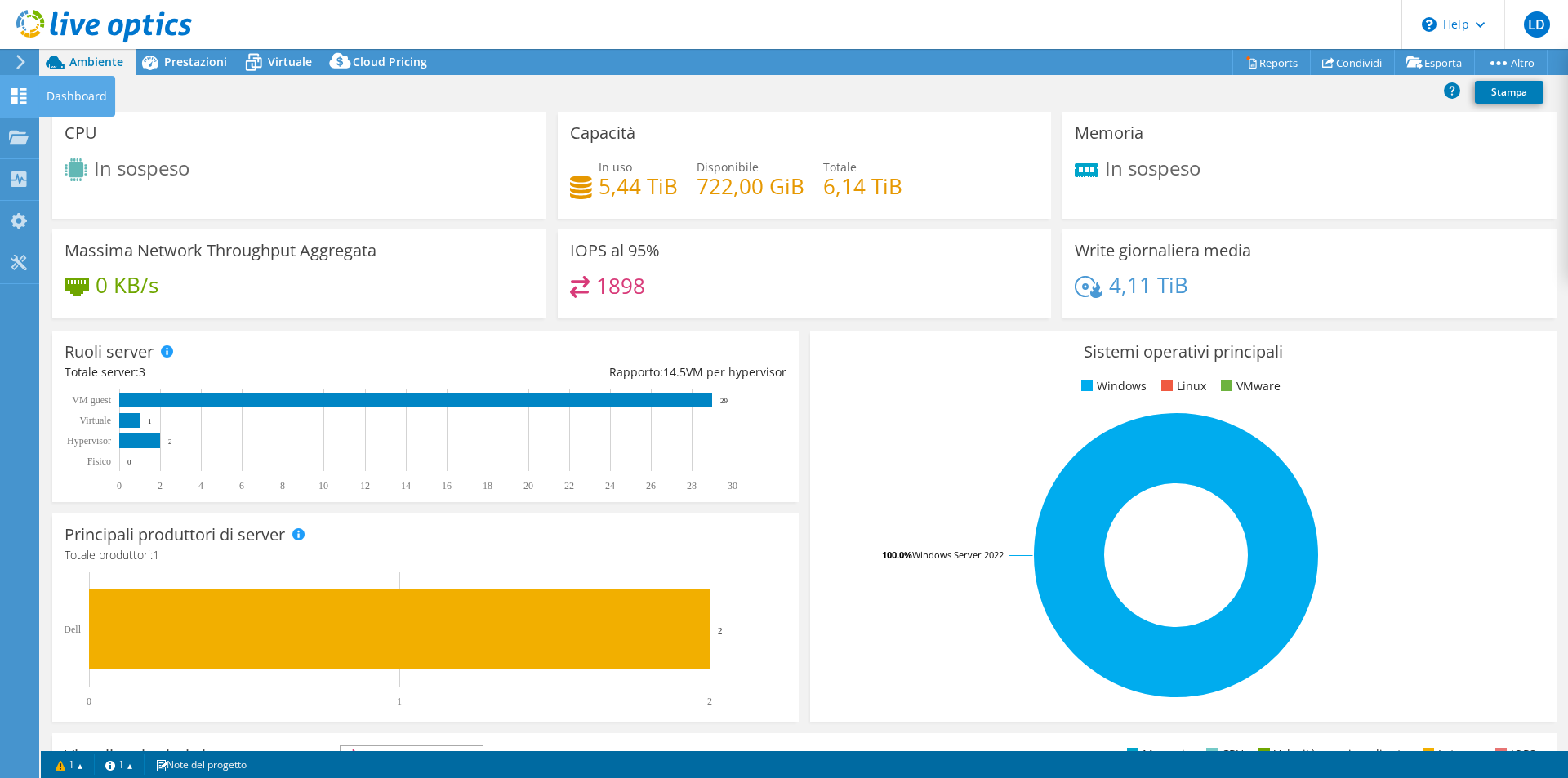
click at [26, 91] on icon at bounding box center [19, 95] width 20 height 15
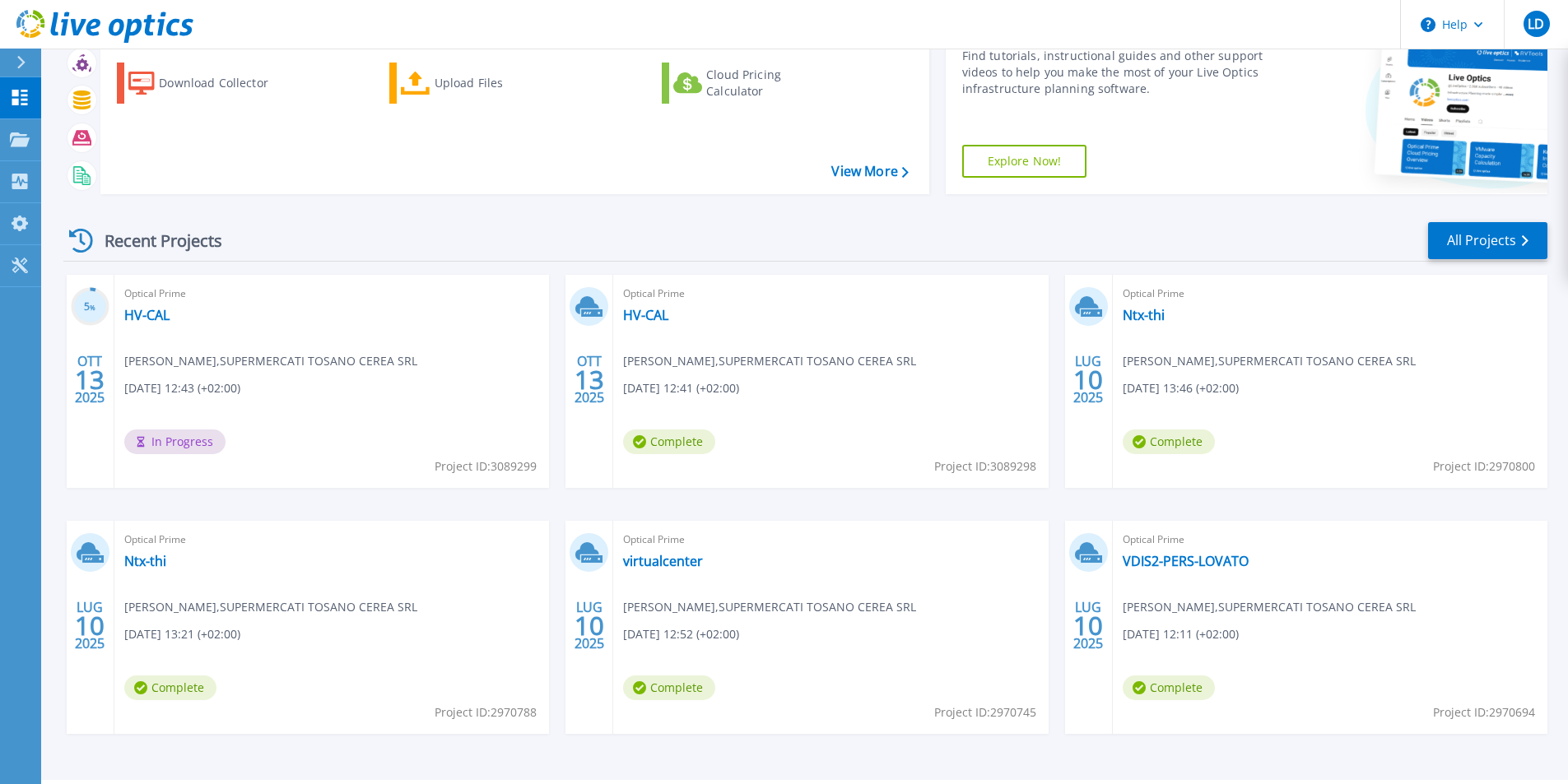
scroll to position [127, 0]
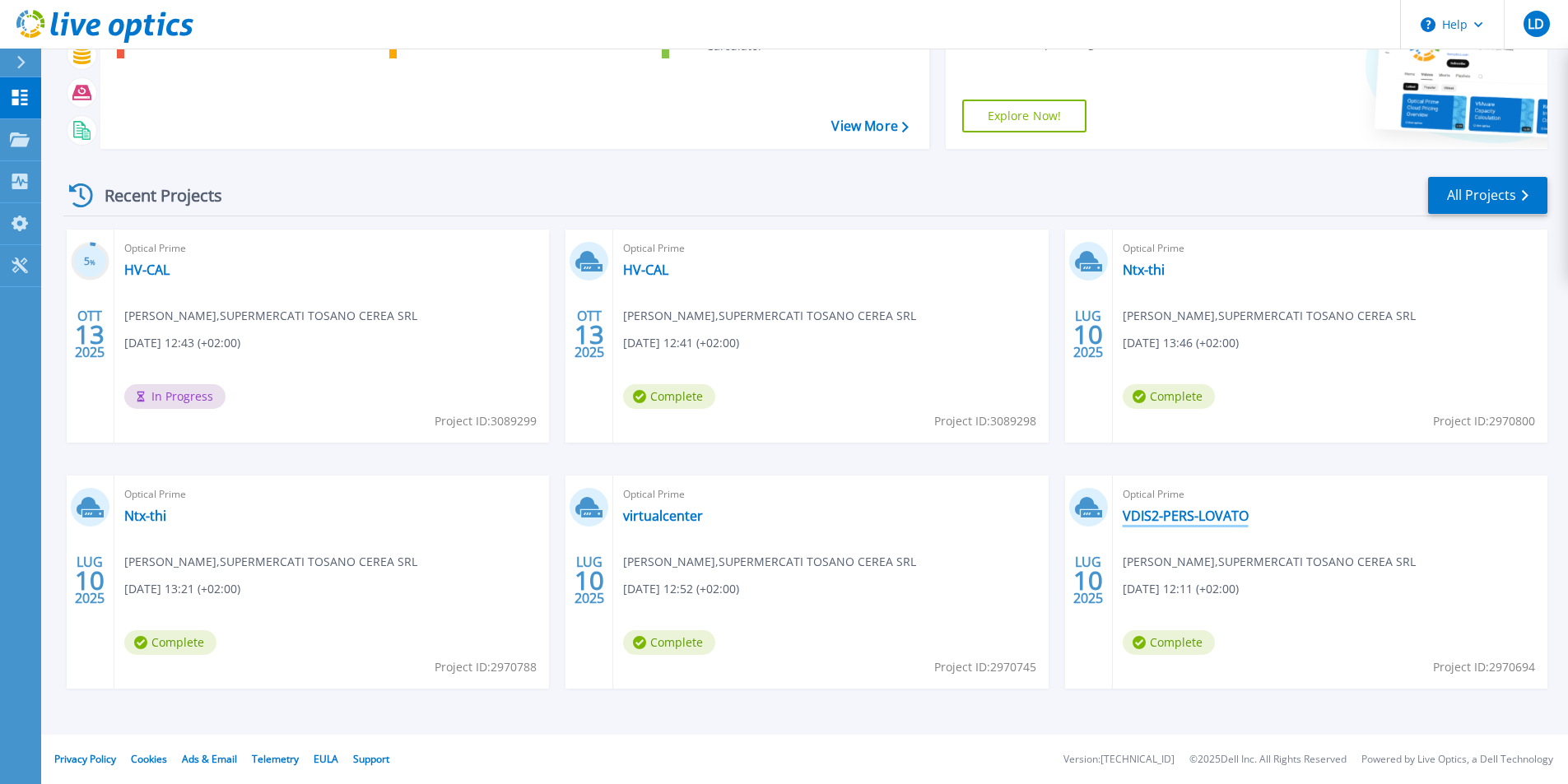
click at [1204, 512] on link "VDIS2-PERS-LOVATO" at bounding box center [1186, 515] width 126 height 16
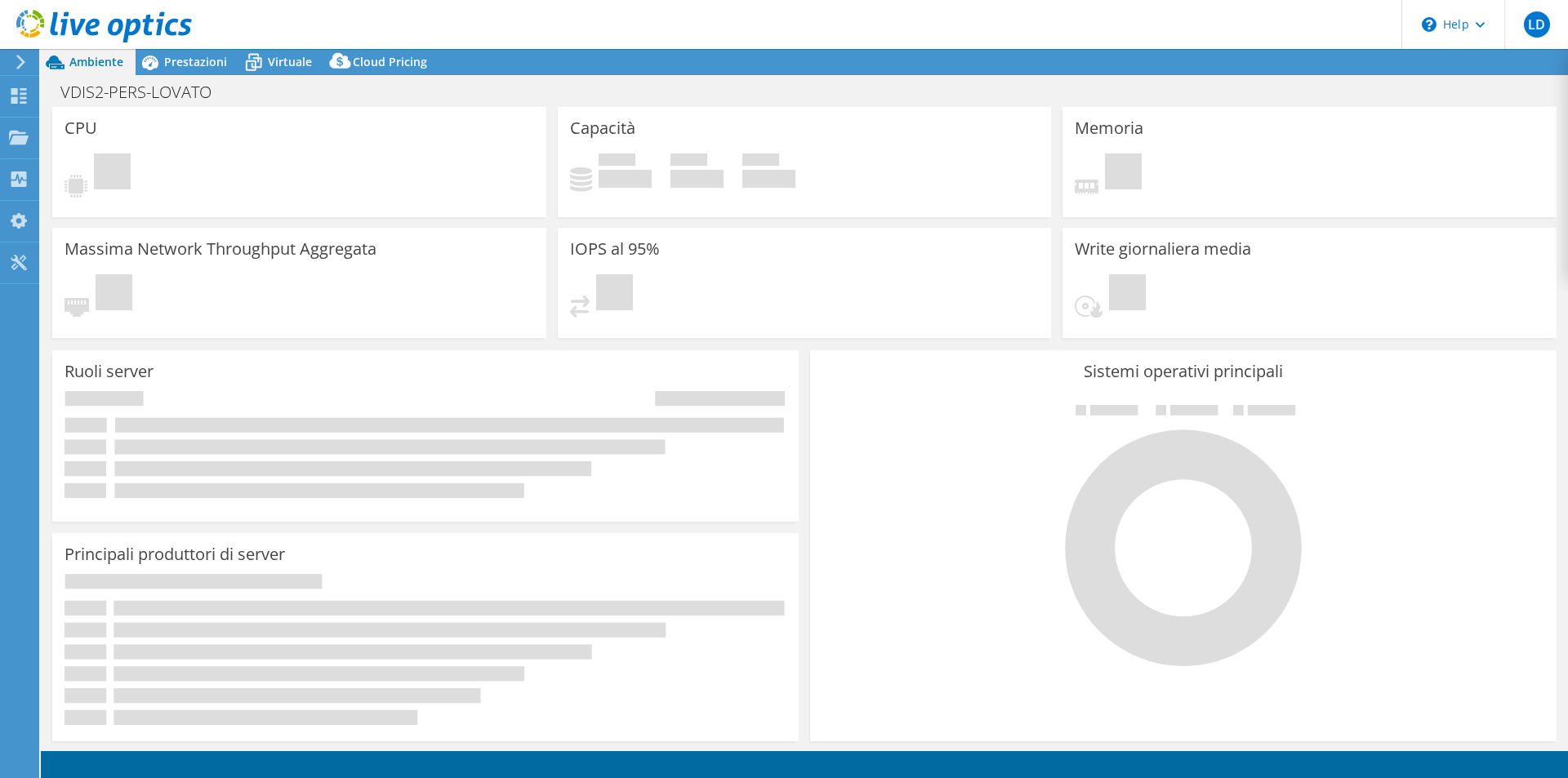
select select "USD"
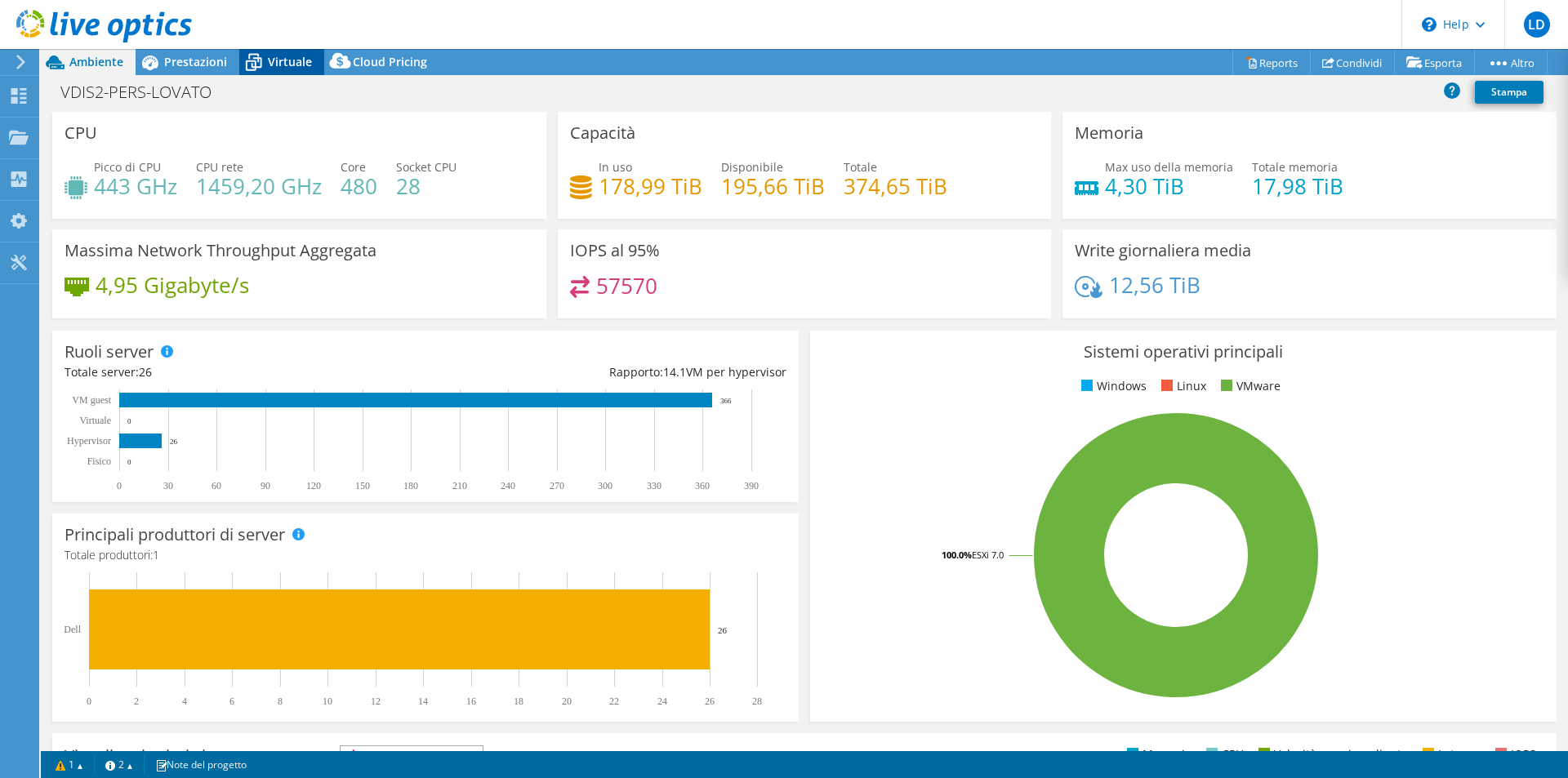
click at [282, 59] on span "Virtuale" at bounding box center [290, 61] width 44 height 15
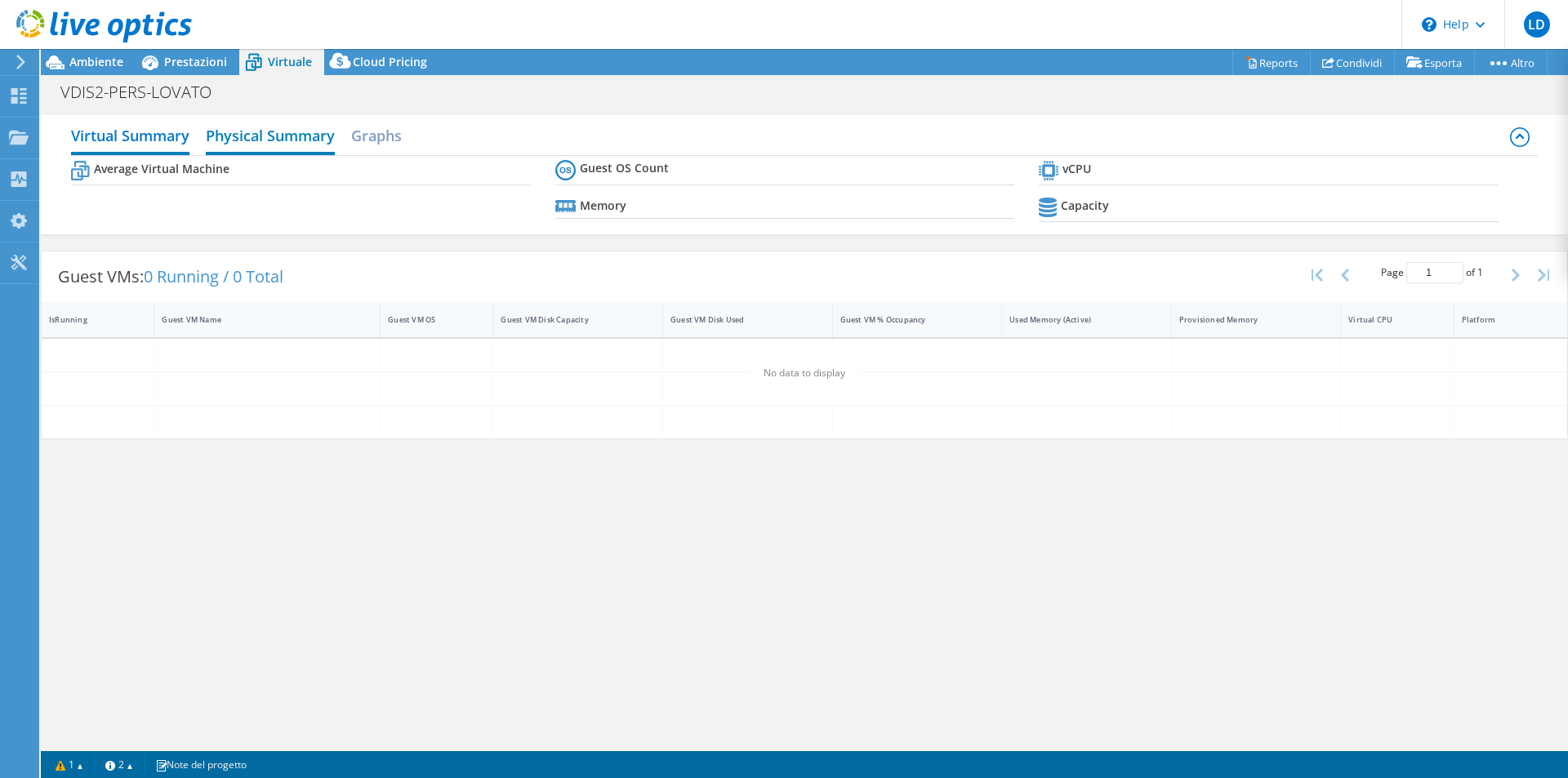
click at [307, 135] on h2 "Physical Summary" at bounding box center [270, 137] width 129 height 36
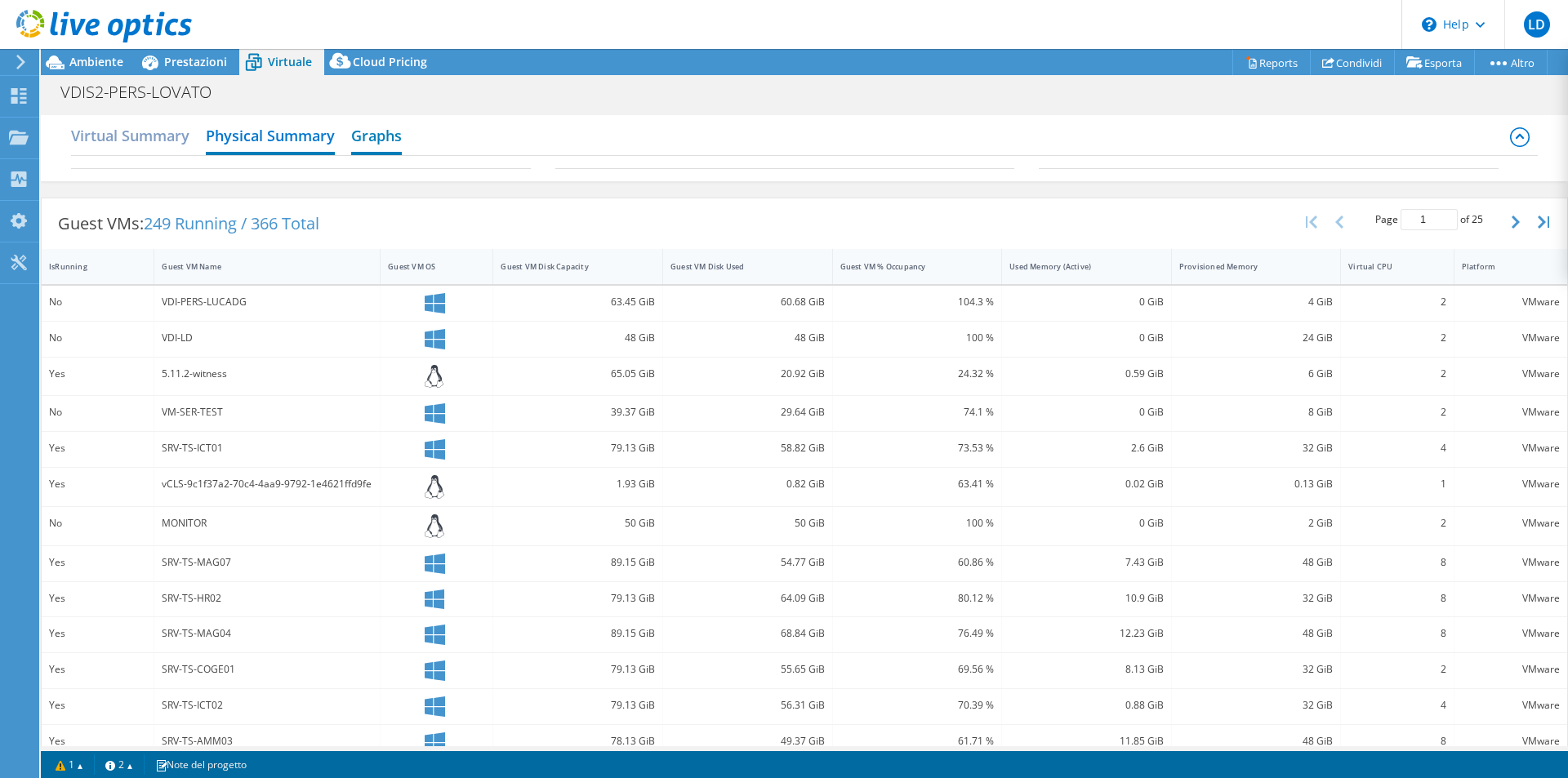
click at [387, 140] on h2 "Graphs" at bounding box center [376, 137] width 51 height 36
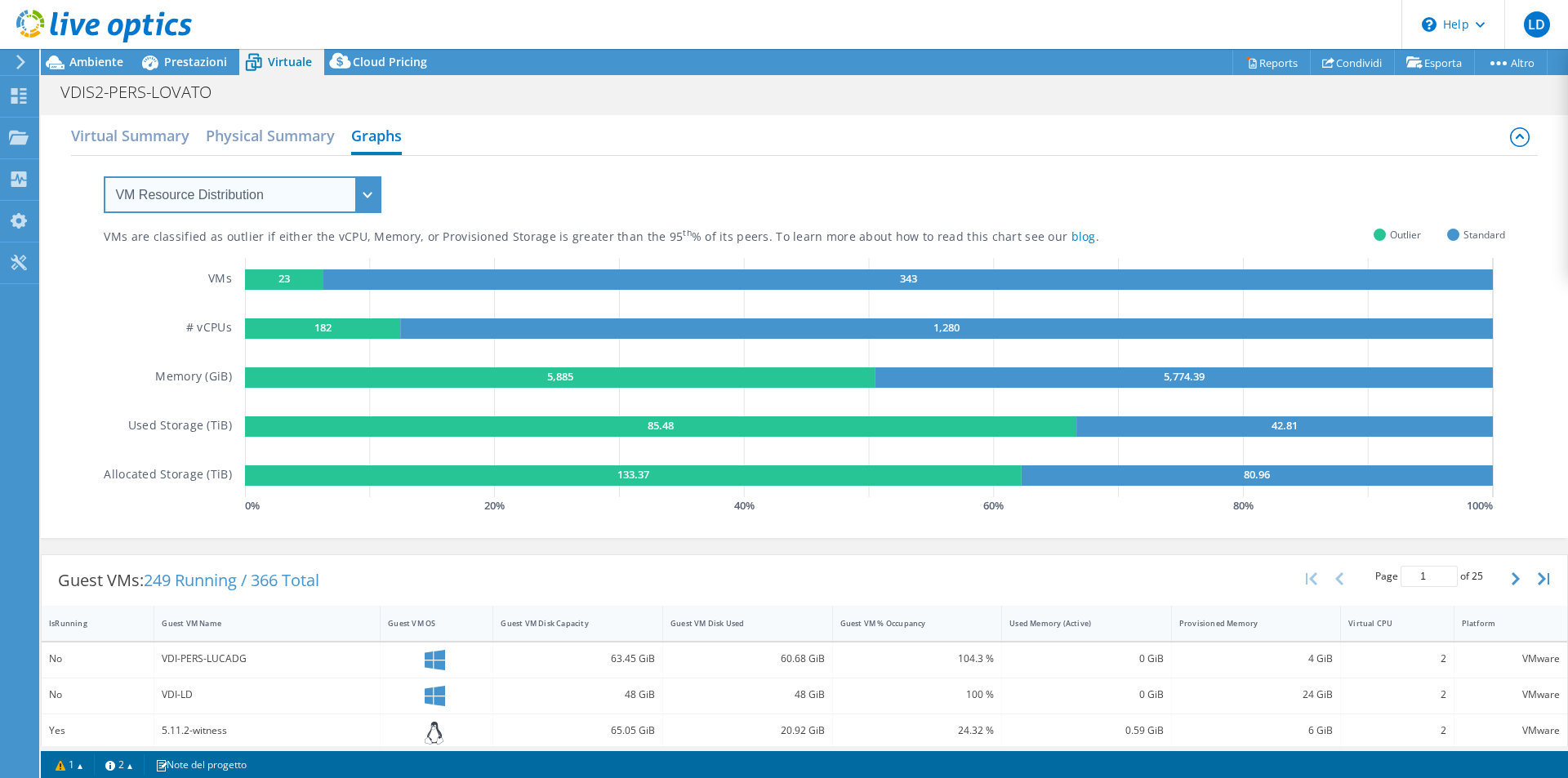
click at [365, 200] on select "VM Resource Distribution Provisioning Contrast Over Provisioning" at bounding box center [242, 194] width 277 height 37
select select "Over Provisioning"
click at [104, 176] on select "VM Resource Distribution Provisioning Contrast Over Provisioning" at bounding box center [242, 194] width 277 height 37
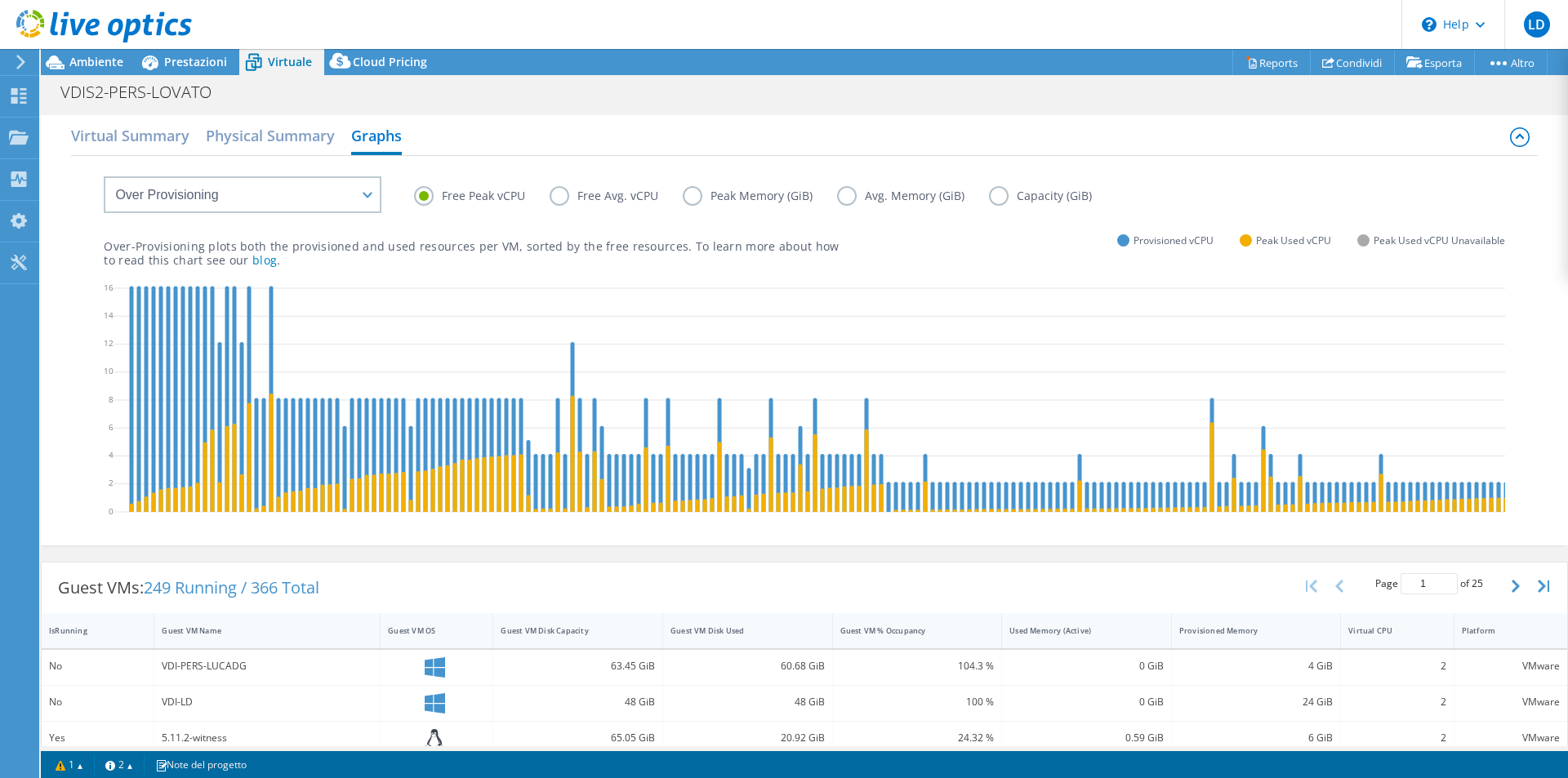
click at [554, 198] on label "Free Avg. vCPU" at bounding box center [616, 195] width 133 height 20
click at [0, 0] on input "Free Avg. vCPU" at bounding box center [0, 0] width 0 height 0
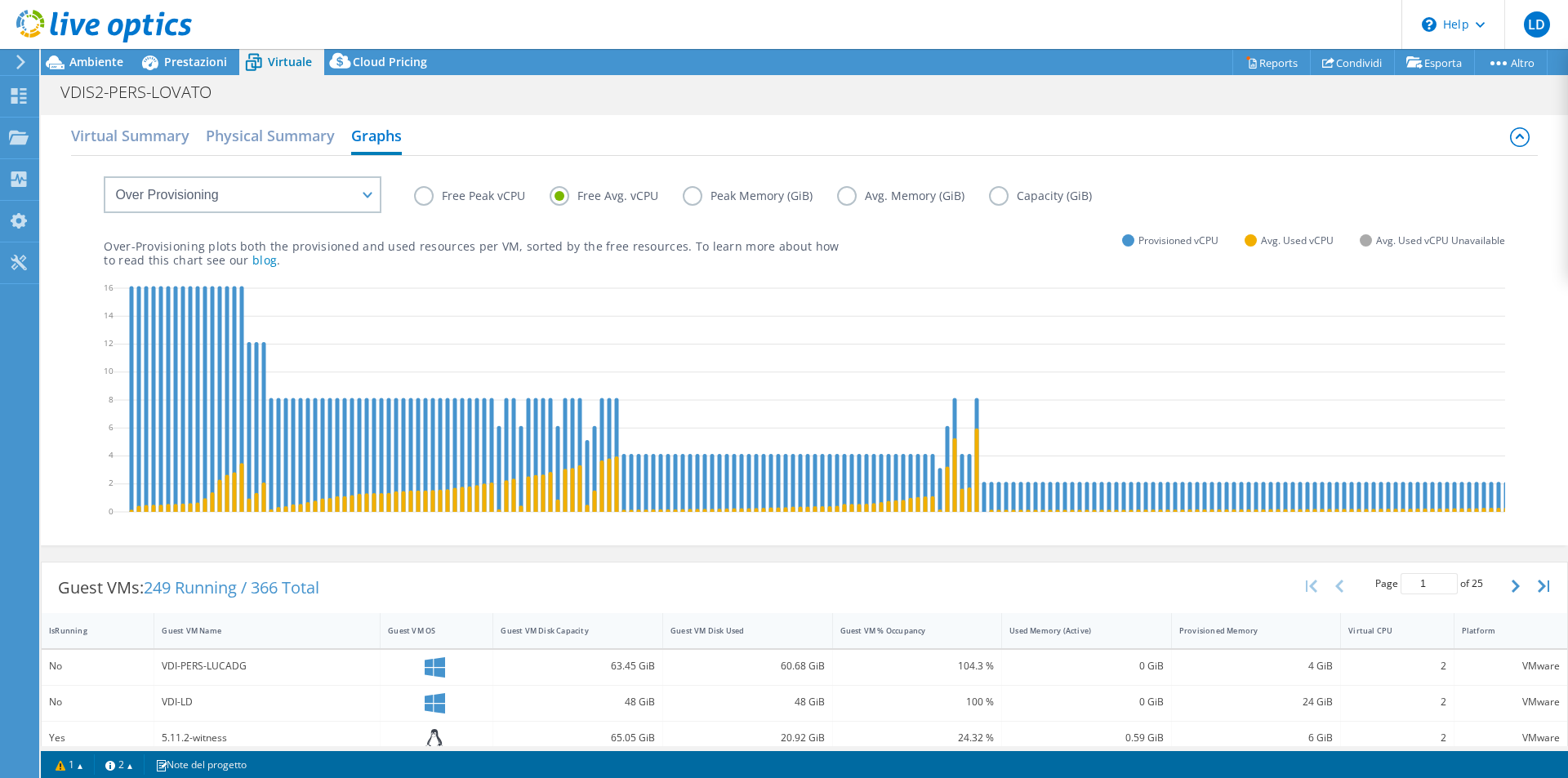
click at [453, 200] on label "Free Peak vCPU" at bounding box center [482, 195] width 136 height 20
click at [0, 0] on input "Free Peak vCPU" at bounding box center [0, 0] width 0 height 0
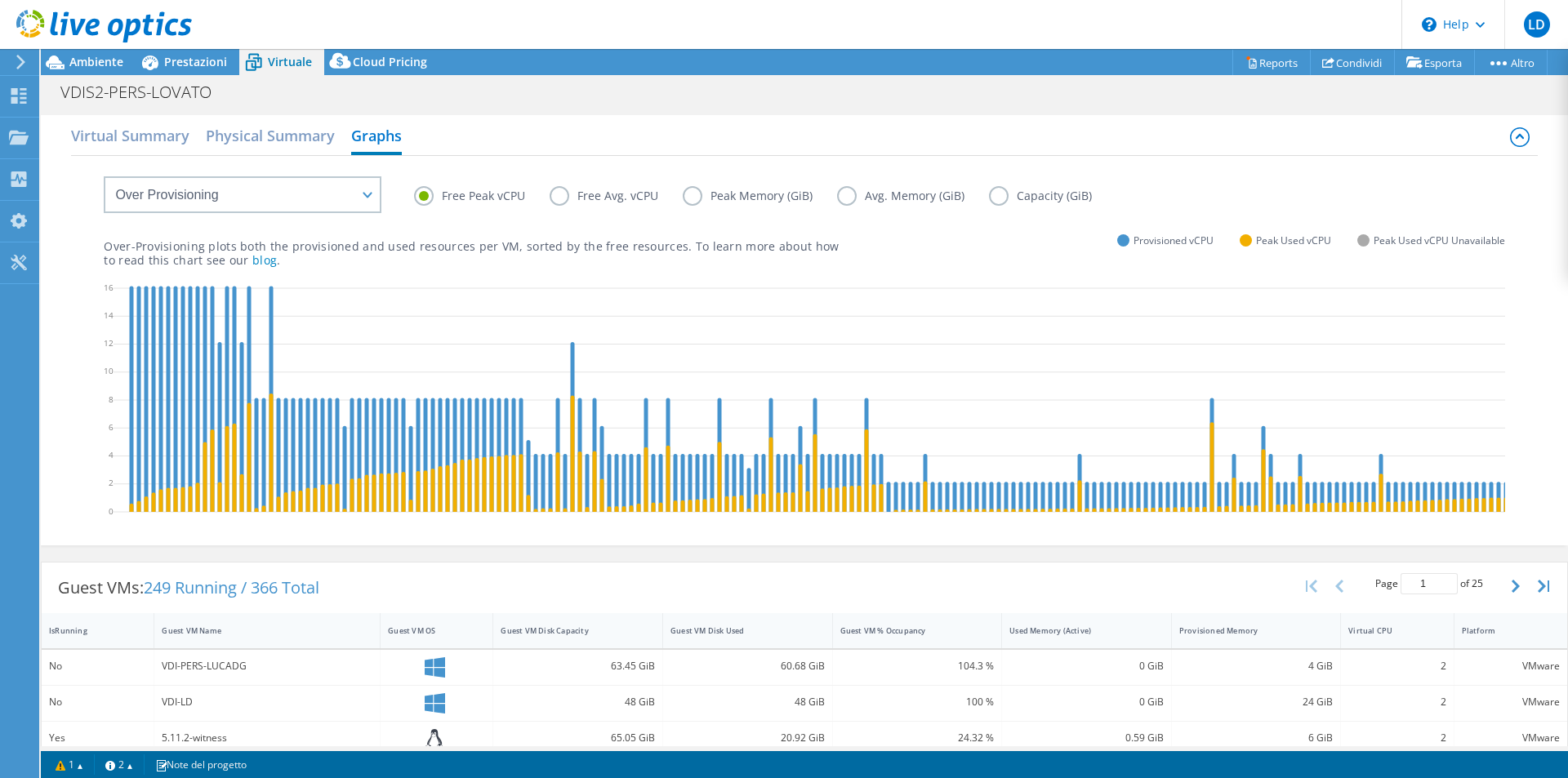
click at [566, 192] on label "Free Avg. vCPU" at bounding box center [616, 195] width 133 height 20
click at [0, 0] on input "Free Avg. vCPU" at bounding box center [0, 0] width 0 height 0
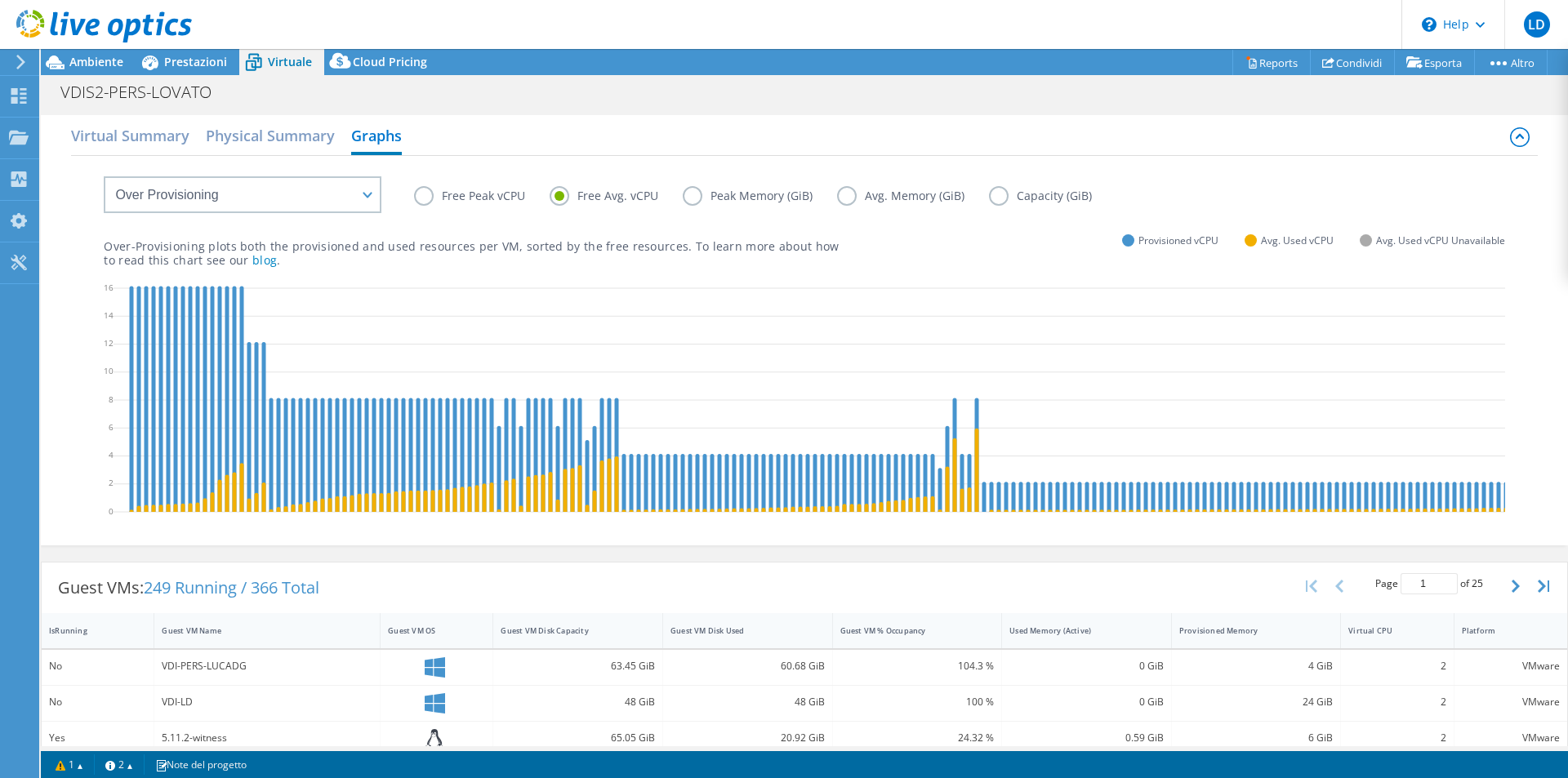
click at [695, 192] on label "Peak Memory (GiB)" at bounding box center [760, 195] width 155 height 20
click at [0, 0] on input "Peak Memory (GiB)" at bounding box center [0, 0] width 0 height 0
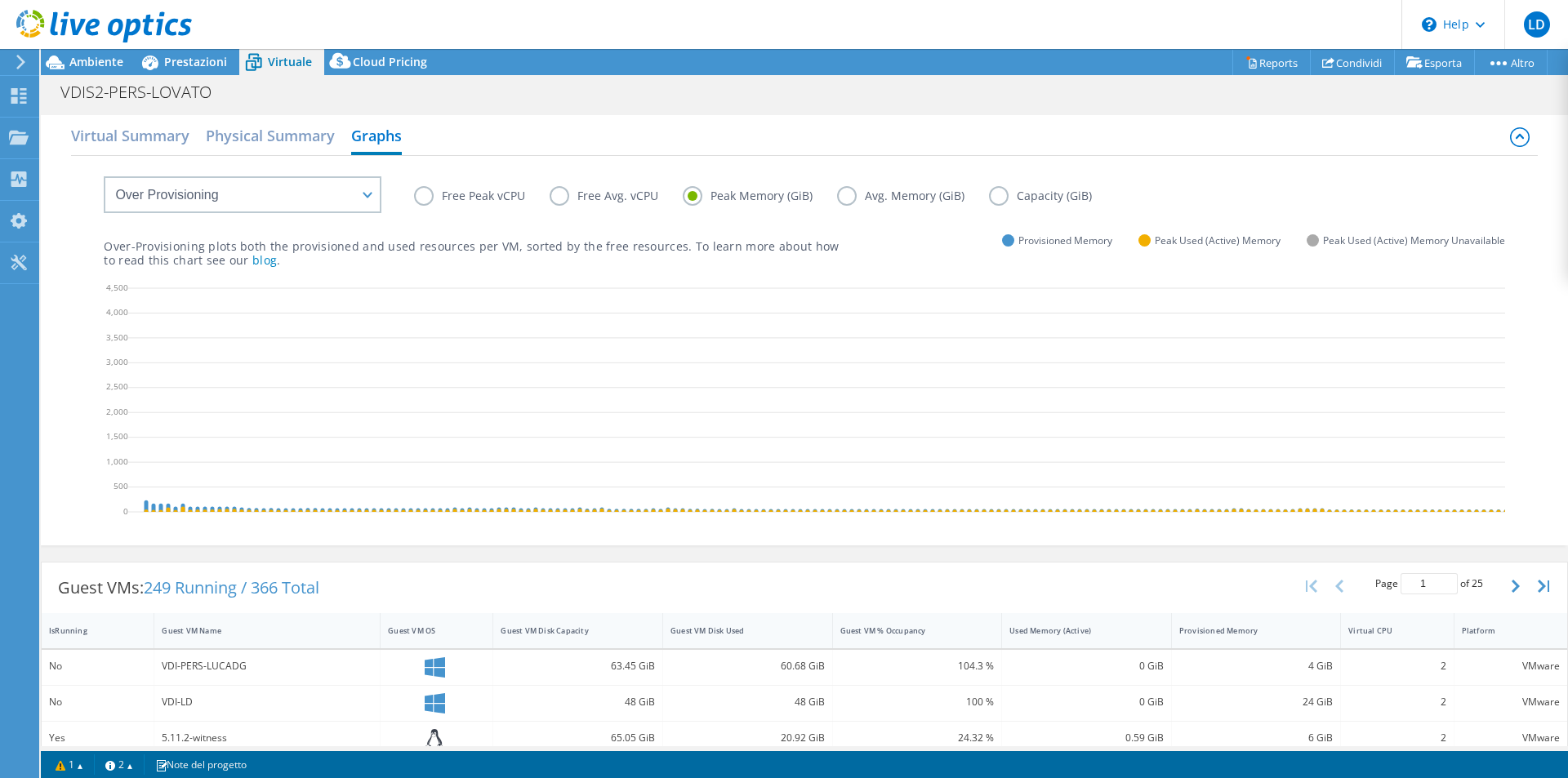
click at [851, 197] on label "Avg. Memory (GiB)" at bounding box center [912, 195] width 152 height 20
click at [0, 0] on input "Avg. Memory (GiB)" at bounding box center [0, 0] width 0 height 0
click at [997, 196] on label "Capacity (GiB)" at bounding box center [1052, 195] width 127 height 20
click at [0, 0] on input "Capacity (GiB)" at bounding box center [0, 0] width 0 height 0
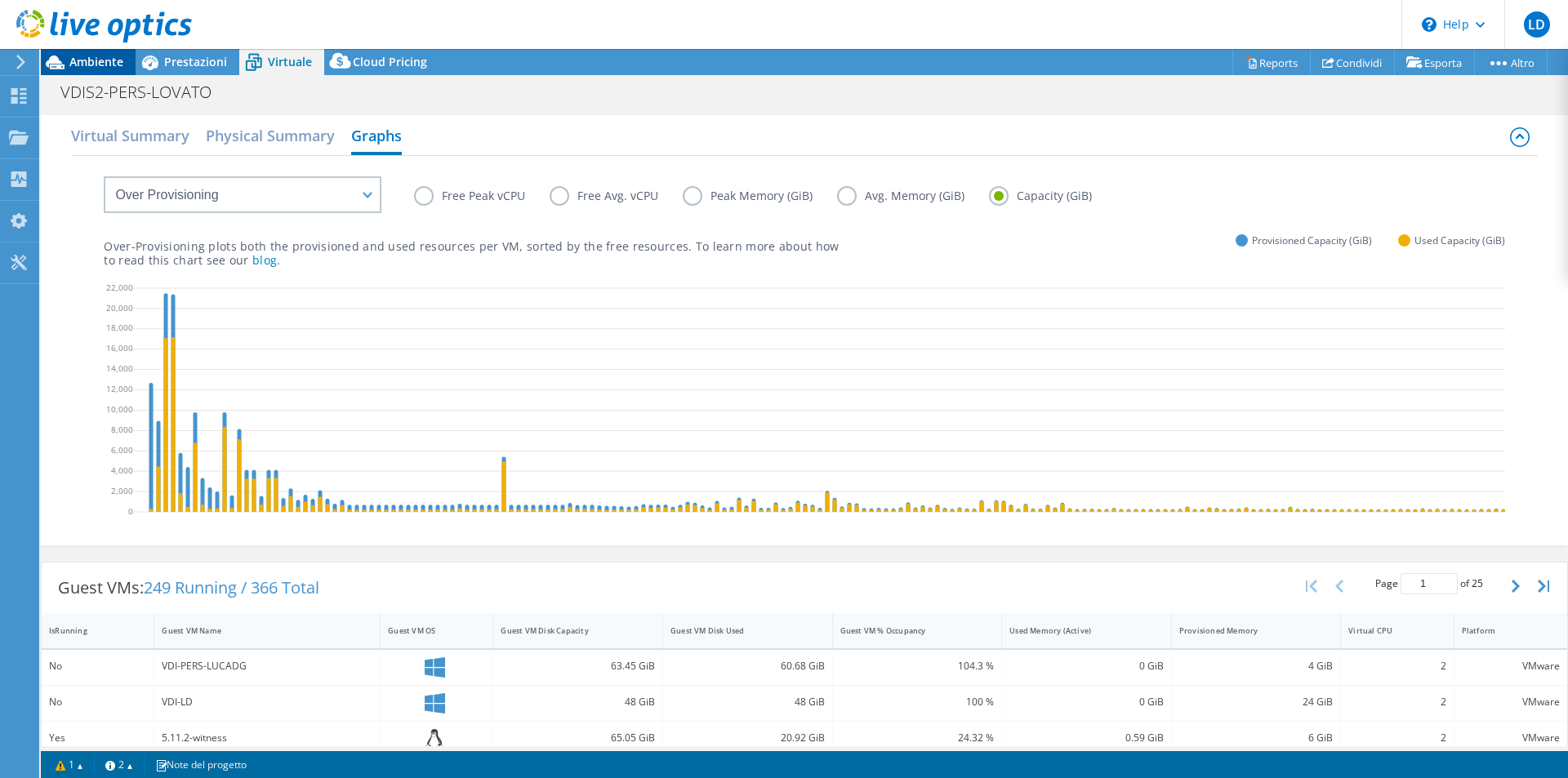
click at [82, 64] on span "Ambiente" at bounding box center [96, 61] width 54 height 15
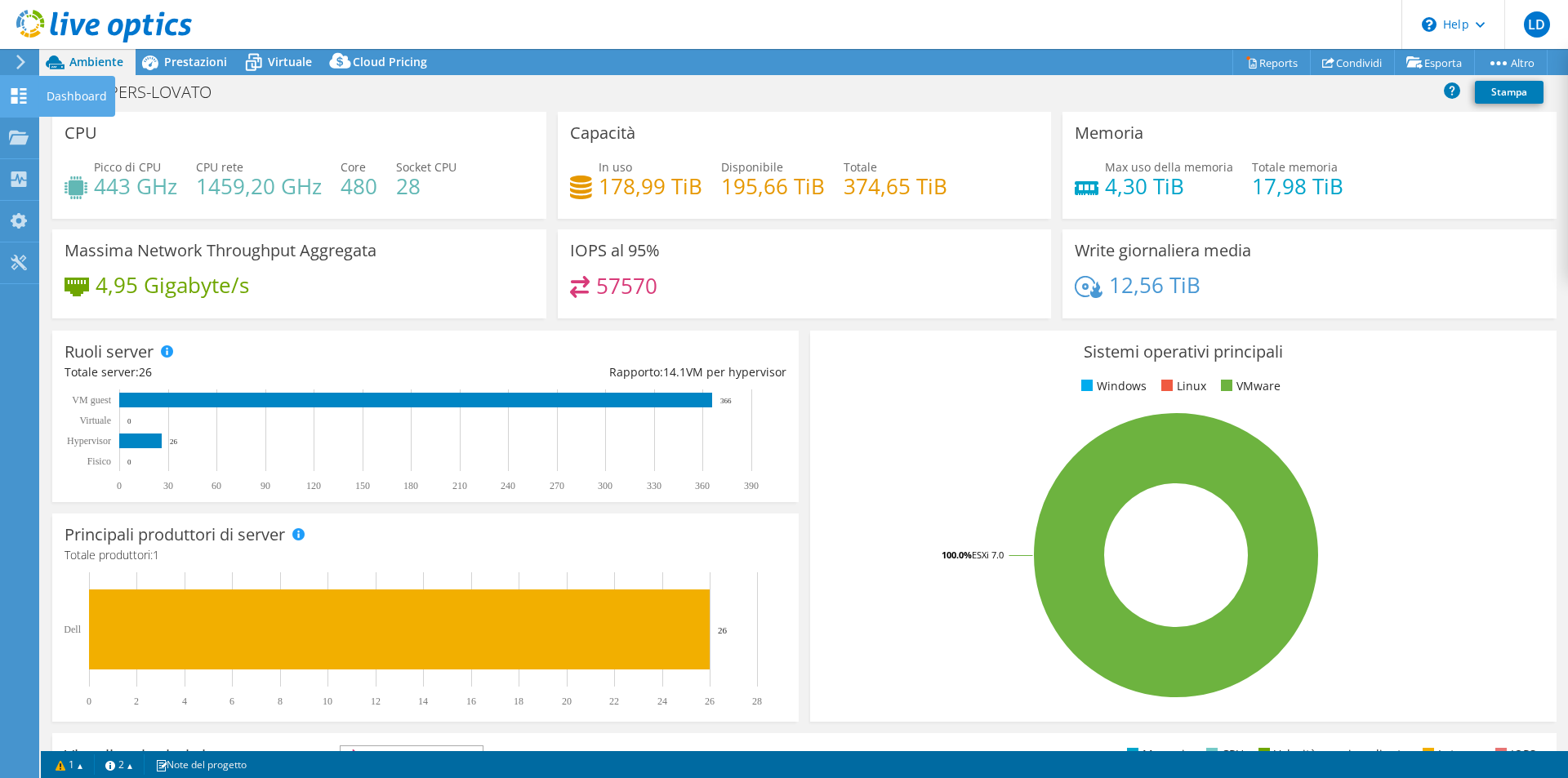
click at [25, 100] on icon at bounding box center [19, 95] width 20 height 15
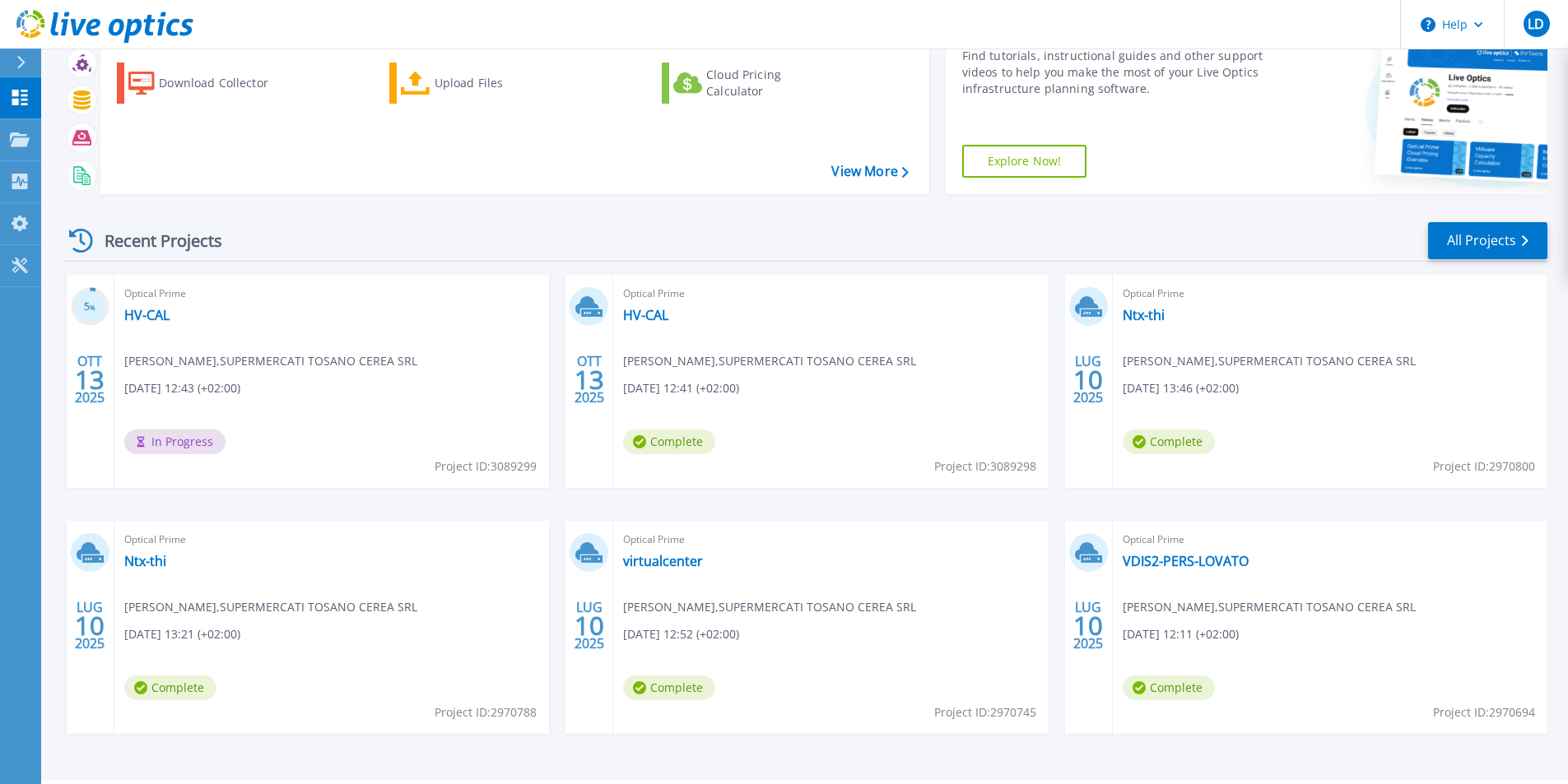
scroll to position [127, 0]
